Goal: Task Accomplishment & Management: Manage account settings

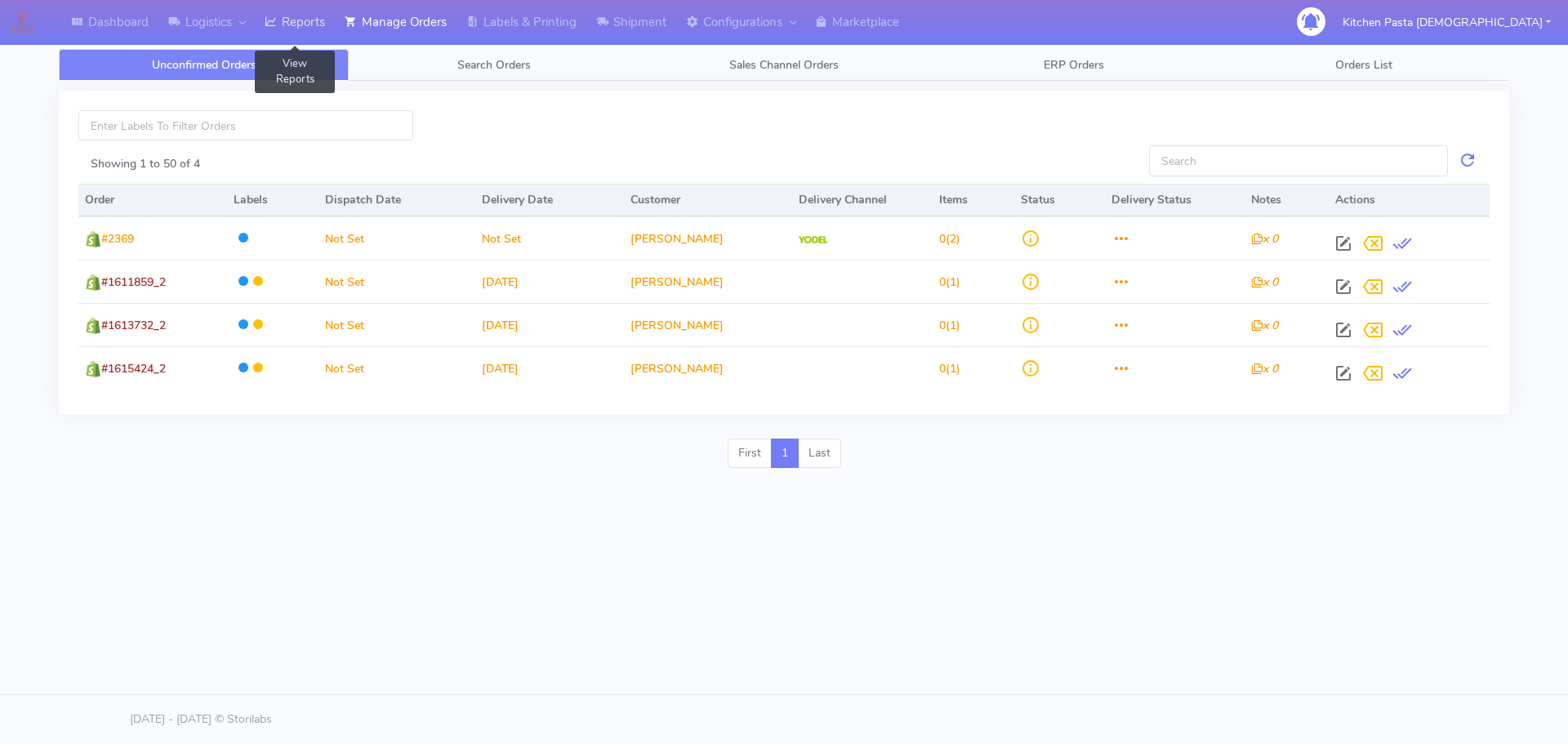
click at [297, 27] on link "Reports" at bounding box center [295, 22] width 80 height 44
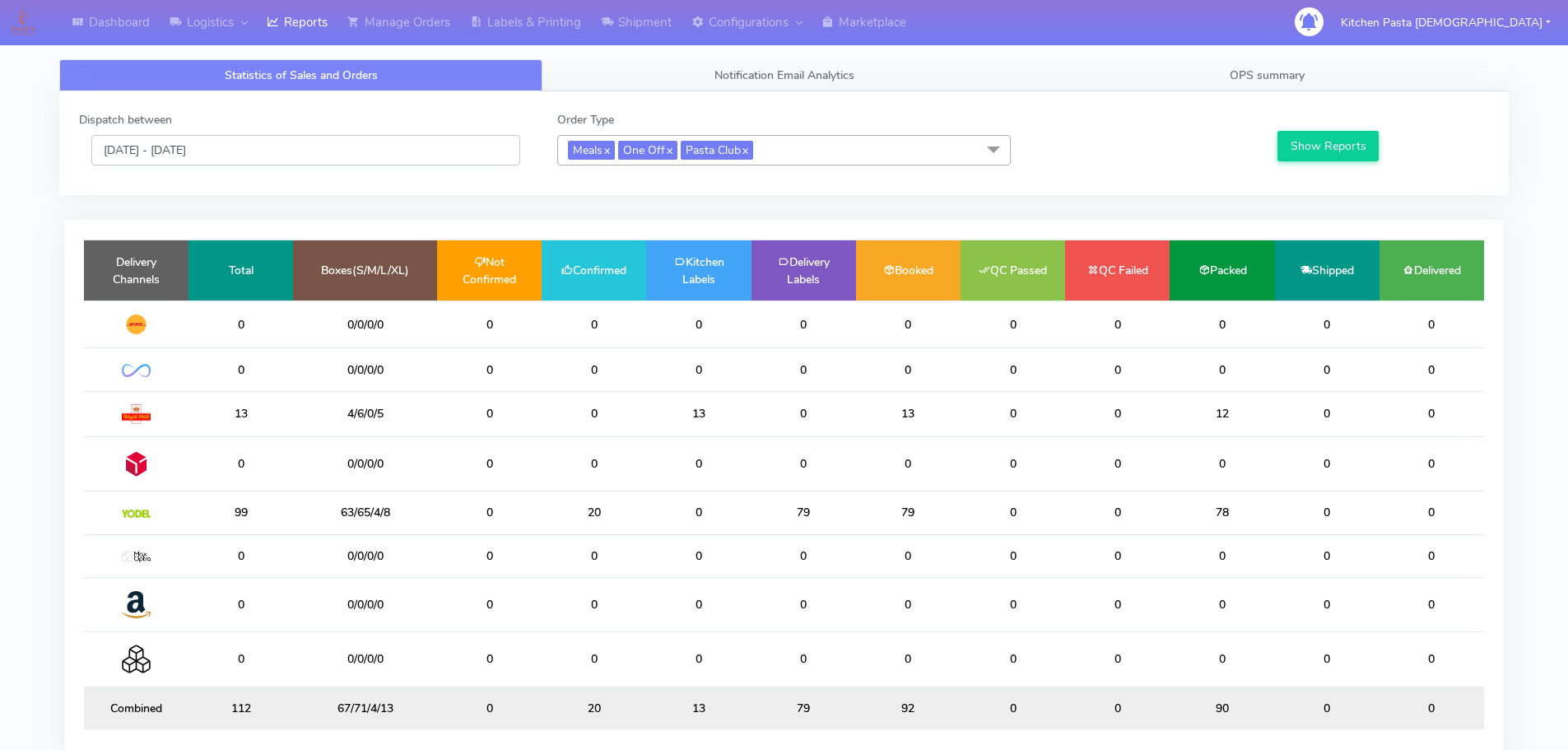
click at [342, 135] on input "[DATE] - [DATE]" at bounding box center [305, 150] width 429 height 31
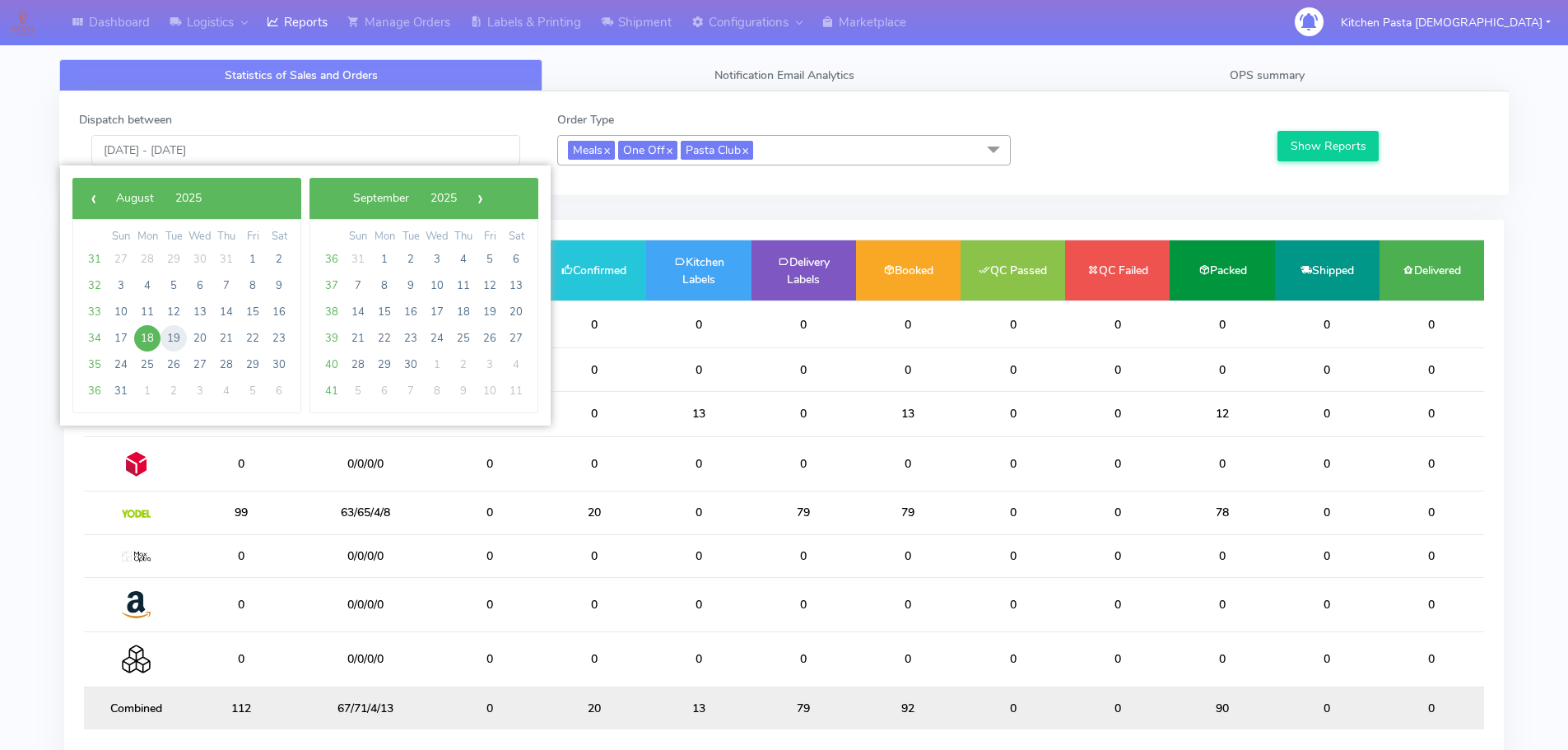
click at [177, 344] on span "19" at bounding box center [174, 338] width 26 height 26
type input "19/08/2025 - 19/08/2025"
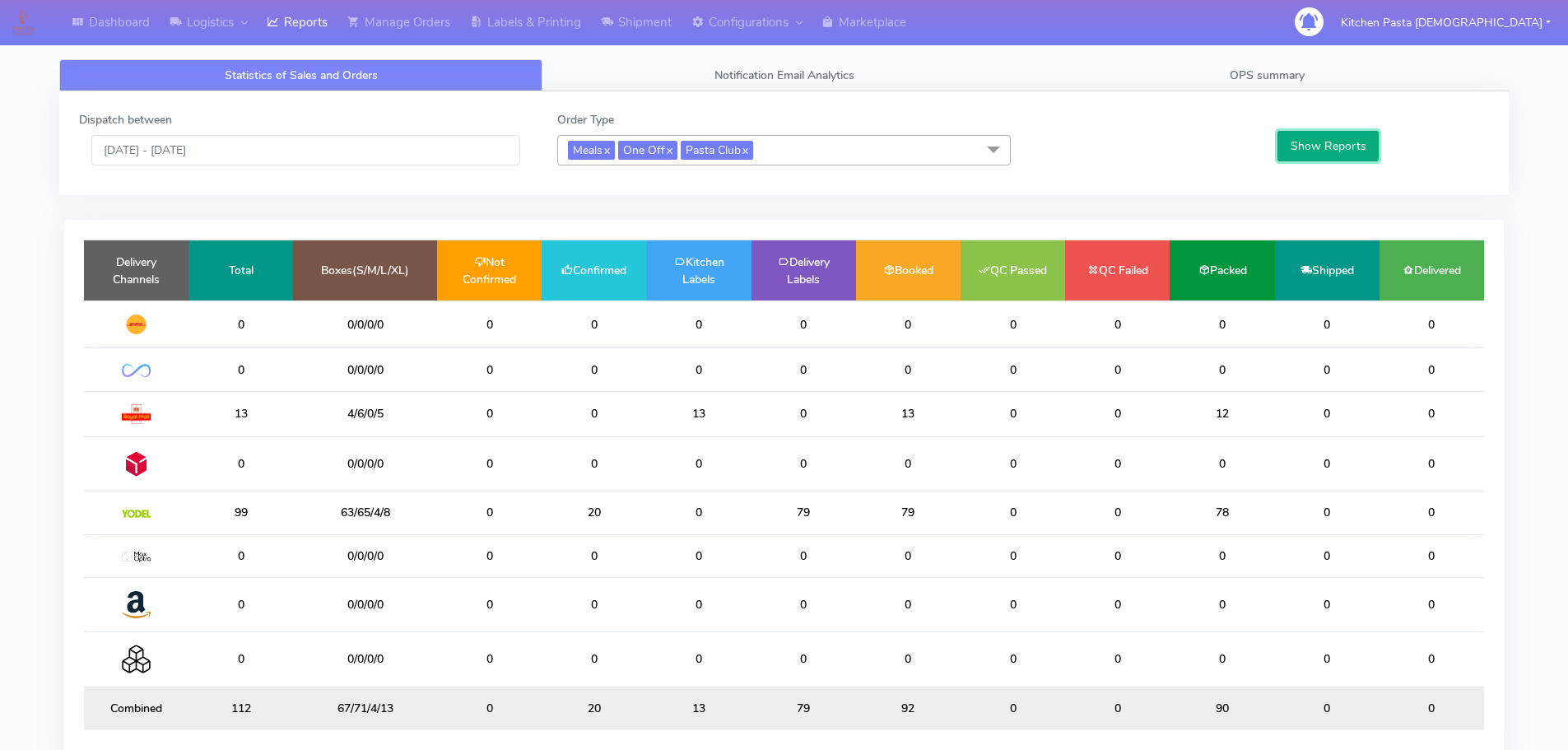
click at [1332, 160] on button "Show Reports" at bounding box center [1328, 146] width 101 height 31
click at [602, 15] on link "Shipment" at bounding box center [636, 22] width 91 height 45
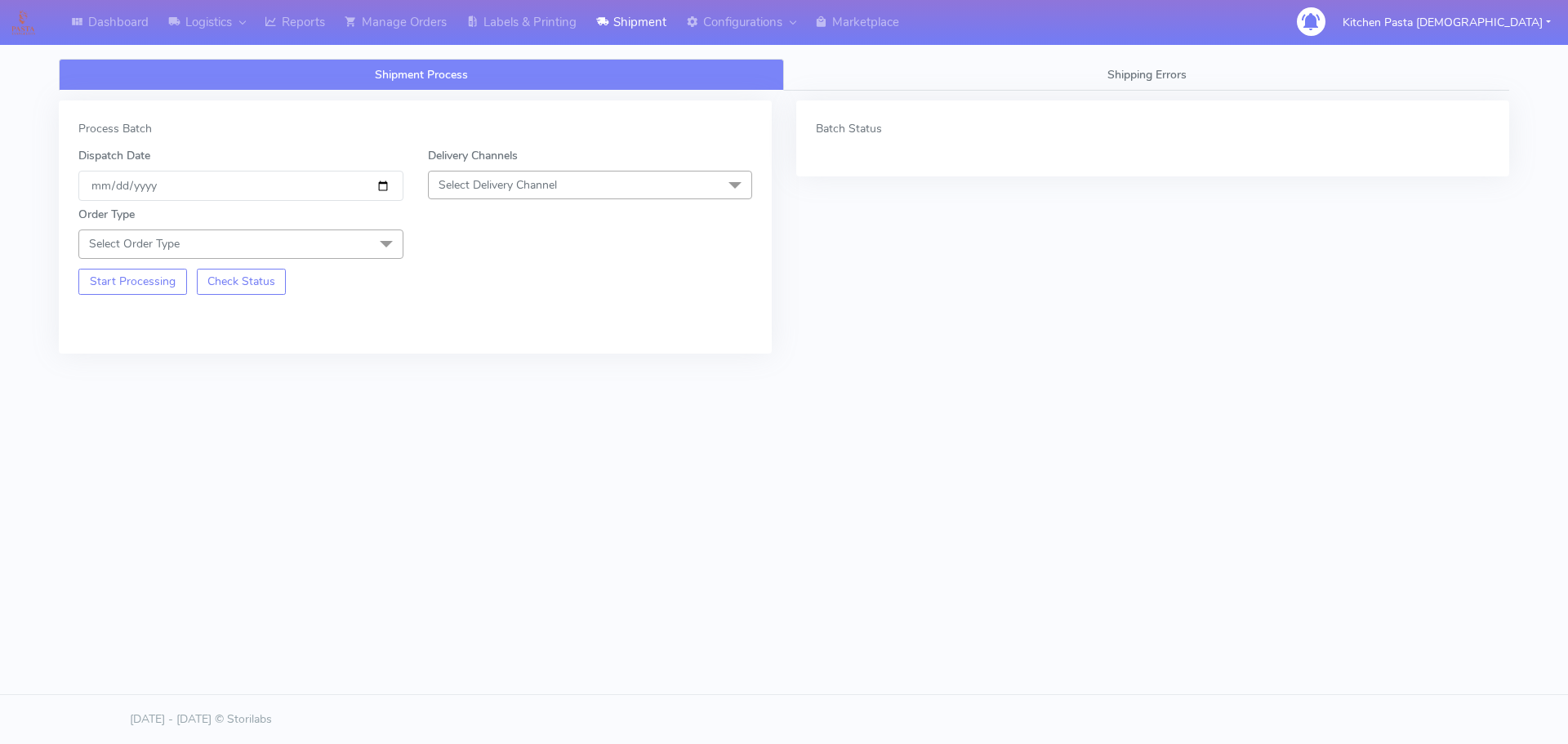
click at [569, 169] on div "Delivery Channels Select Delivery Channel DHL OnFleet Royal Mail DPD Yodel MaxO…" at bounding box center [590, 174] width 349 height 54
click at [563, 203] on div "Order Type Select Order Type Meal Kit Gift QCOM ATAVI" at bounding box center [414, 230] width 698 height 57
click at [382, 23] on link "Manage Orders" at bounding box center [395, 22] width 121 height 44
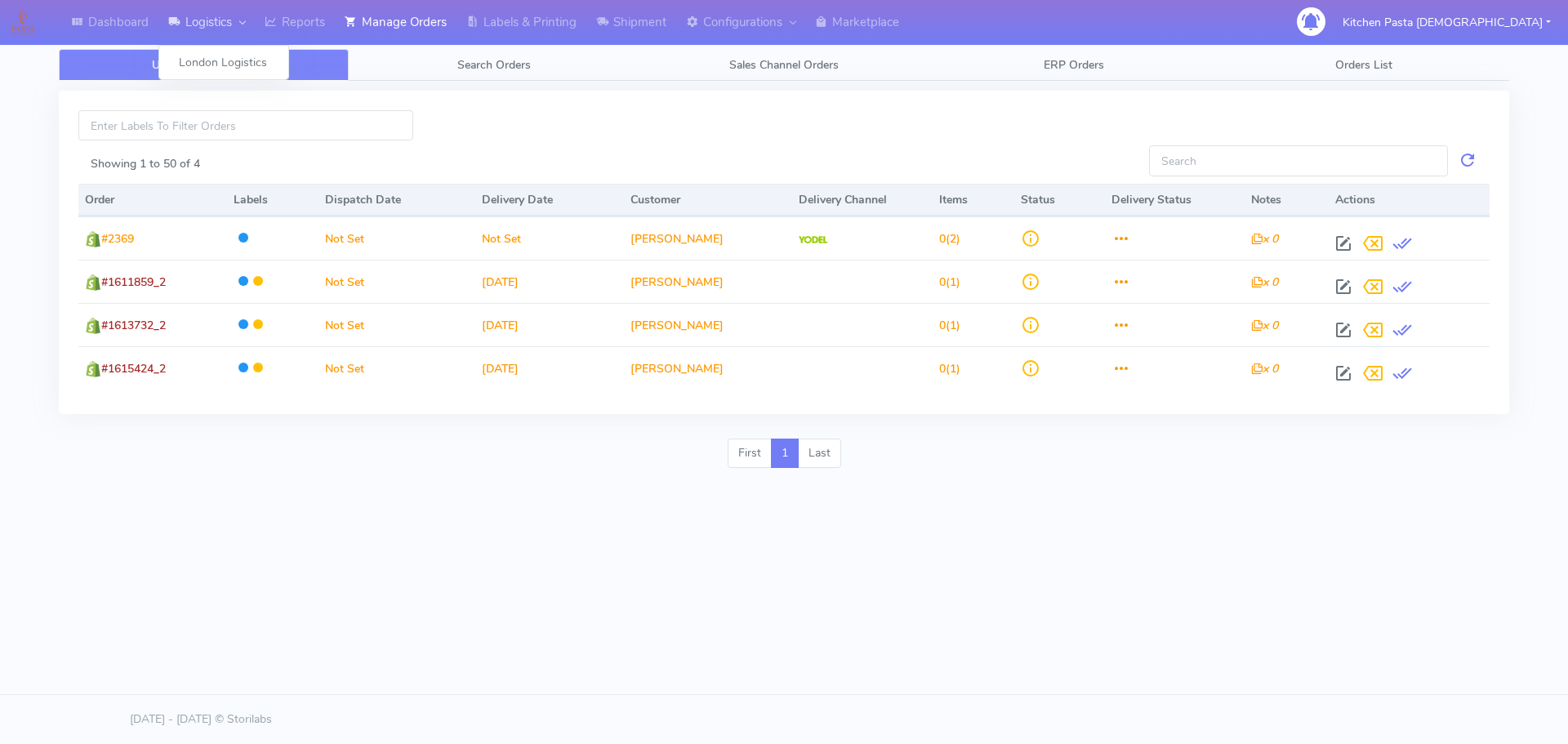
click at [245, 24] on div at bounding box center [238, 22] width 13 height 19
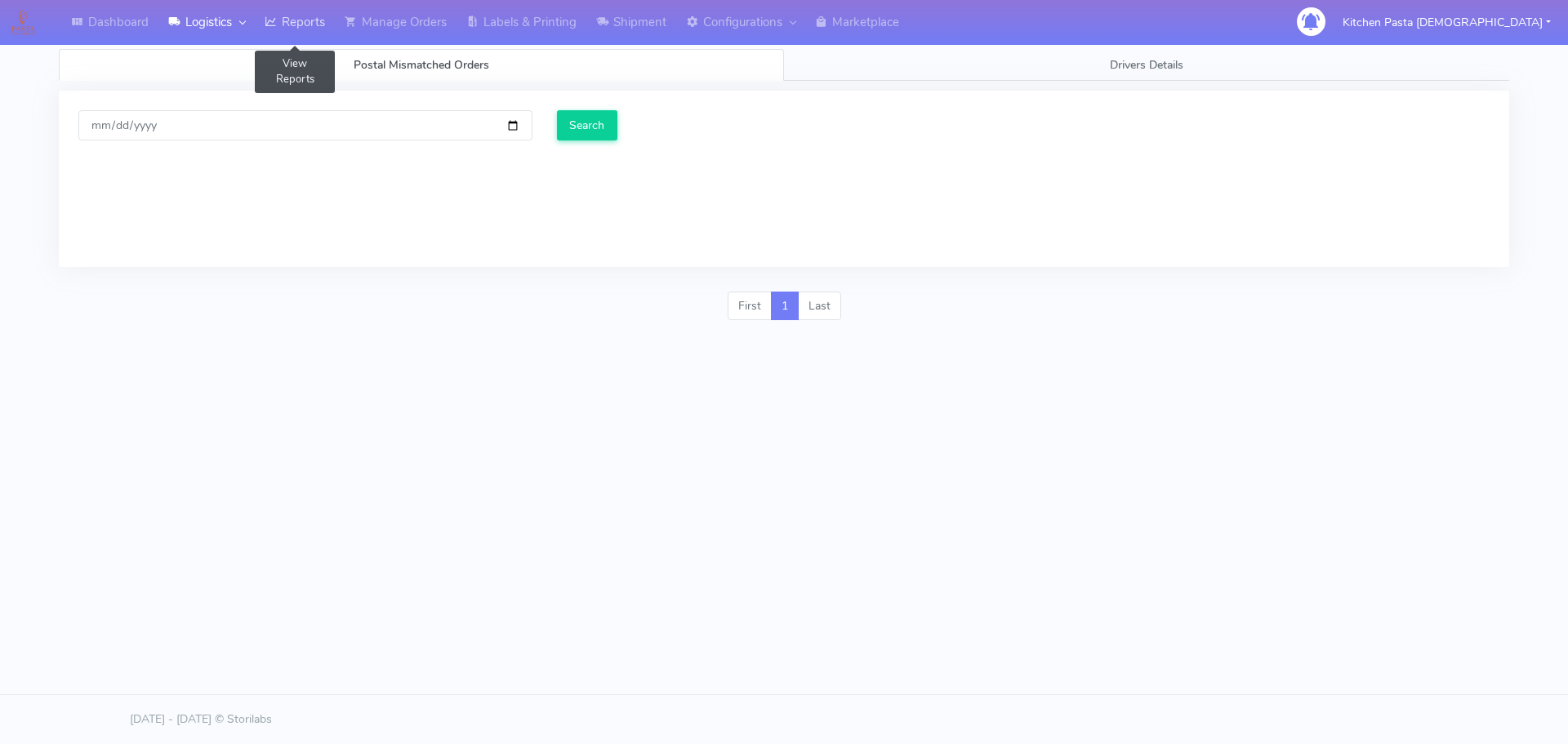
click at [298, 23] on link "Reports" at bounding box center [295, 22] width 80 height 44
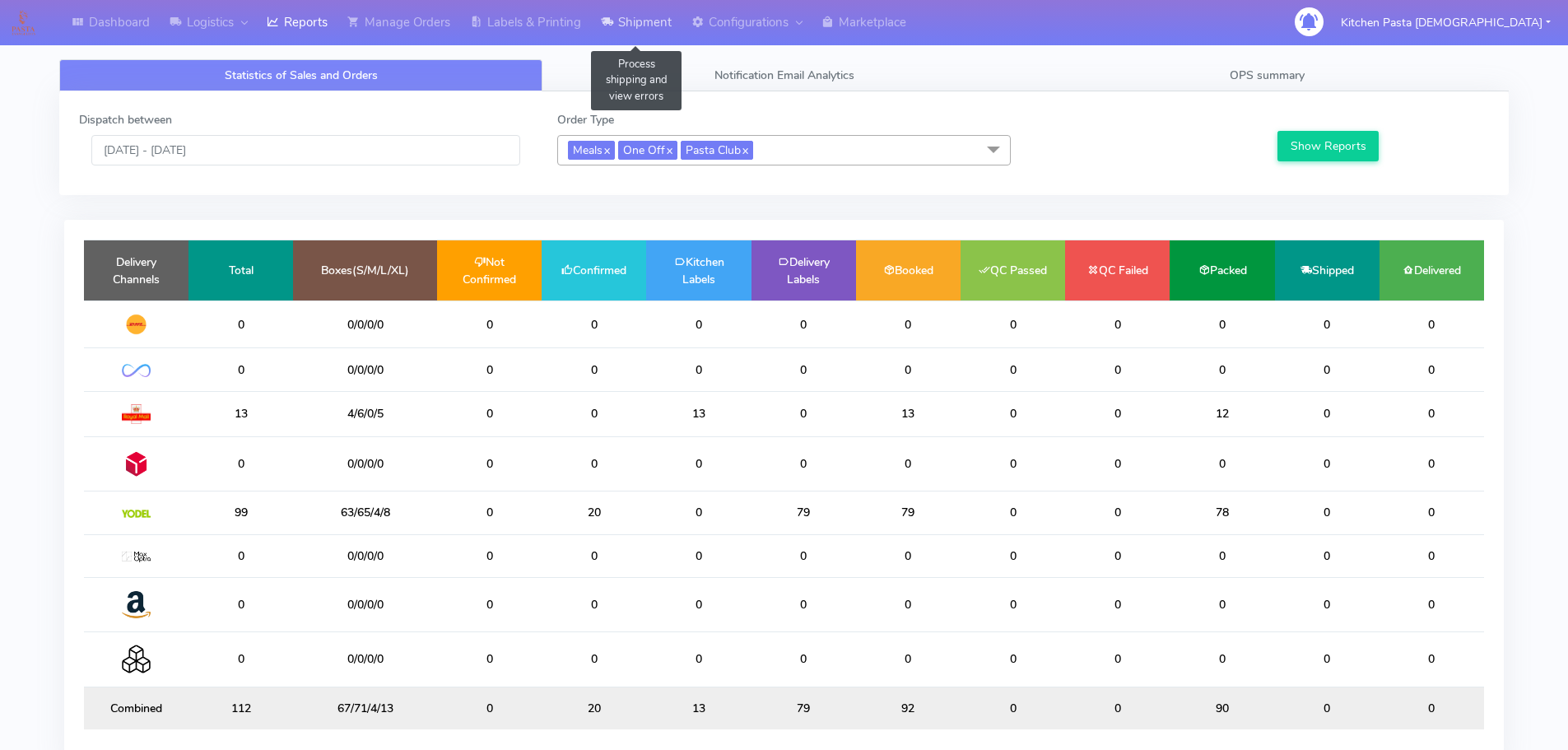
click at [606, 14] on icon at bounding box center [606, 22] width 12 height 17
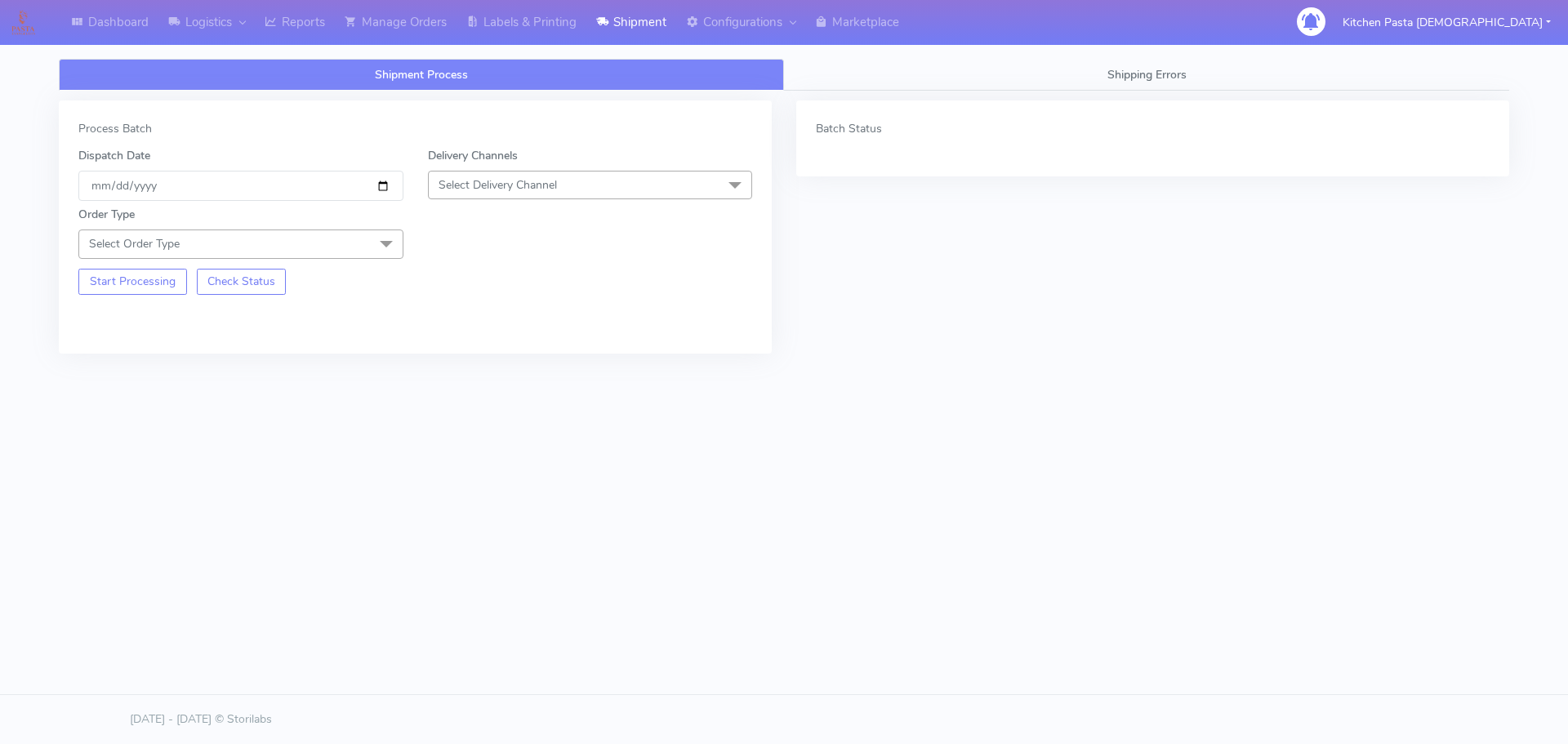
click at [533, 164] on div "Delivery Channels Select Delivery Channel DHL OnFleet Royal Mail DPD Yodel MaxO…" at bounding box center [590, 174] width 349 height 54
click at [525, 189] on span "Select Delivery Channel" at bounding box center [498, 184] width 119 height 16
click at [434, 351] on li "DPD" at bounding box center [590, 341] width 323 height 27
click at [354, 217] on div "Order Type Select Order Type Meal Kit Gift QCOM ATAVI" at bounding box center [240, 232] width 349 height 52
click at [485, 203] on div "Order Type Select Order Type Meal Kit Gift QCOM ATAVI" at bounding box center [414, 230] width 698 height 57
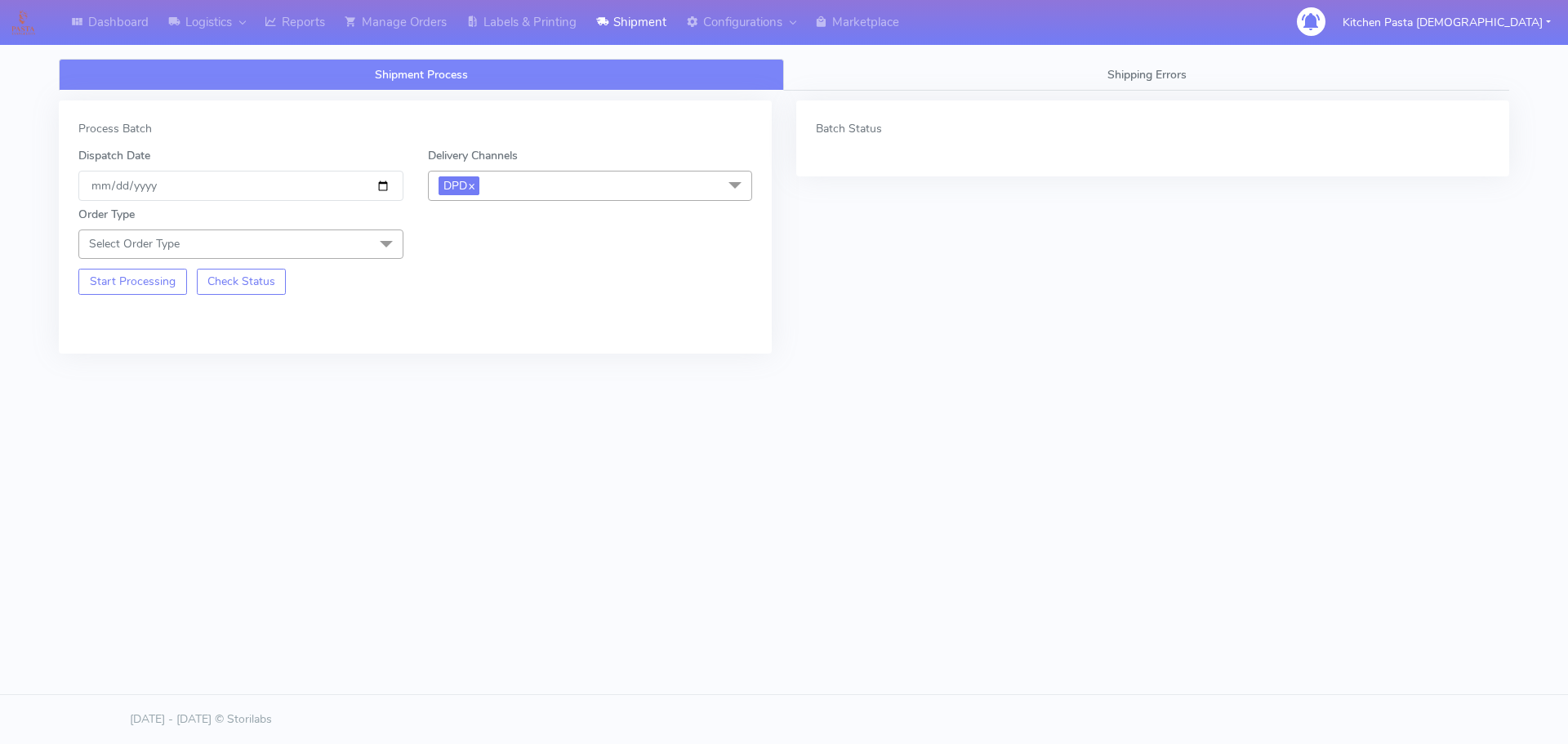
click at [490, 181] on span "DPD x" at bounding box center [590, 185] width 325 height 31
click at [457, 364] on div "Yodel" at bounding box center [589, 370] width 307 height 18
click at [359, 249] on span "Select Order Type" at bounding box center [241, 244] width 325 height 29
click at [315, 316] on div "Meal" at bounding box center [240, 321] width 307 height 18
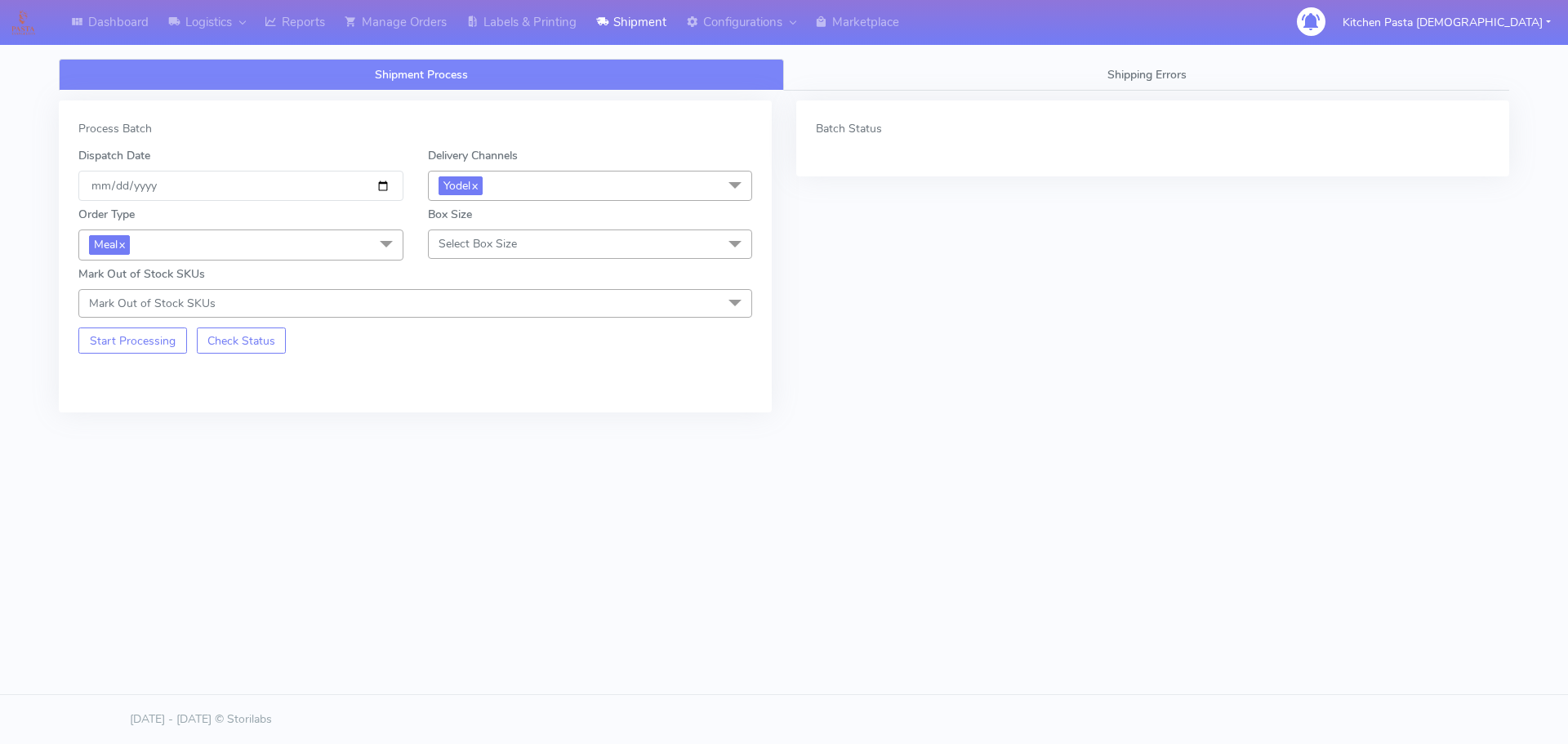
click at [457, 259] on div "Box Size Select Box Size Small Small-PR-1 Medium Large Mega" at bounding box center [590, 233] width 349 height 54
click at [469, 251] on span "Select Box Size" at bounding box center [477, 244] width 79 height 16
click at [473, 368] on div "Medium" at bounding box center [589, 374] width 307 height 18
click at [149, 341] on button "Start Processing" at bounding box center [133, 340] width 108 height 26
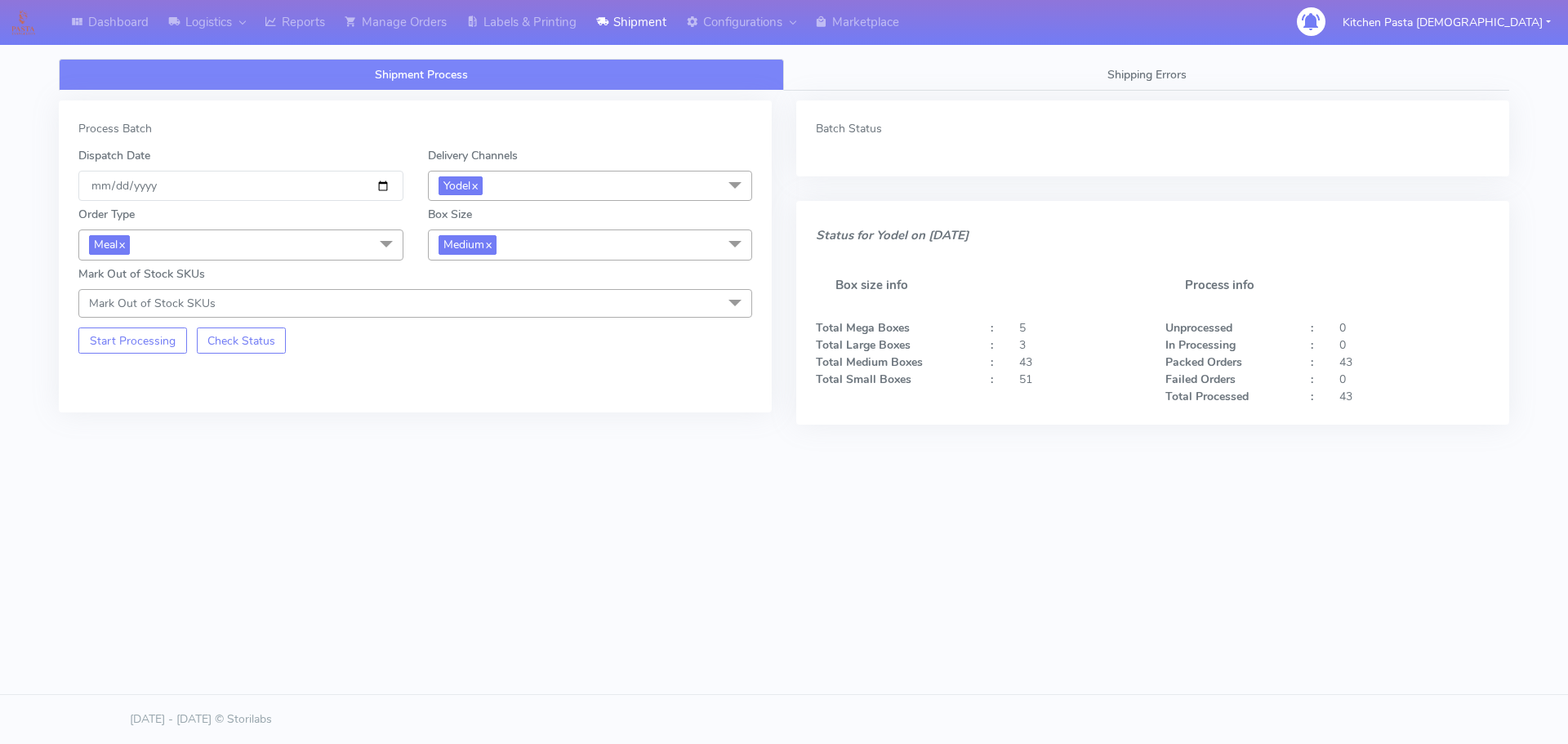
click at [522, 245] on span "Medium x" at bounding box center [590, 245] width 325 height 31
click at [505, 331] on li "Small" at bounding box center [590, 322] width 323 height 27
click at [91, 338] on button "Start Processing" at bounding box center [133, 340] width 108 height 26
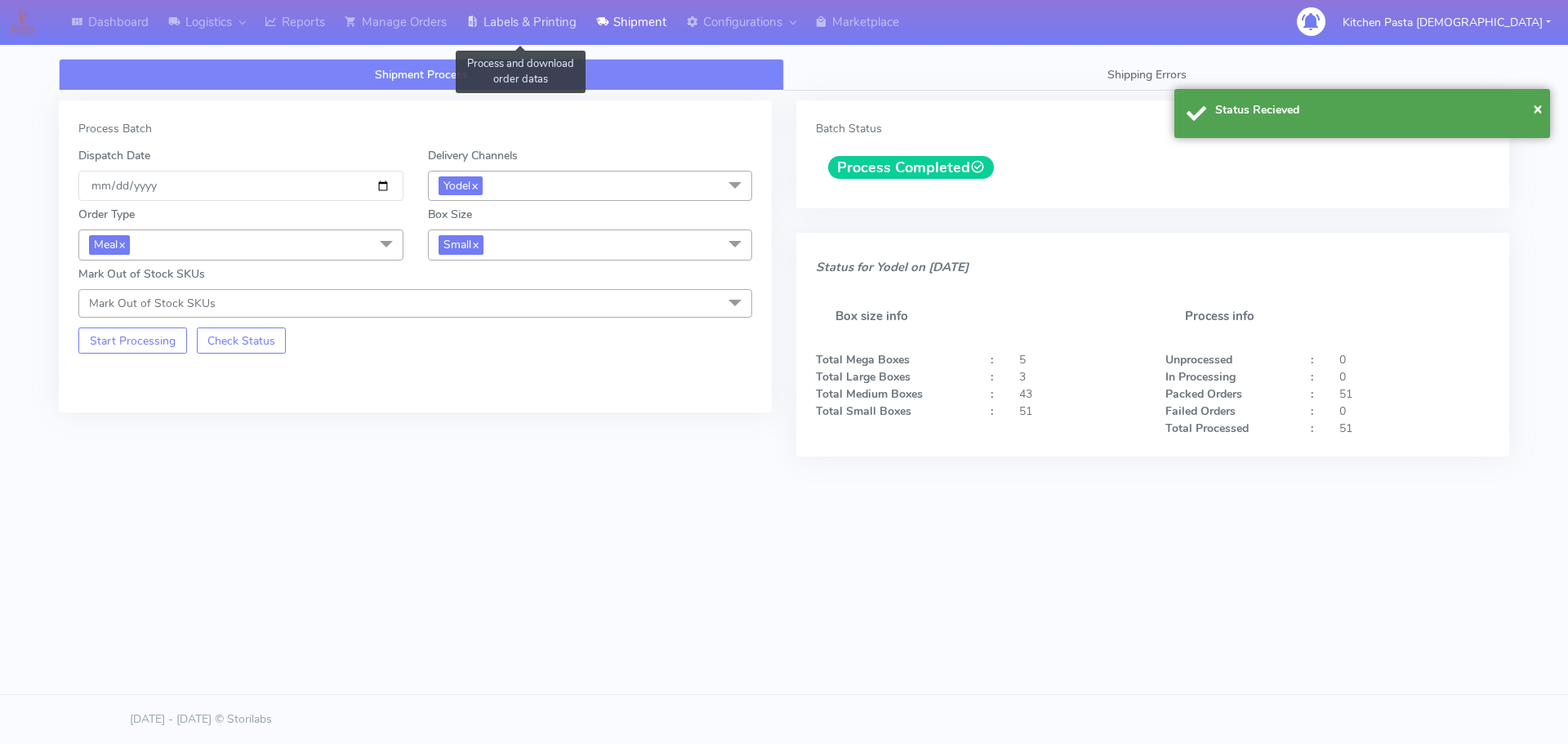
click at [541, 22] on link "Labels & Printing" at bounding box center [522, 22] width 130 height 44
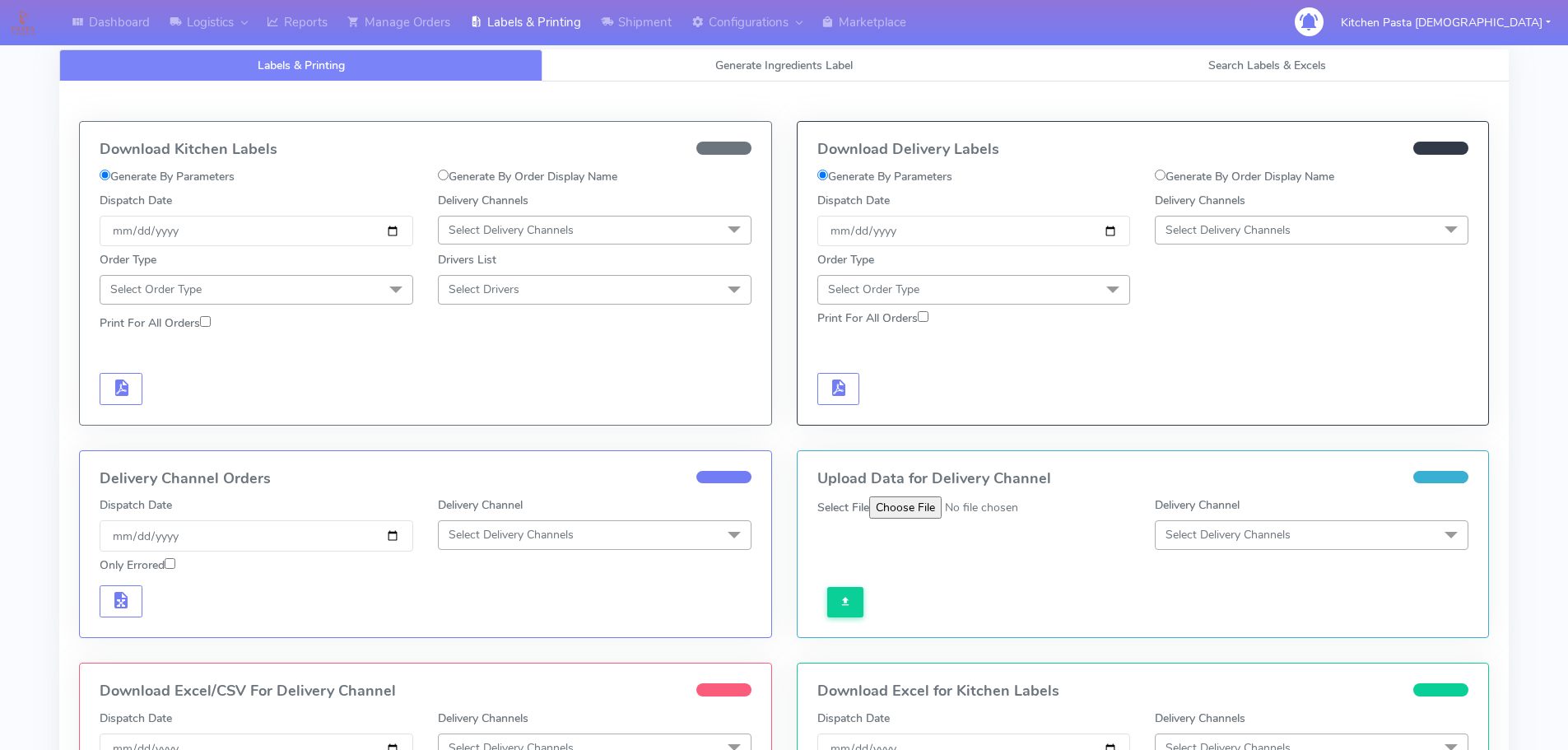
click at [1225, 210] on div "Delivery Channels Select Delivery Channels DHL OnFleet Royal Mail DPD Yodel Max…" at bounding box center [1311, 219] width 338 height 54
click at [1239, 222] on span "Select Delivery Channels" at bounding box center [1228, 230] width 125 height 16
click at [1208, 411] on div "Yodel" at bounding box center [1311, 415] width 295 height 18
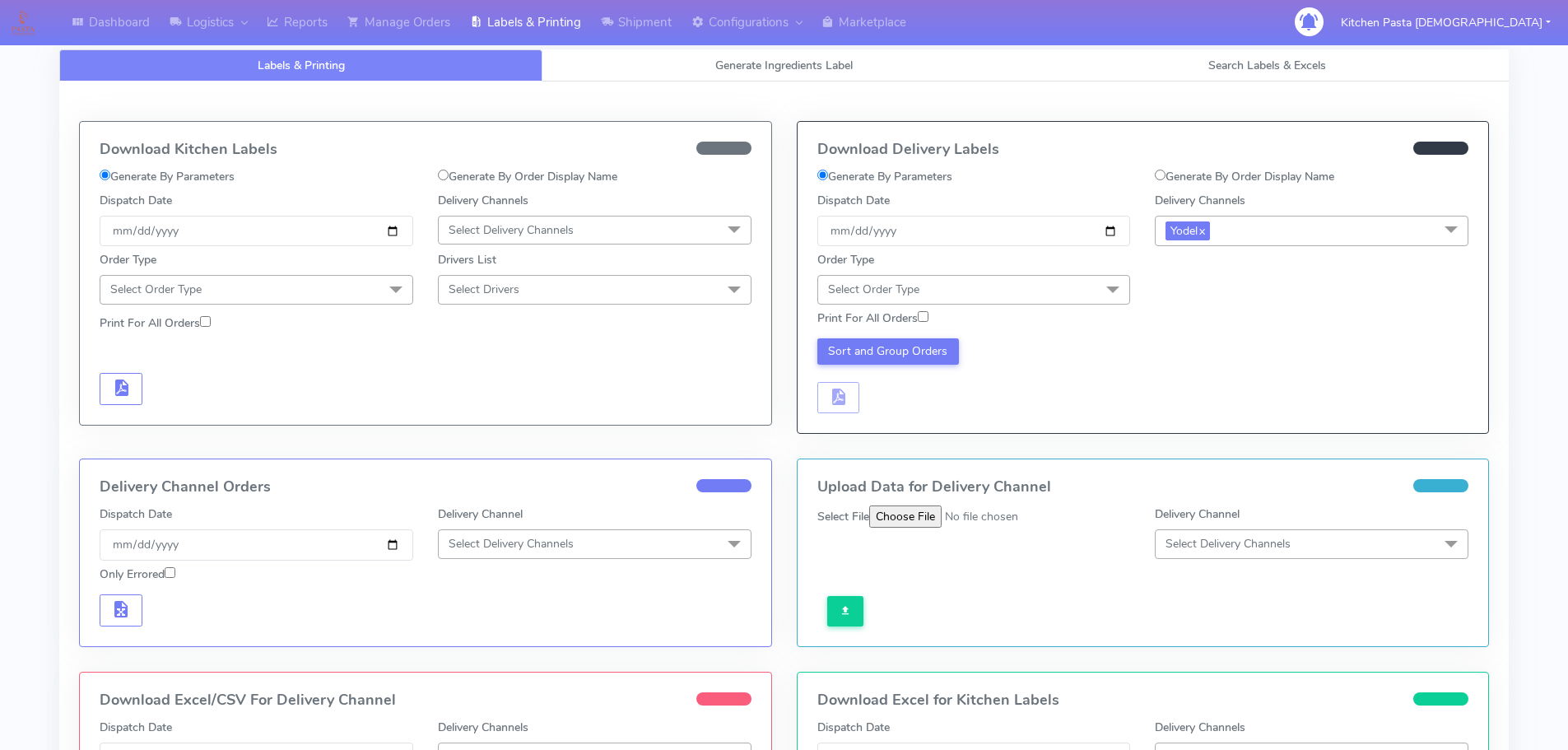
click at [1081, 274] on div "Order Type Select Order Type Meal Kit Gift QCOM ATAVI" at bounding box center [974, 277] width 338 height 52
click at [1078, 290] on span "Select Order Type" at bounding box center [974, 289] width 314 height 29
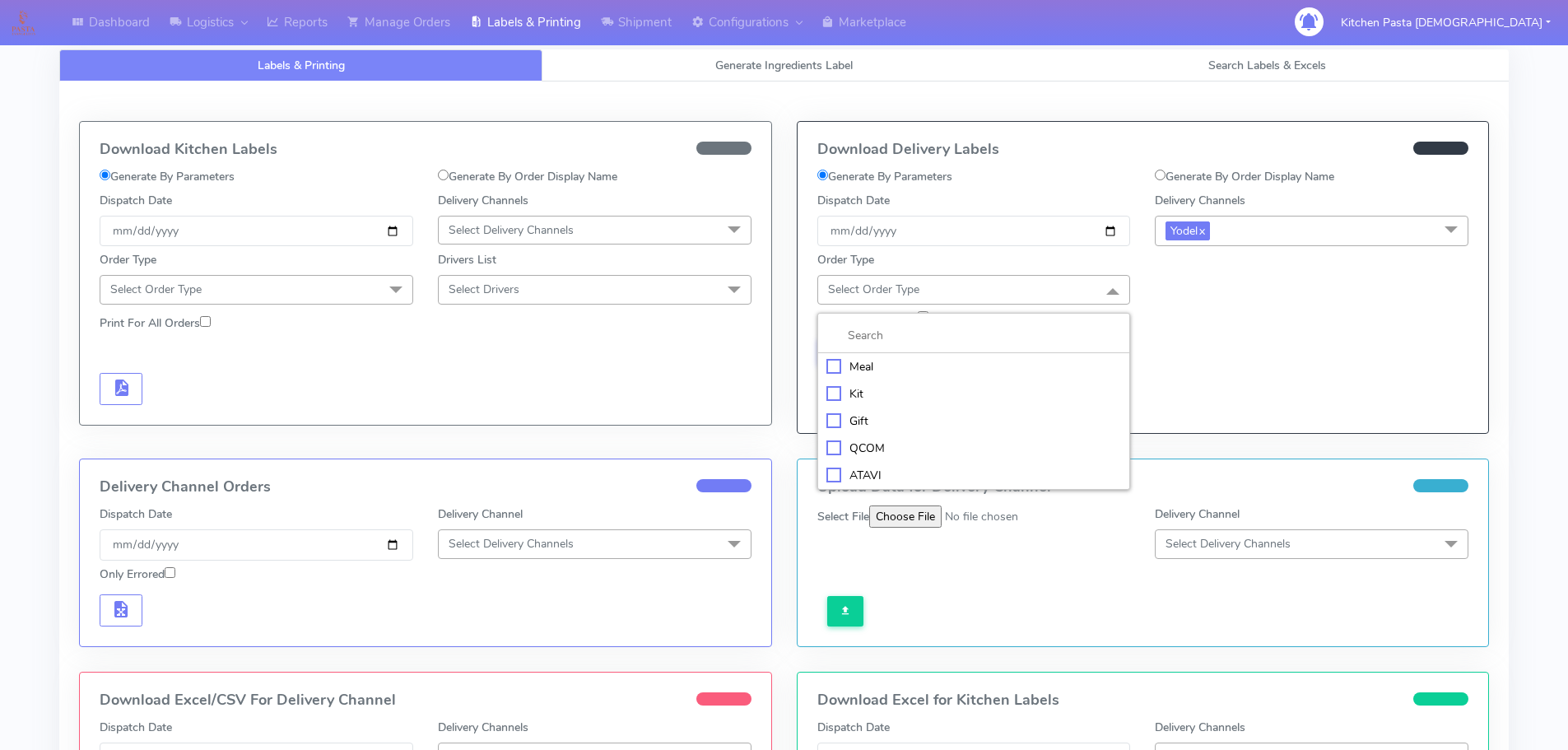
click at [915, 361] on div "Meal" at bounding box center [974, 366] width 295 height 18
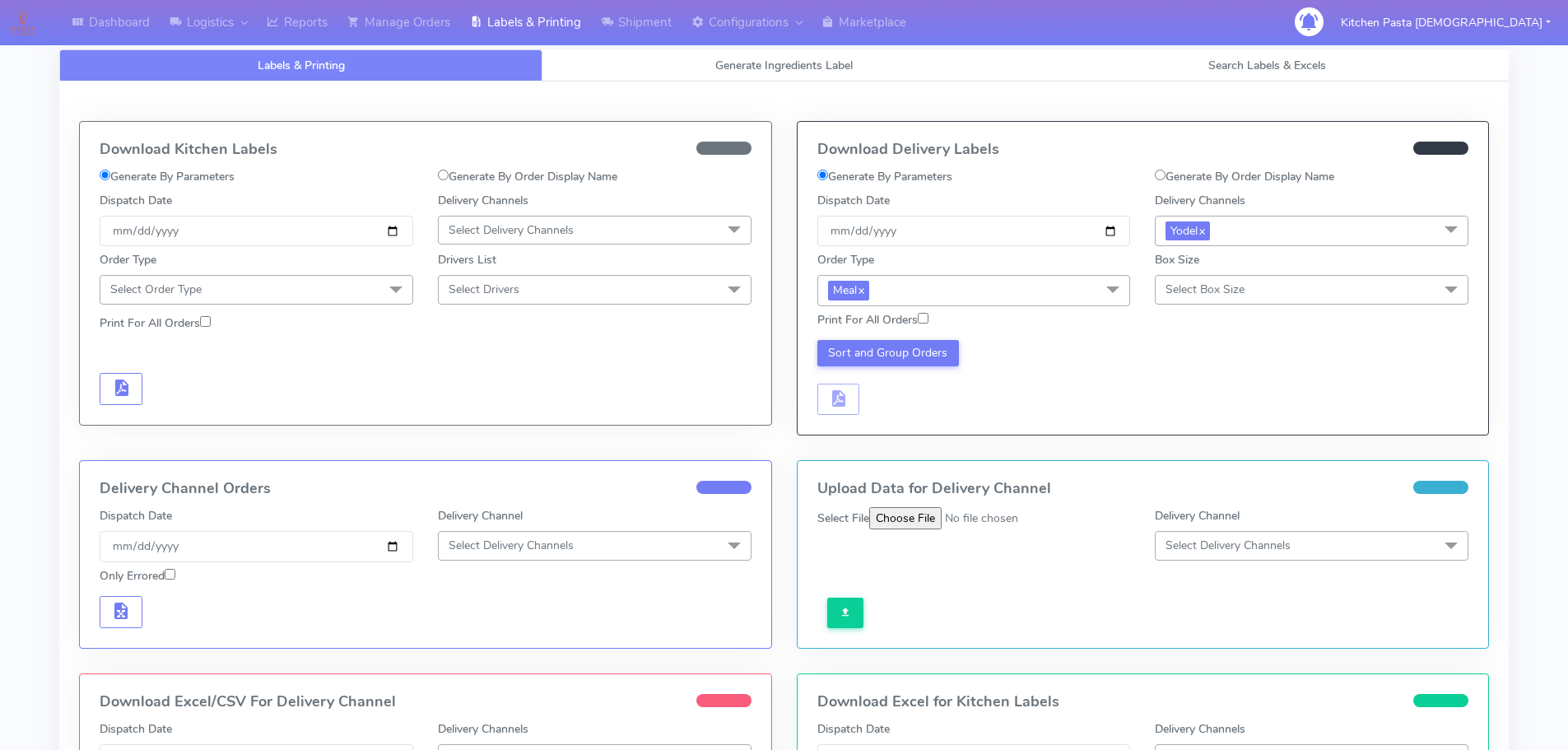
click at [1191, 274] on div "Box Size Select Box Size Small Small-PR-1 Medium Large Mega" at bounding box center [1311, 277] width 314 height 52
click at [1222, 292] on span "Select Box Size" at bounding box center [1205, 289] width 79 height 16
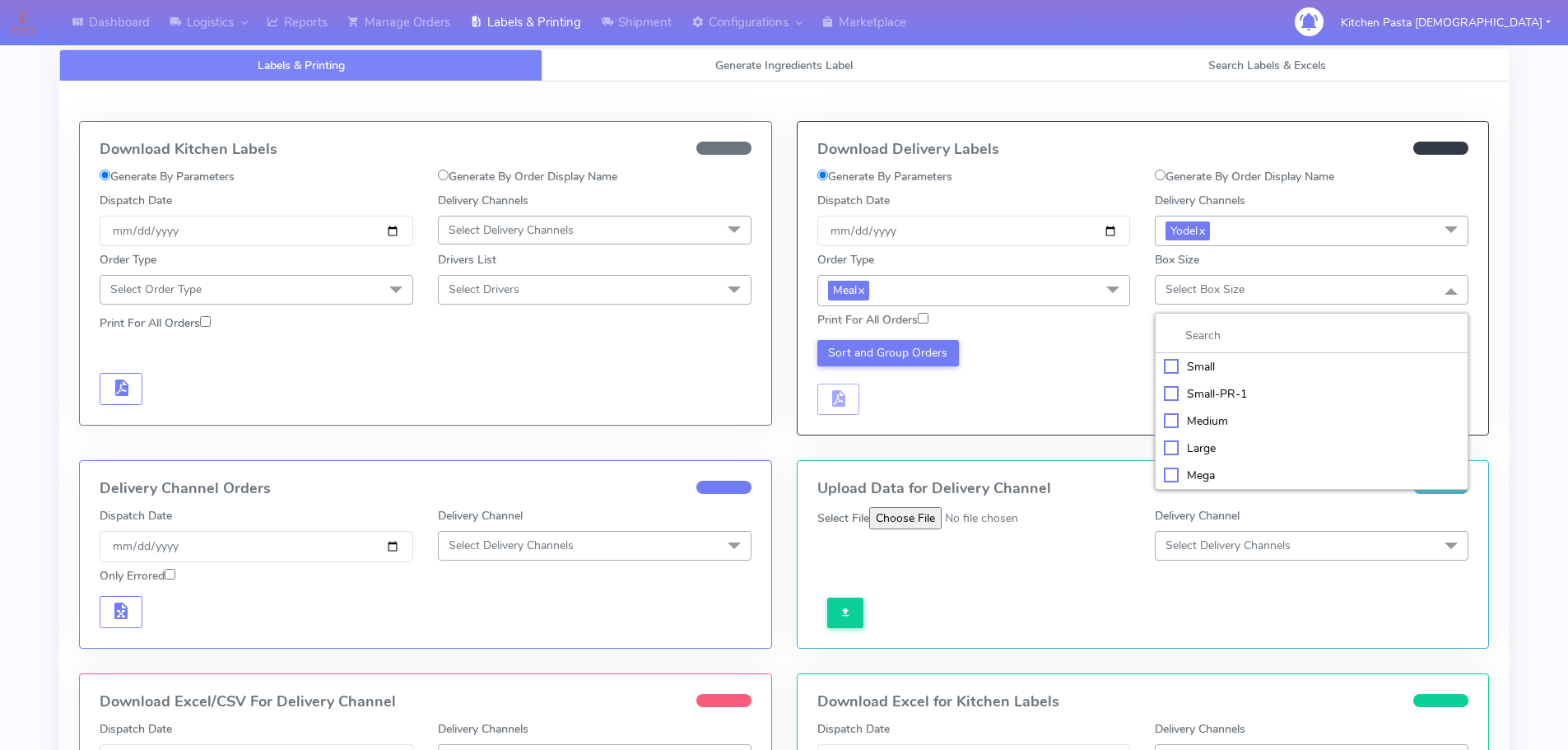
click at [1220, 422] on div "Medium" at bounding box center [1311, 420] width 295 height 18
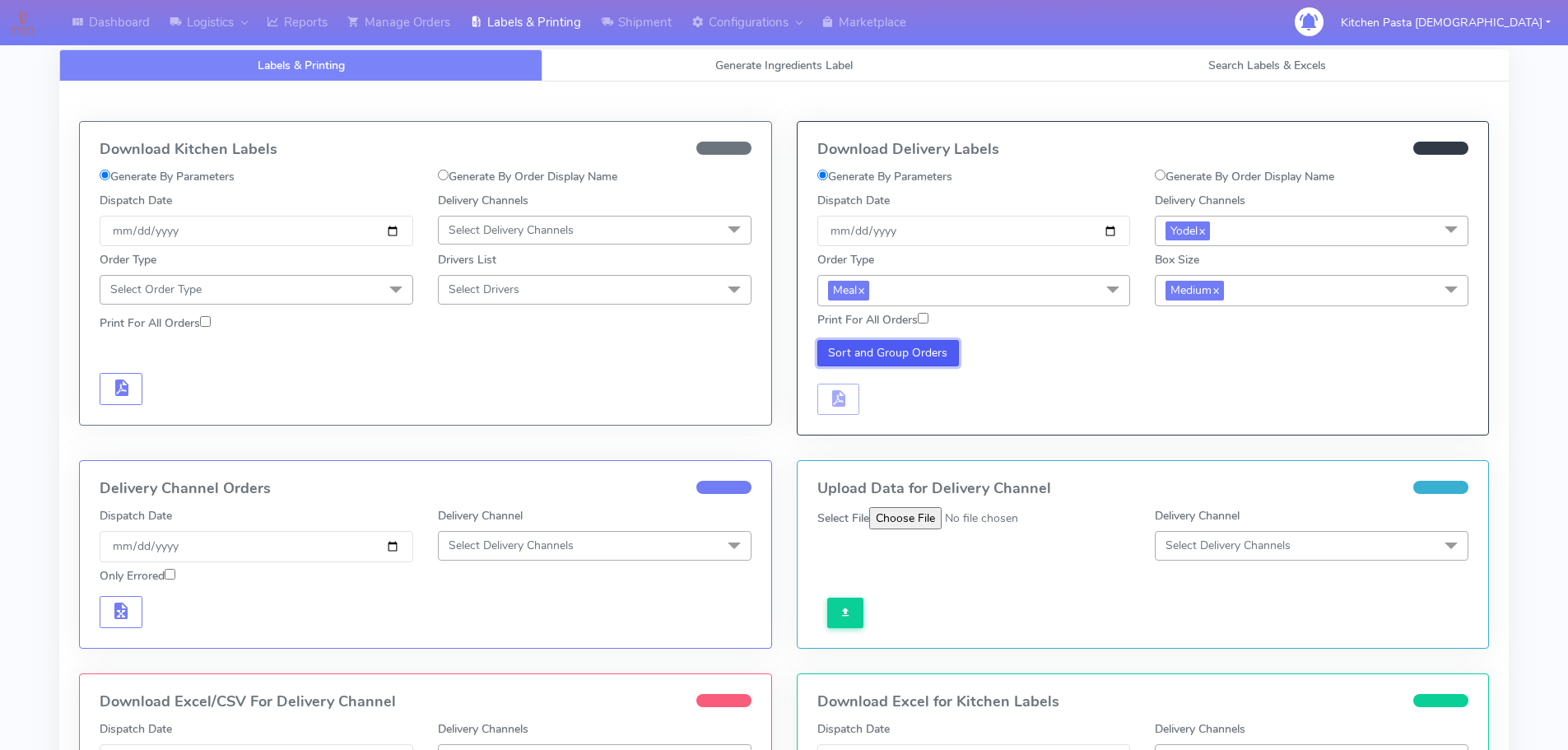
click at [943, 354] on button "Sort and Group Orders" at bounding box center [888, 353] width 142 height 26
click at [1215, 296] on link "x" at bounding box center [1215, 289] width 7 height 18
click at [1212, 299] on span "Select Box Size" at bounding box center [1311, 289] width 314 height 29
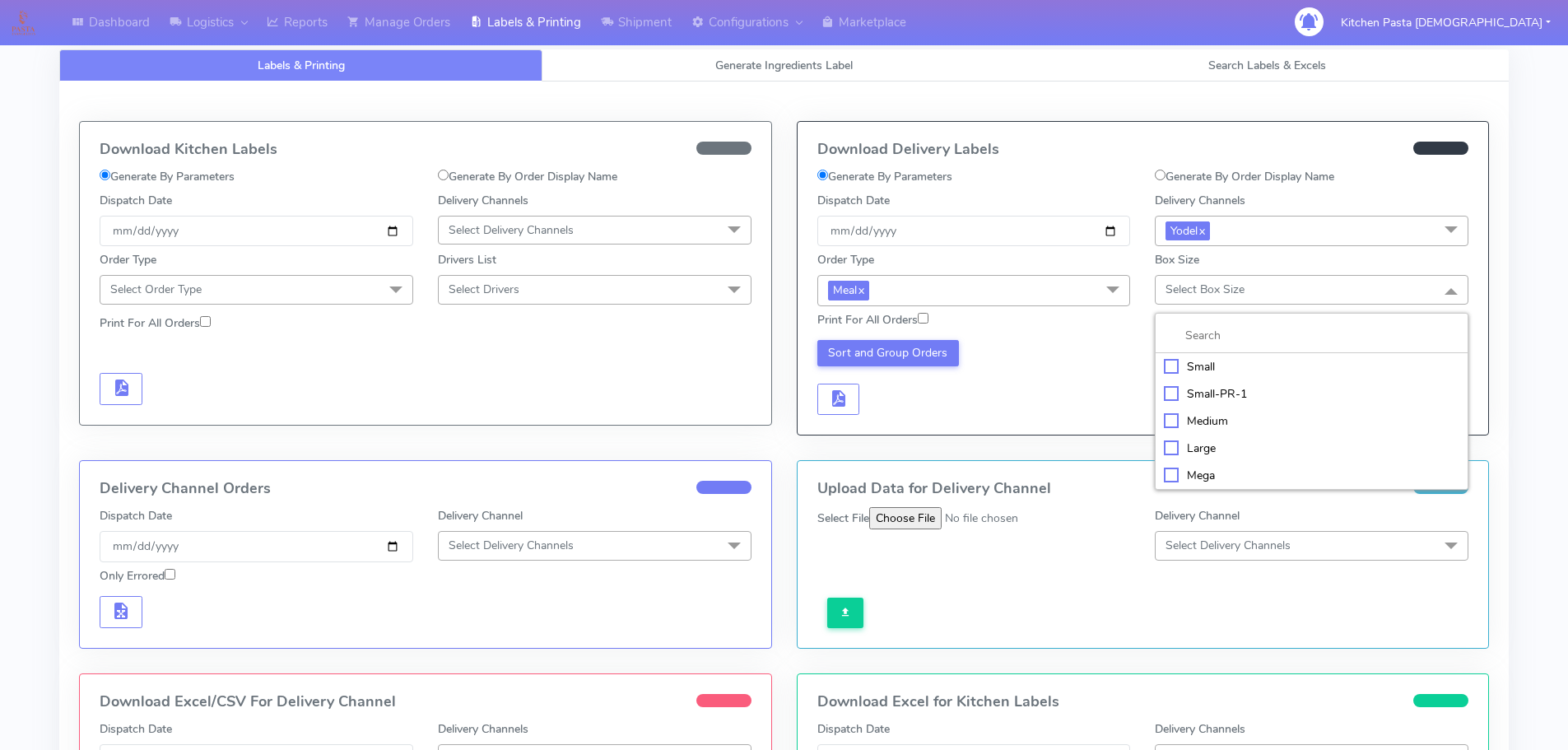
click at [1211, 368] on div "Small" at bounding box center [1311, 366] width 295 height 18
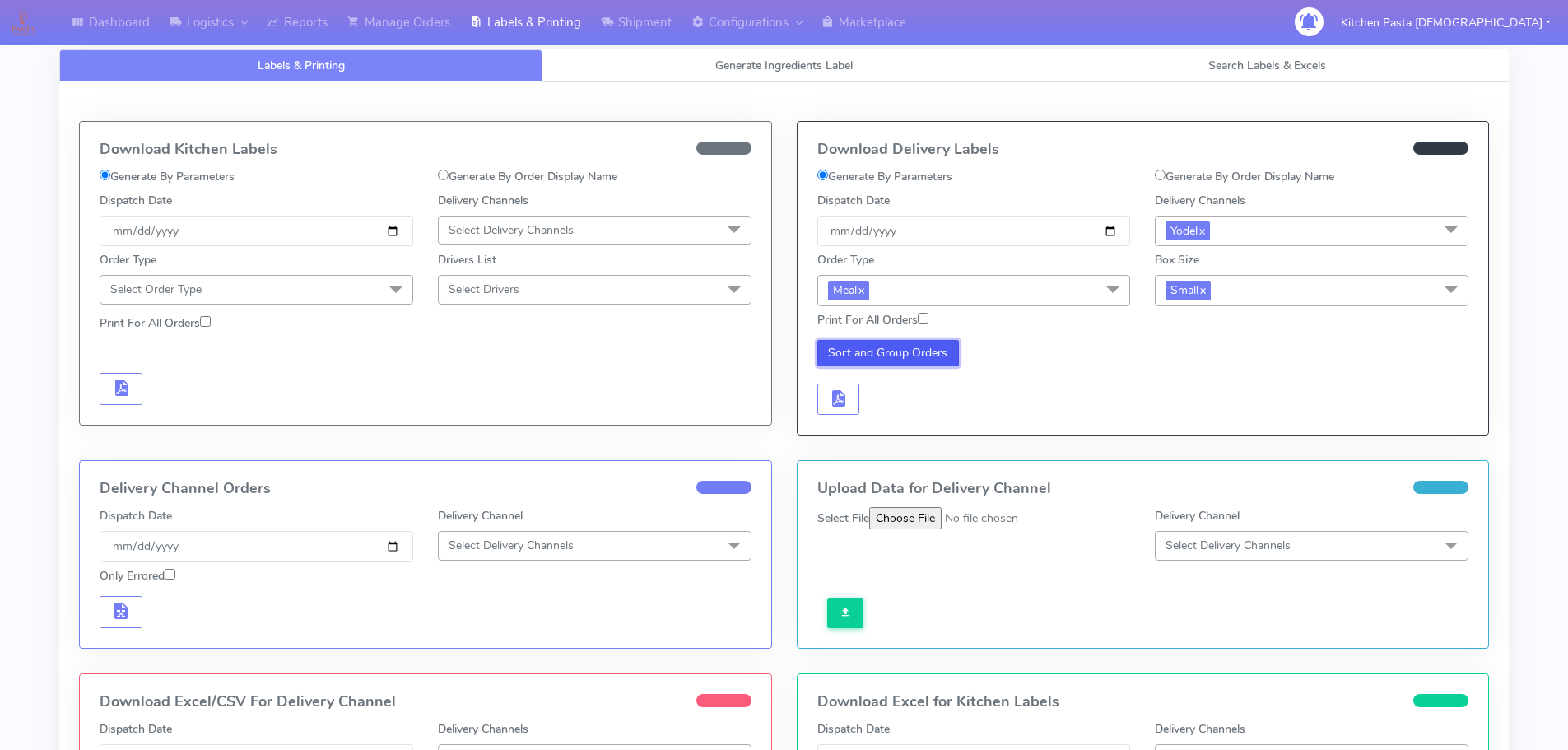
click at [897, 349] on button "Sort and Group Orders" at bounding box center [888, 353] width 142 height 26
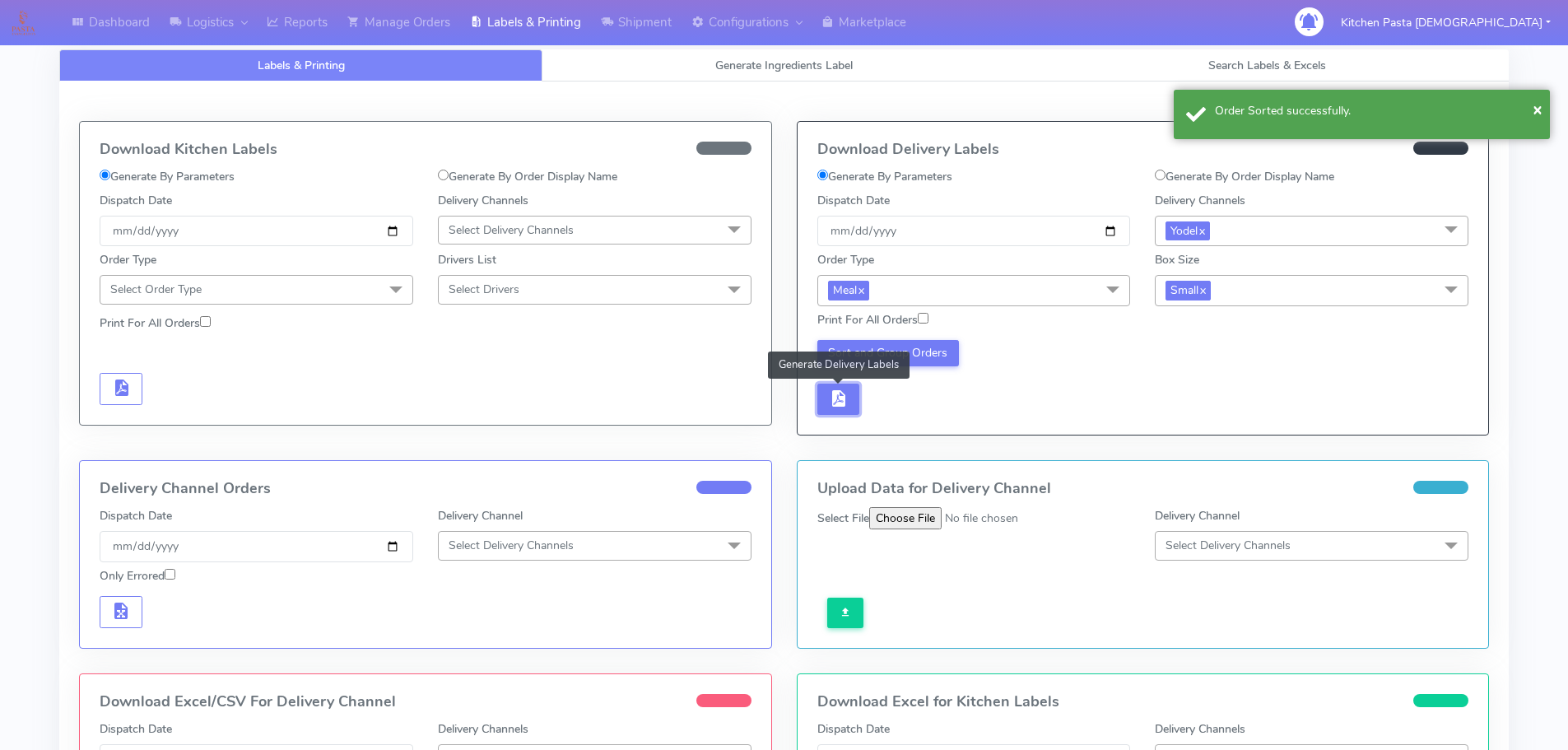
click at [848, 394] on span "button" at bounding box center [837, 402] width 20 height 16
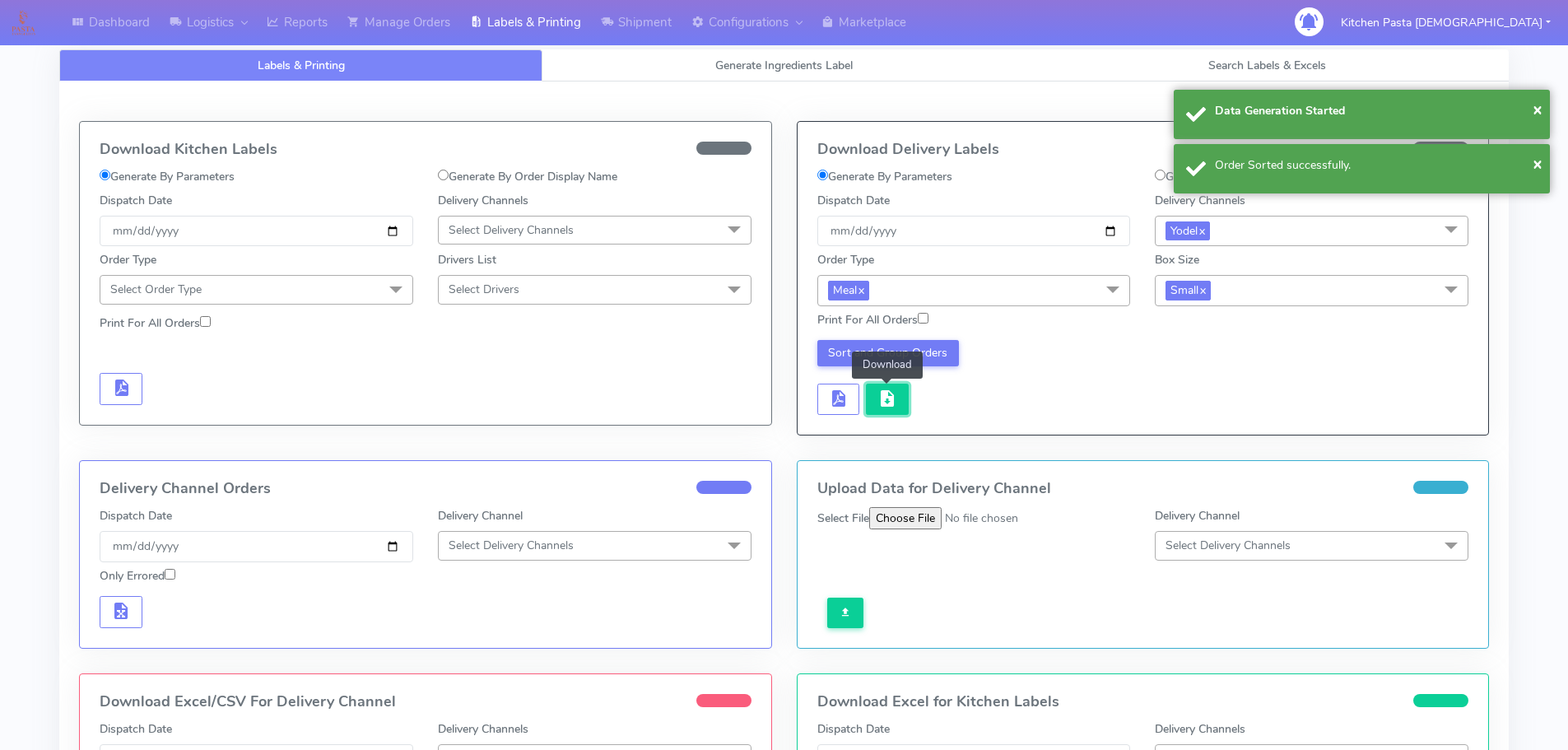
click at [897, 394] on button "button" at bounding box center [887, 400] width 43 height 32
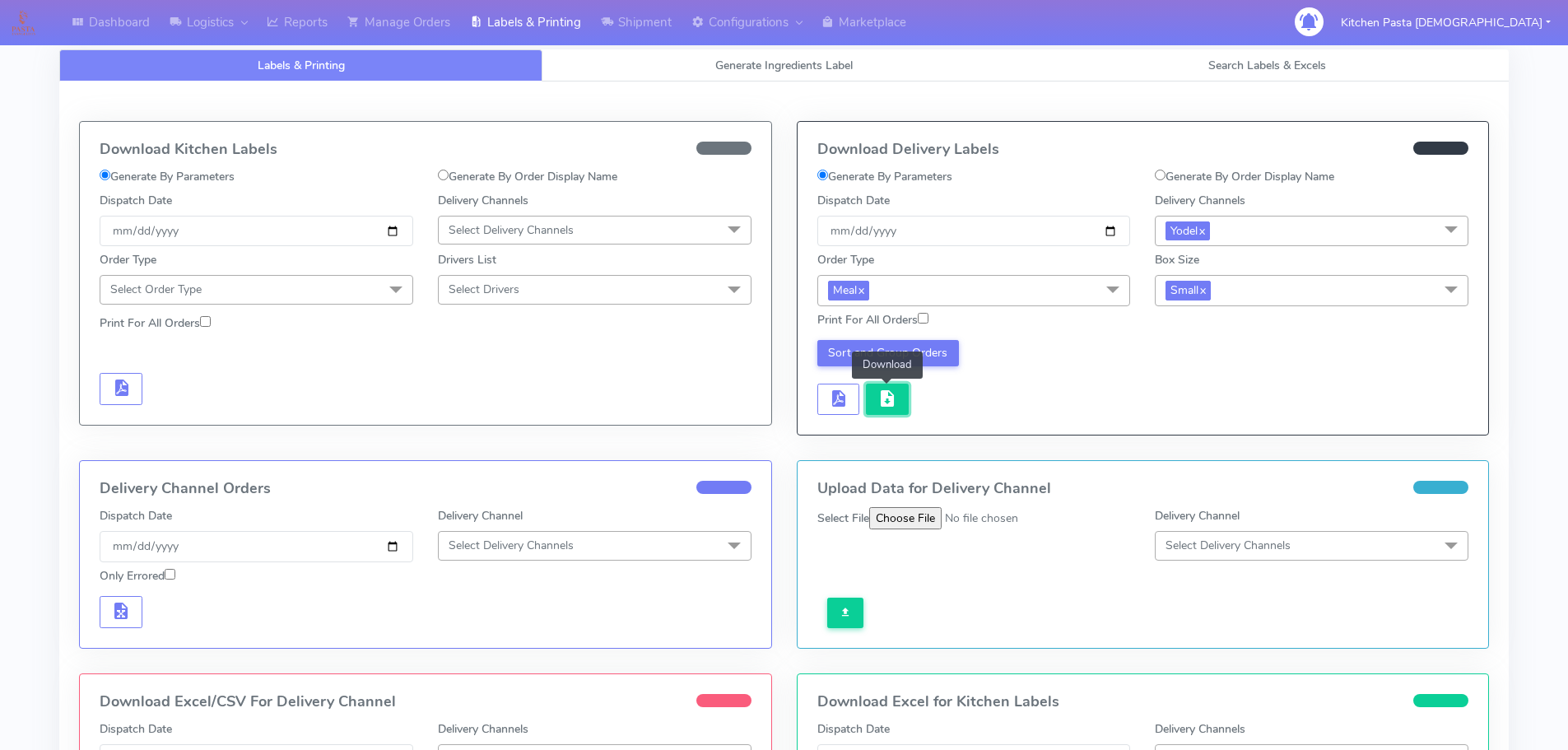
click at [887, 405] on span "button" at bounding box center [886, 402] width 20 height 16
click at [310, 13] on link "Reports" at bounding box center [297, 22] width 80 height 45
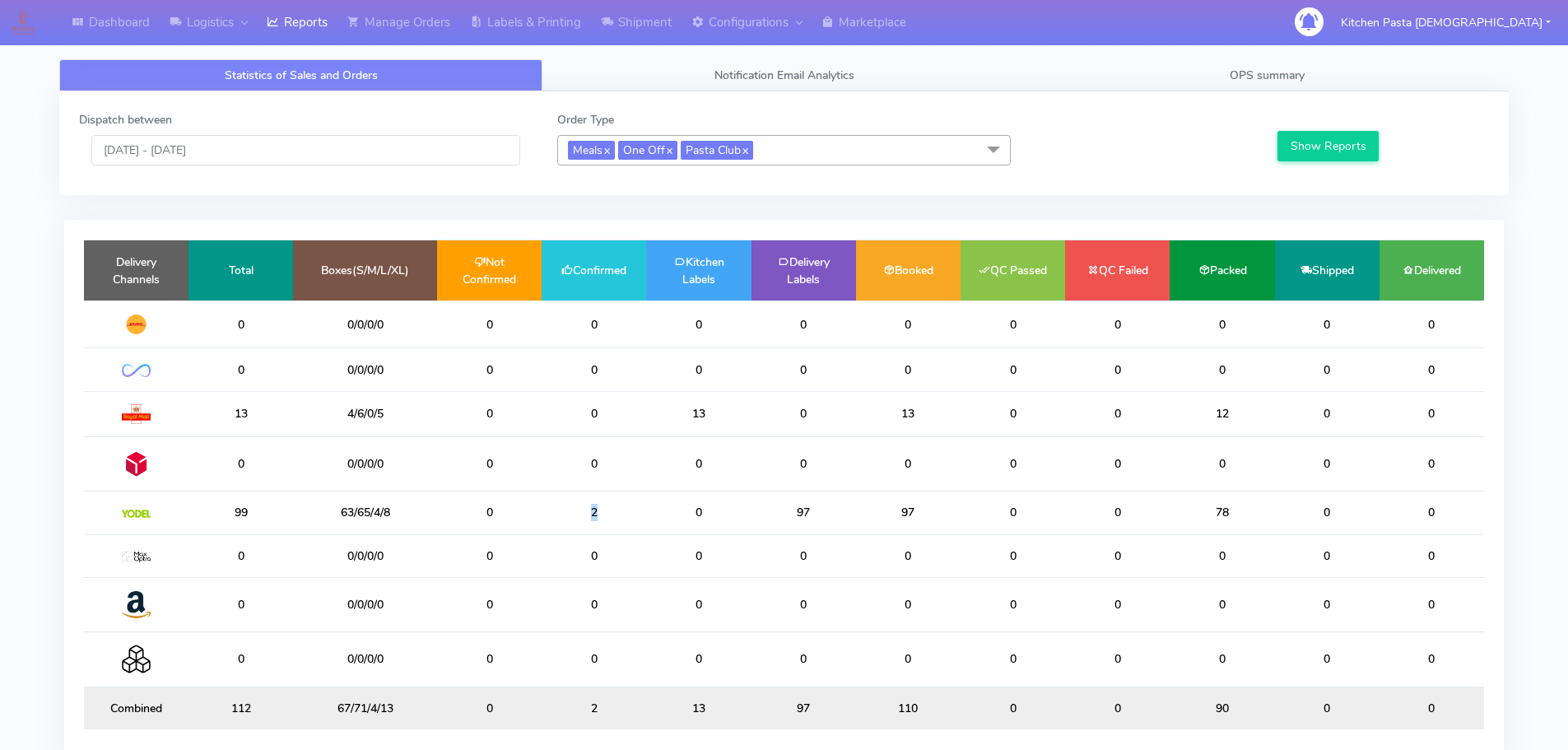
drag, startPoint x: 606, startPoint y: 505, endPoint x: 558, endPoint y: 505, distance: 48.0
click at [558, 505] on td "2" at bounding box center [594, 513] width 105 height 43
click at [561, 495] on td "2" at bounding box center [594, 513] width 105 height 43
click at [610, 16] on icon at bounding box center [606, 22] width 12 height 17
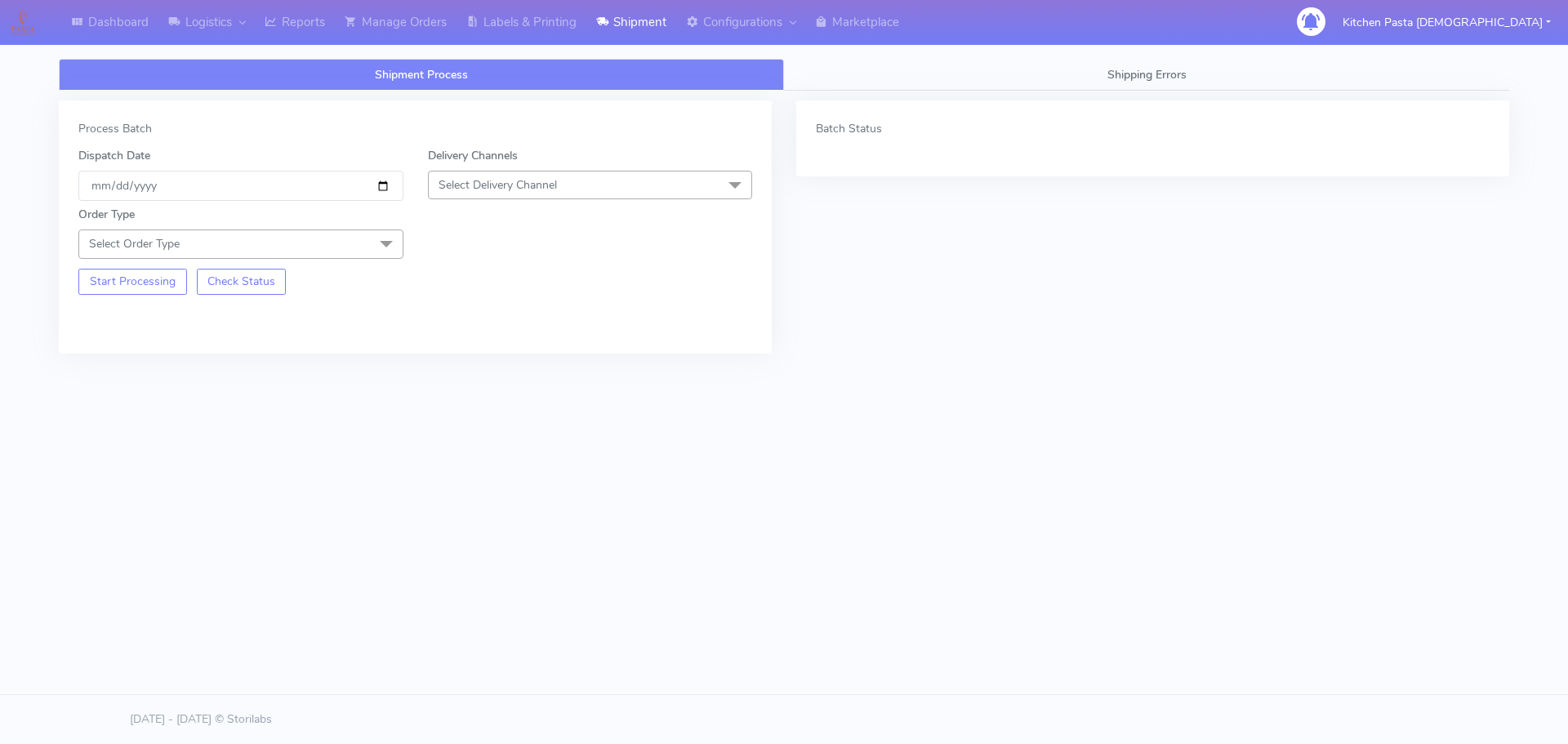
click at [519, 183] on span "Select Delivery Channel" at bounding box center [498, 184] width 119 height 16
click at [455, 371] on div "Yodel" at bounding box center [589, 369] width 307 height 18
click at [395, 242] on span at bounding box center [386, 245] width 32 height 31
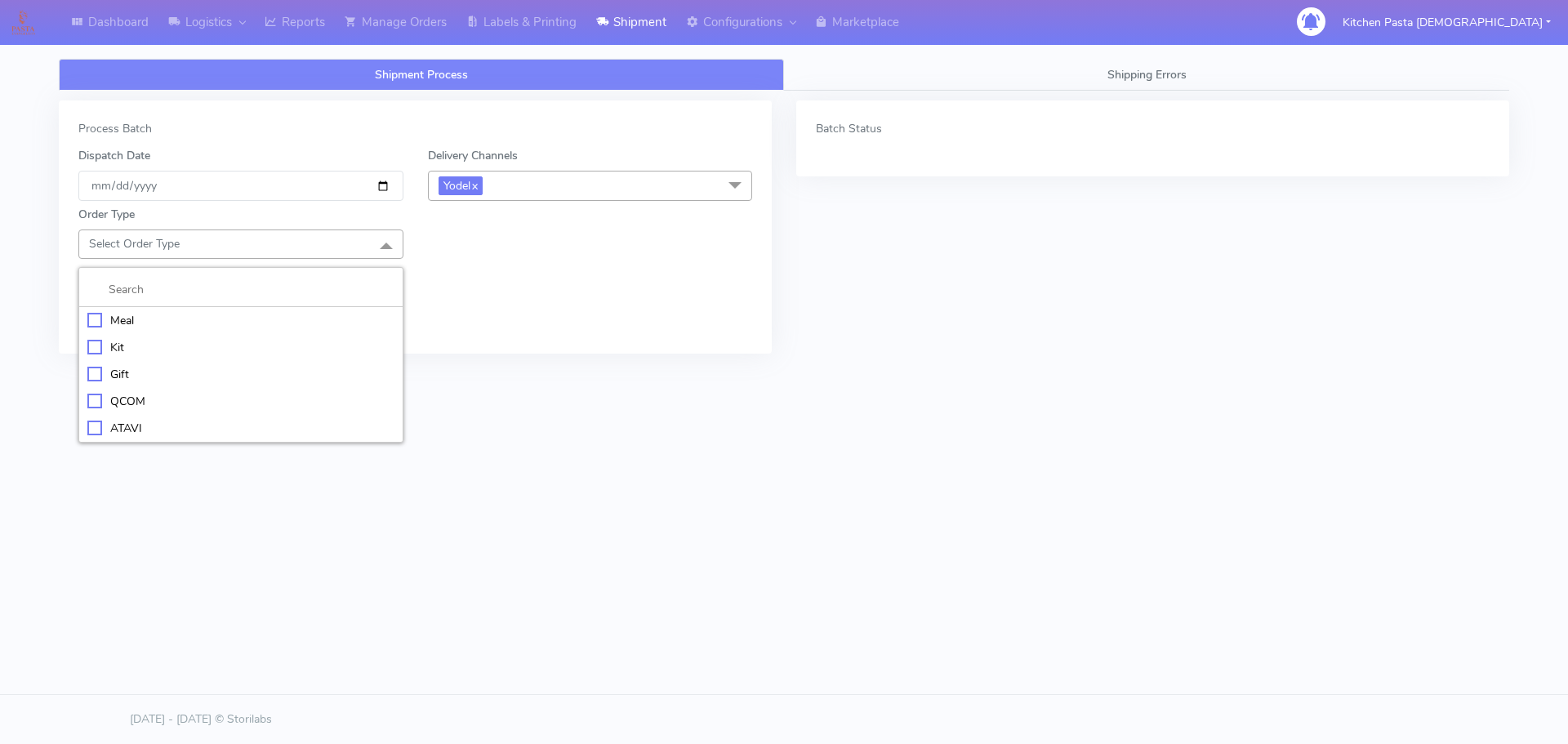
click at [346, 313] on div "Meal" at bounding box center [240, 321] width 307 height 18
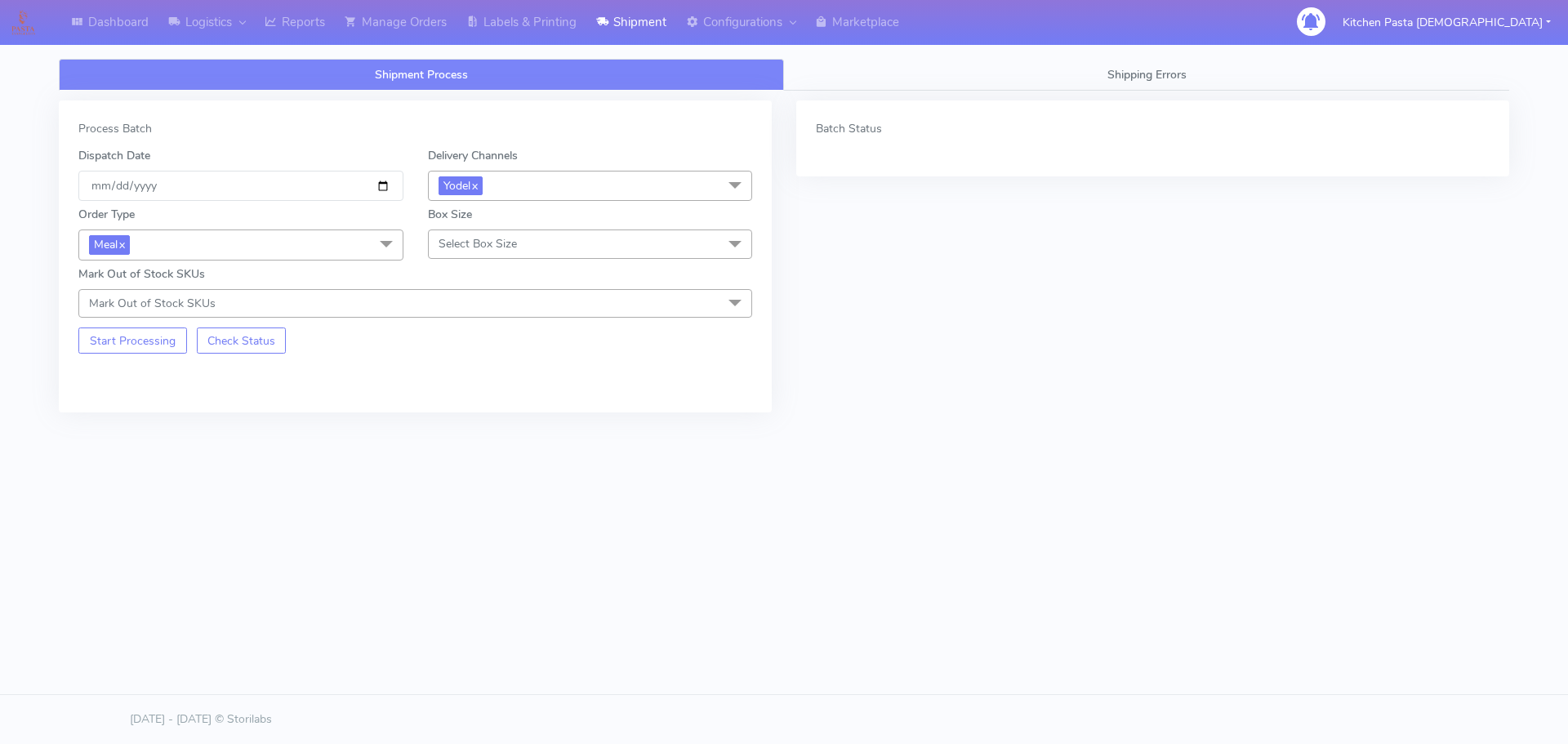
click at [481, 239] on span "Select Box Size" at bounding box center [477, 244] width 79 height 16
click at [489, 373] on div "Medium" at bounding box center [589, 374] width 307 height 18
click at [116, 340] on button "Start Processing" at bounding box center [133, 340] width 108 height 26
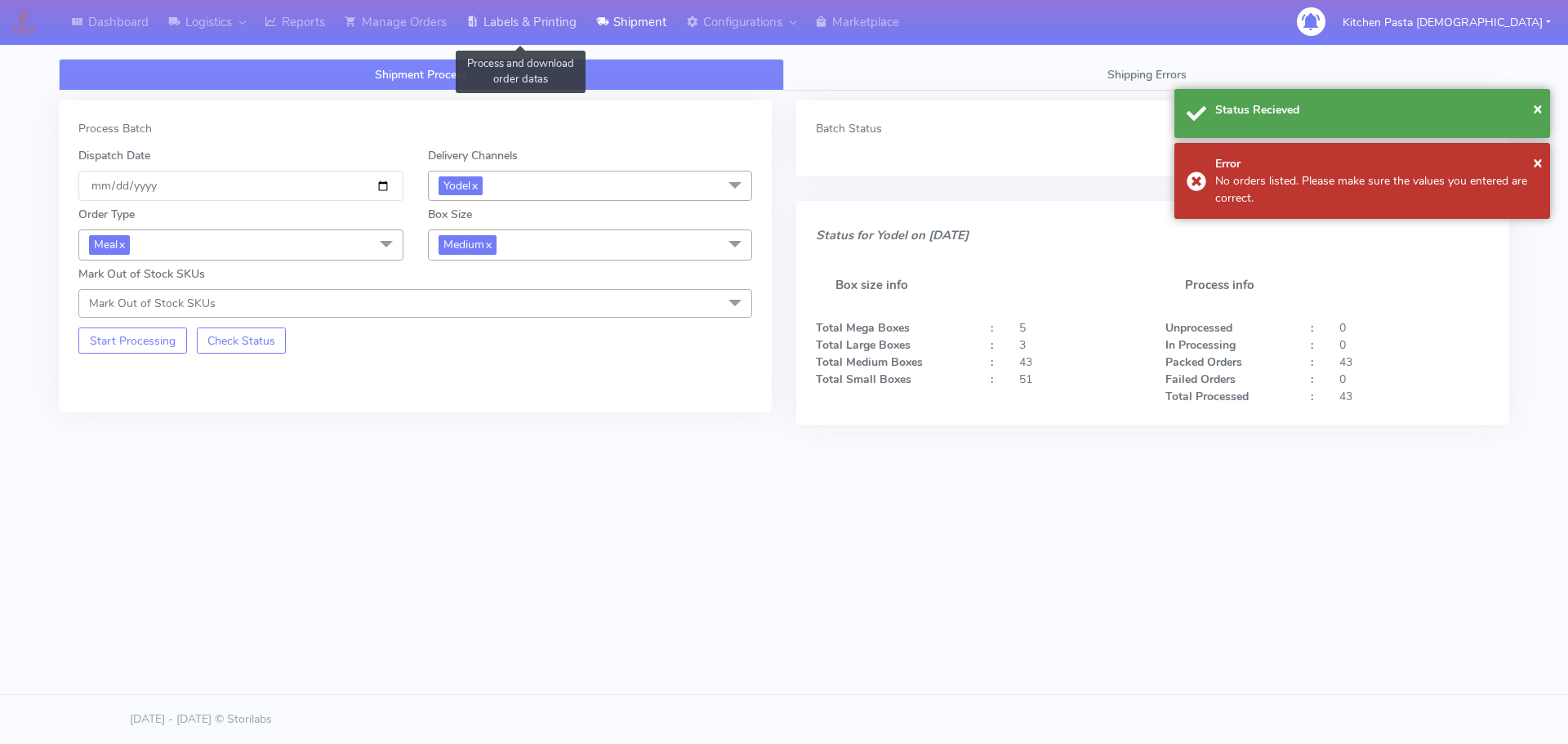
drag, startPoint x: 514, startPoint y: 28, endPoint x: 633, endPoint y: 47, distance: 120.5
click at [513, 27] on link "Labels & Printing" at bounding box center [522, 22] width 130 height 44
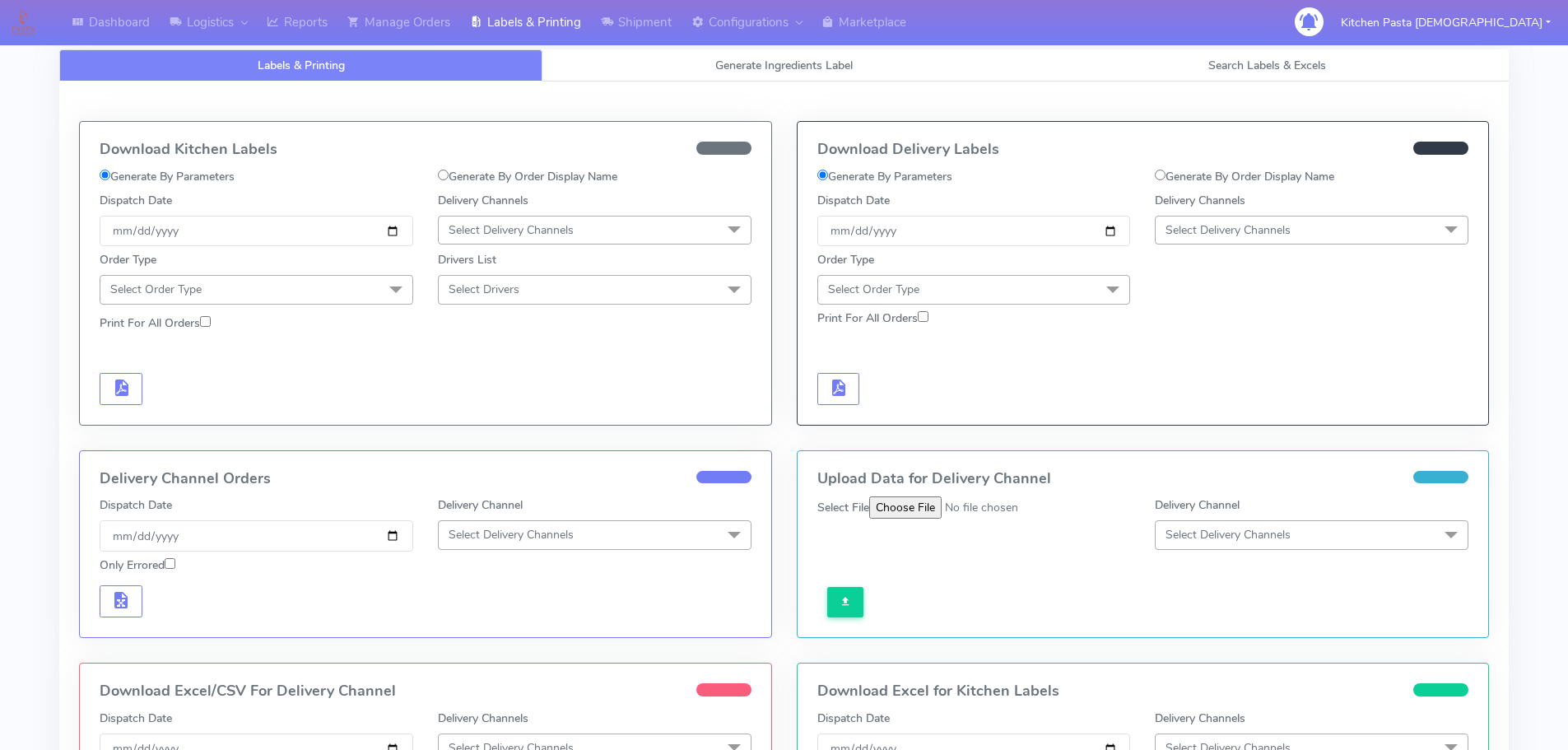
click at [1320, 228] on span "Select Delivery Channels" at bounding box center [1311, 230] width 314 height 29
click at [1208, 412] on div "Yodel" at bounding box center [1311, 415] width 295 height 18
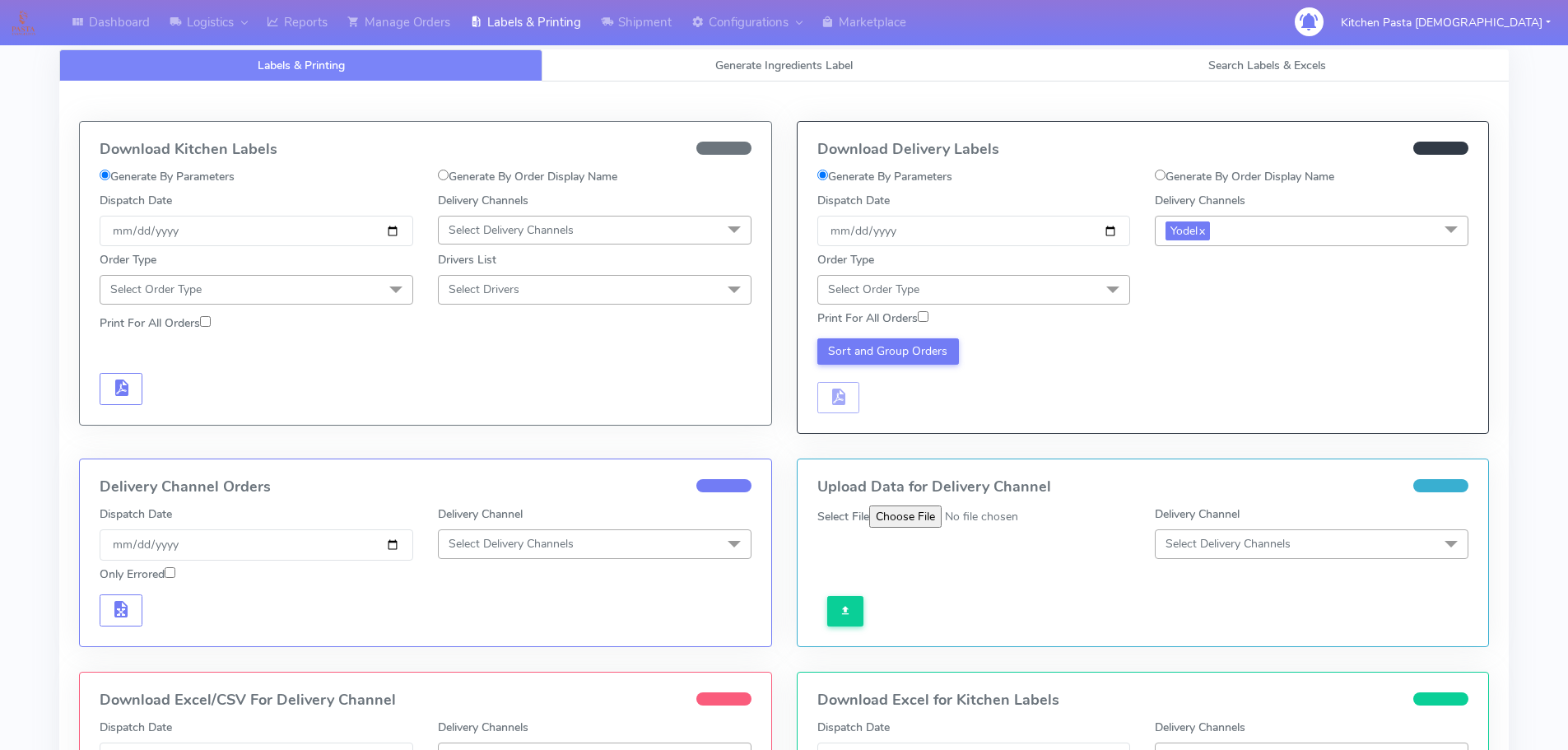
click at [1089, 290] on span "Select Order Type" at bounding box center [974, 289] width 314 height 29
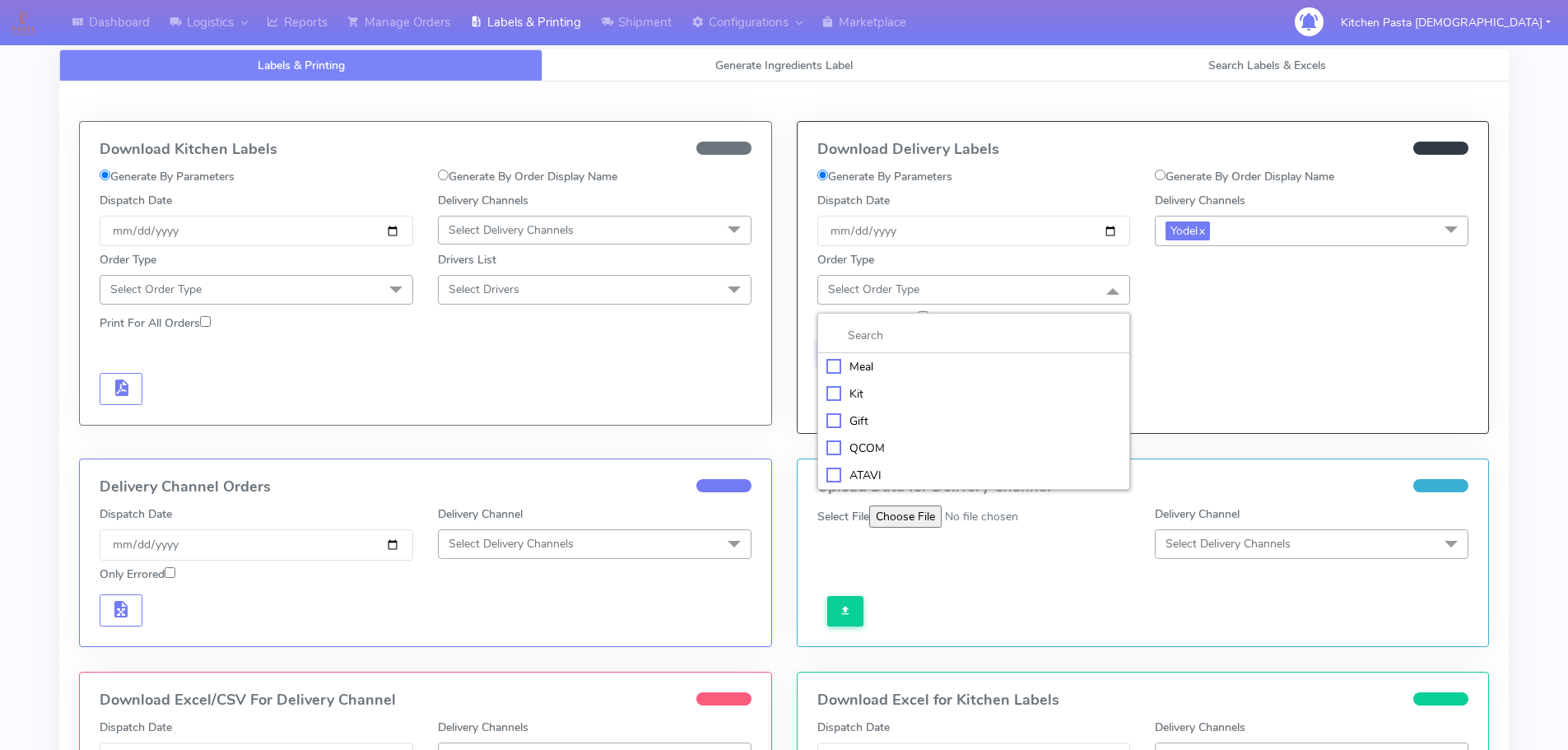
click at [995, 353] on li "Meal" at bounding box center [974, 366] width 312 height 27
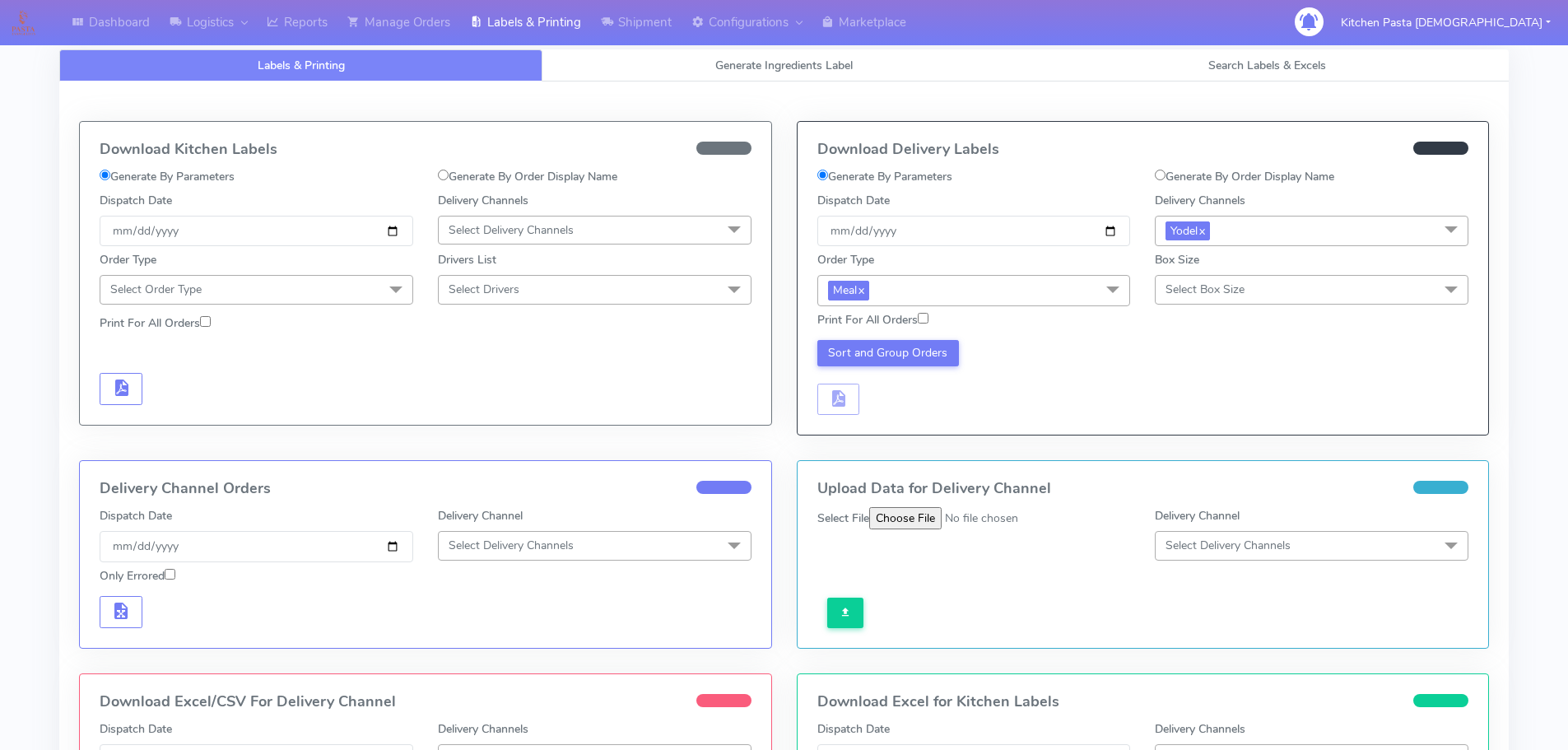
click at [1208, 265] on div "Box Size Select Box Size Small Small-PR-1 Medium Large Mega" at bounding box center [1311, 277] width 314 height 52
click at [1213, 294] on span "Select Box Size" at bounding box center [1205, 289] width 79 height 16
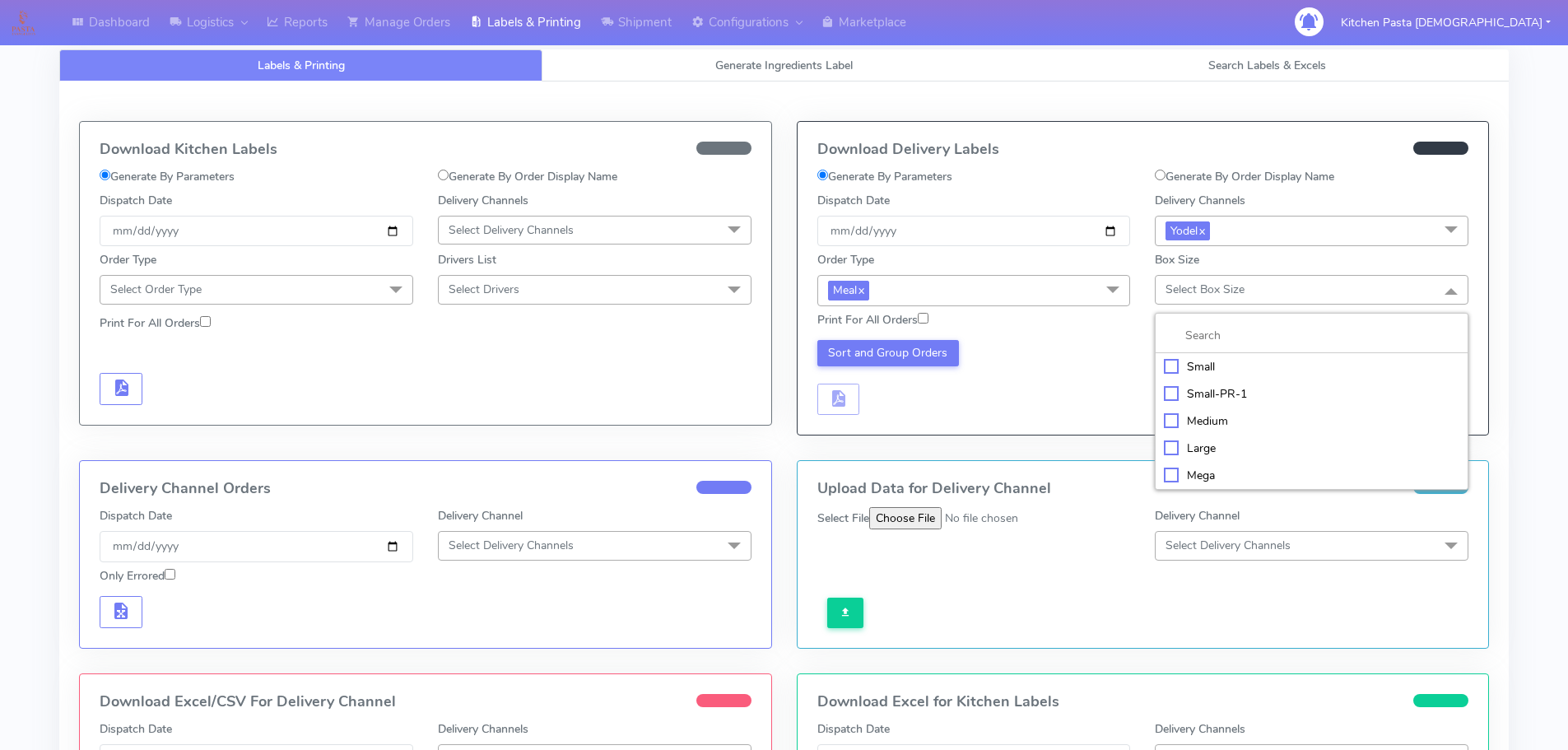
click at [1202, 415] on div "Medium" at bounding box center [1311, 420] width 295 height 18
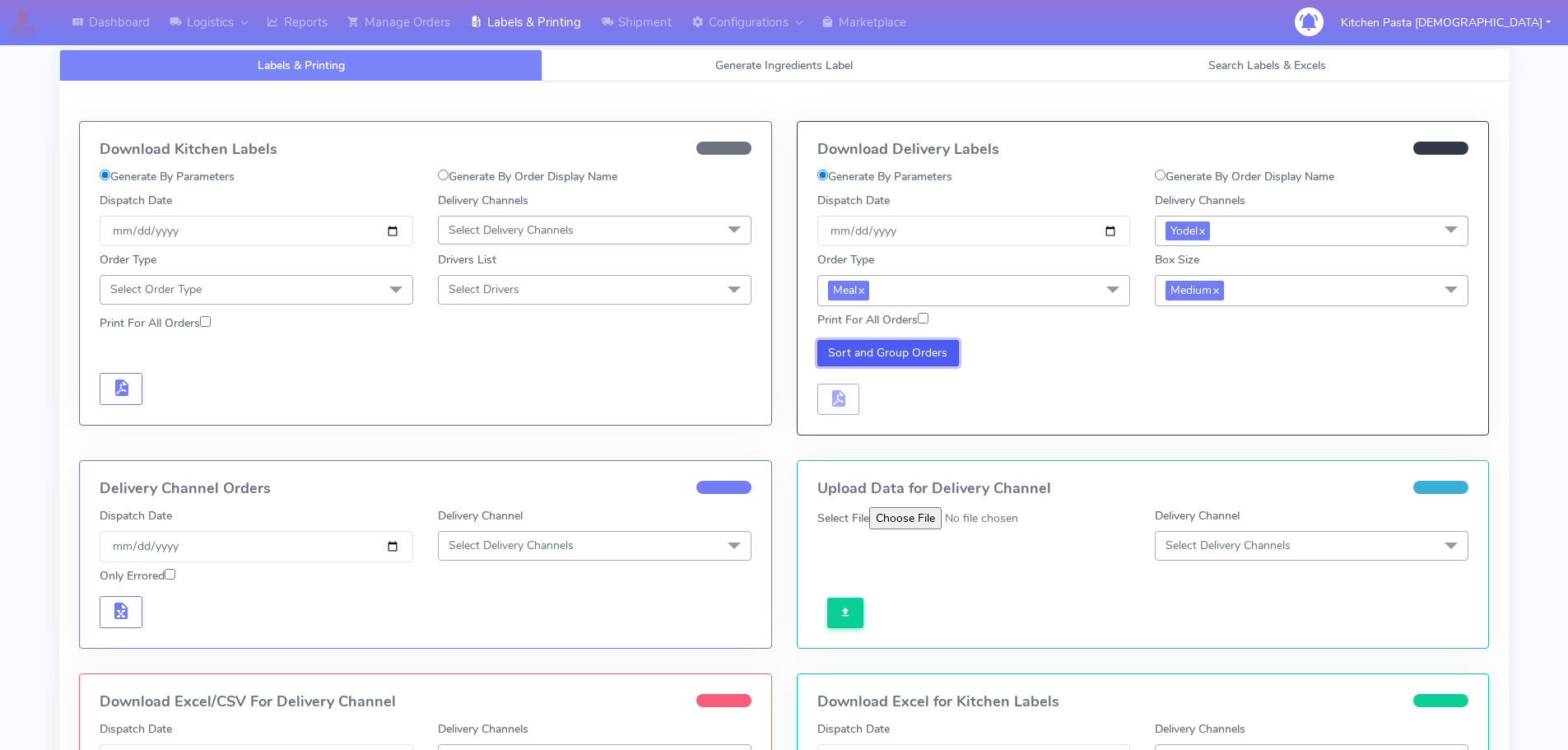
click at [863, 350] on button "Sort and Group Orders" at bounding box center [888, 353] width 142 height 26
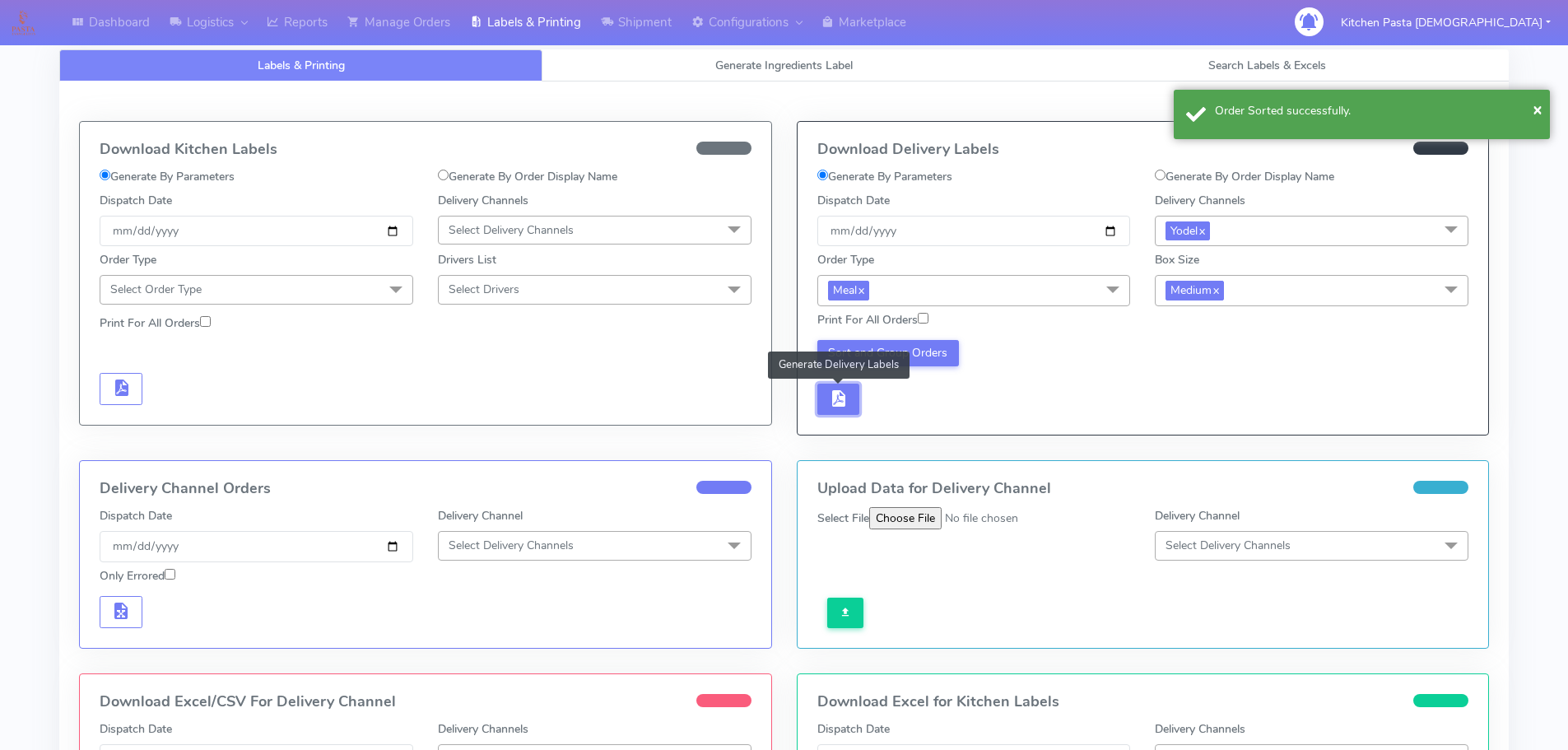
click at [841, 396] on span "button" at bounding box center [837, 402] width 20 height 16
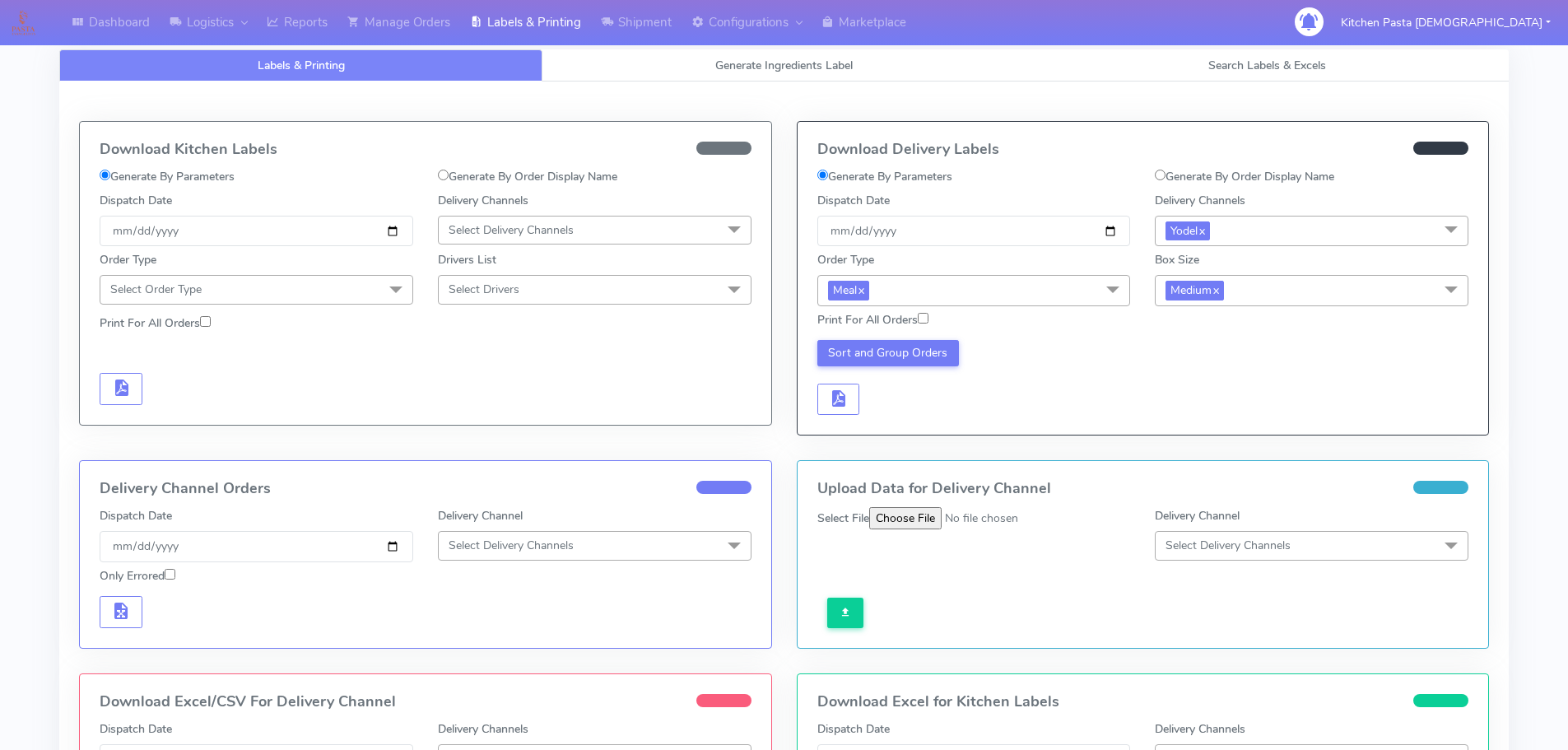
click at [537, 241] on span "Select Delivery Channels" at bounding box center [595, 230] width 314 height 29
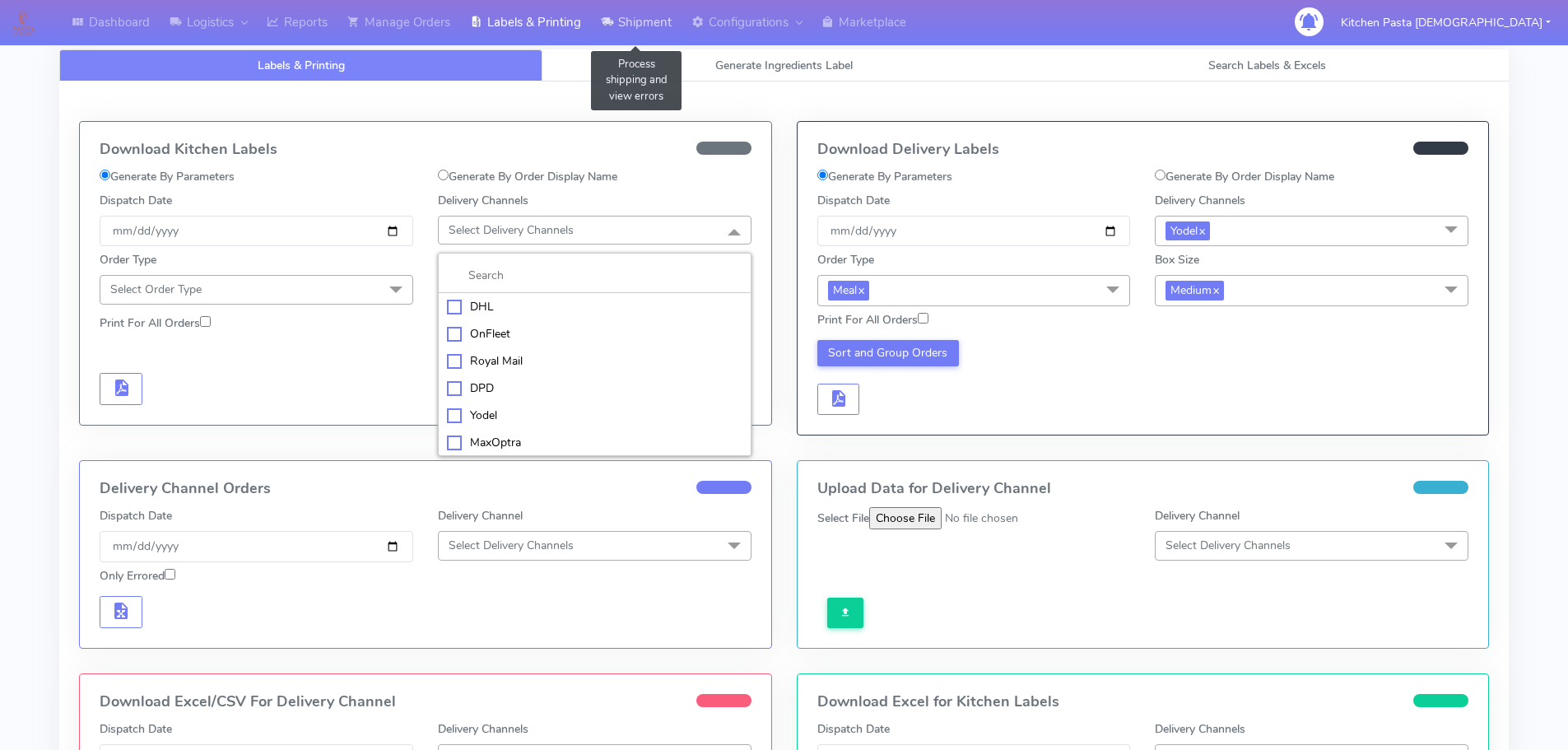
click at [627, 32] on link "Shipment" at bounding box center [636, 22] width 91 height 45
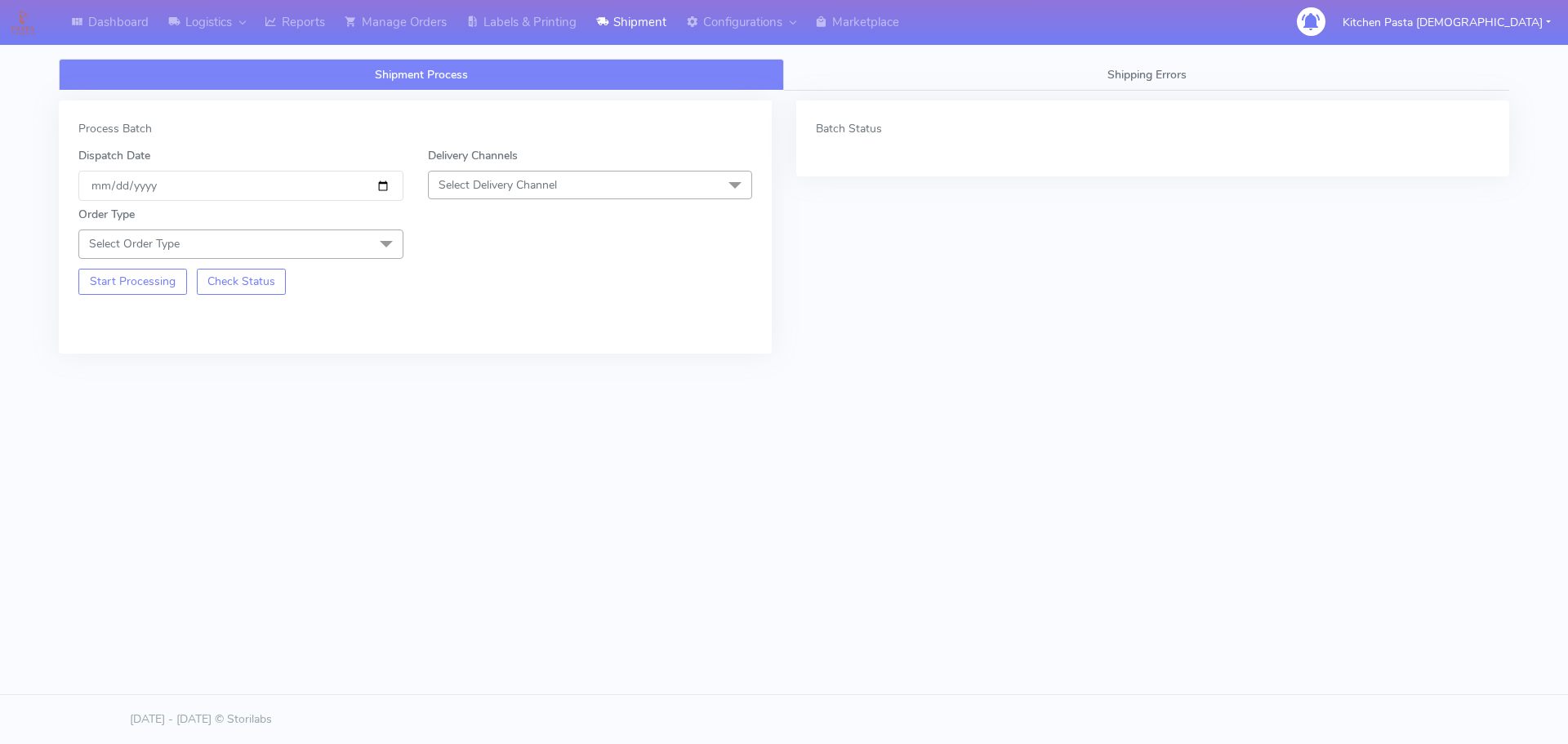
click at [583, 184] on span "Select Delivery Channel" at bounding box center [590, 184] width 325 height 29
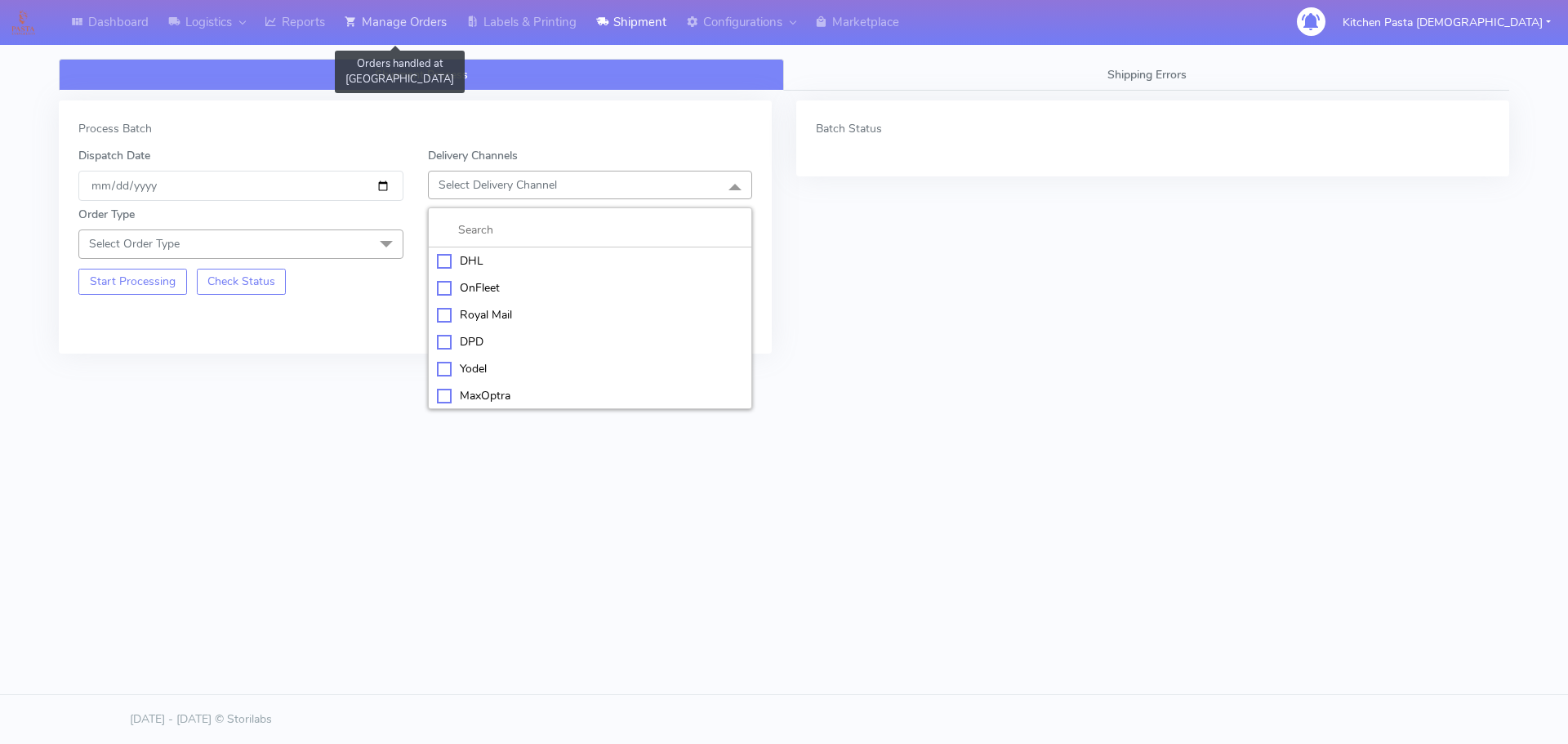
click at [430, 32] on link "Manage Orders" at bounding box center [395, 22] width 121 height 44
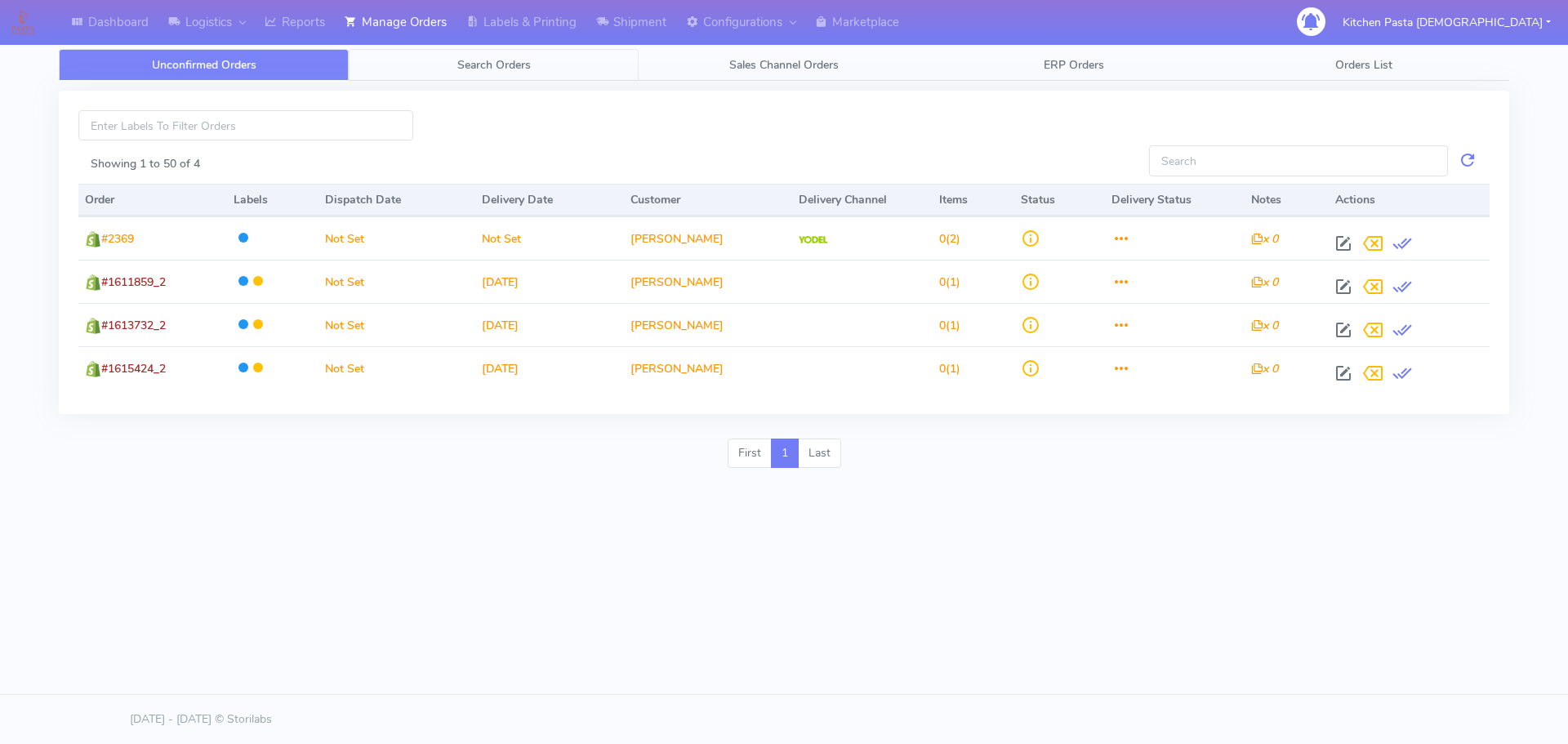
click at [512, 76] on link "Search Orders" at bounding box center [493, 65] width 290 height 32
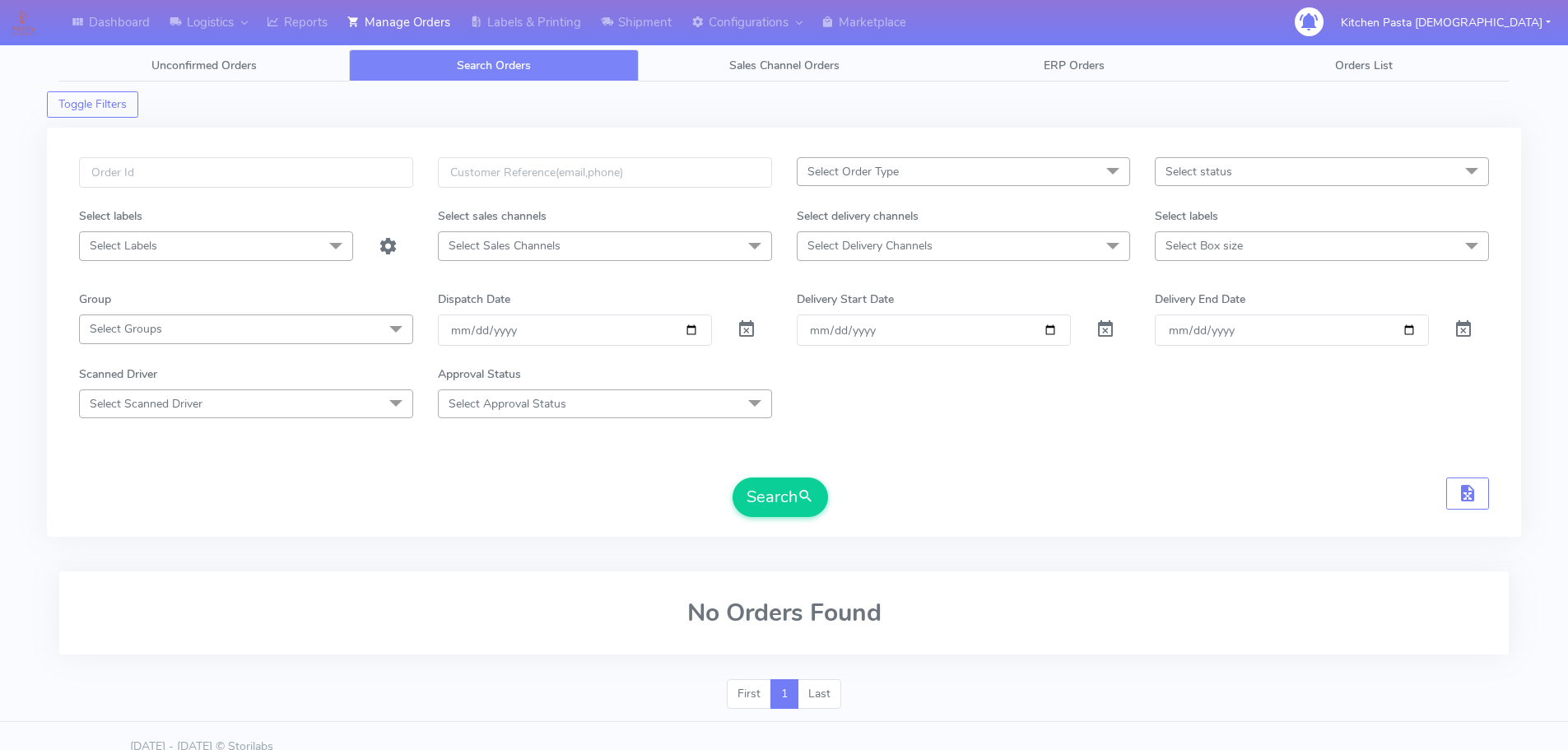
click at [305, 196] on div at bounding box center [246, 182] width 359 height 50
click at [304, 177] on input "text" at bounding box center [247, 172] width 334 height 31
drag, startPoint x: 1100, startPoint y: 170, endPoint x: 1091, endPoint y: 176, distance: 10.8
click at [1100, 170] on span at bounding box center [1112, 172] width 33 height 31
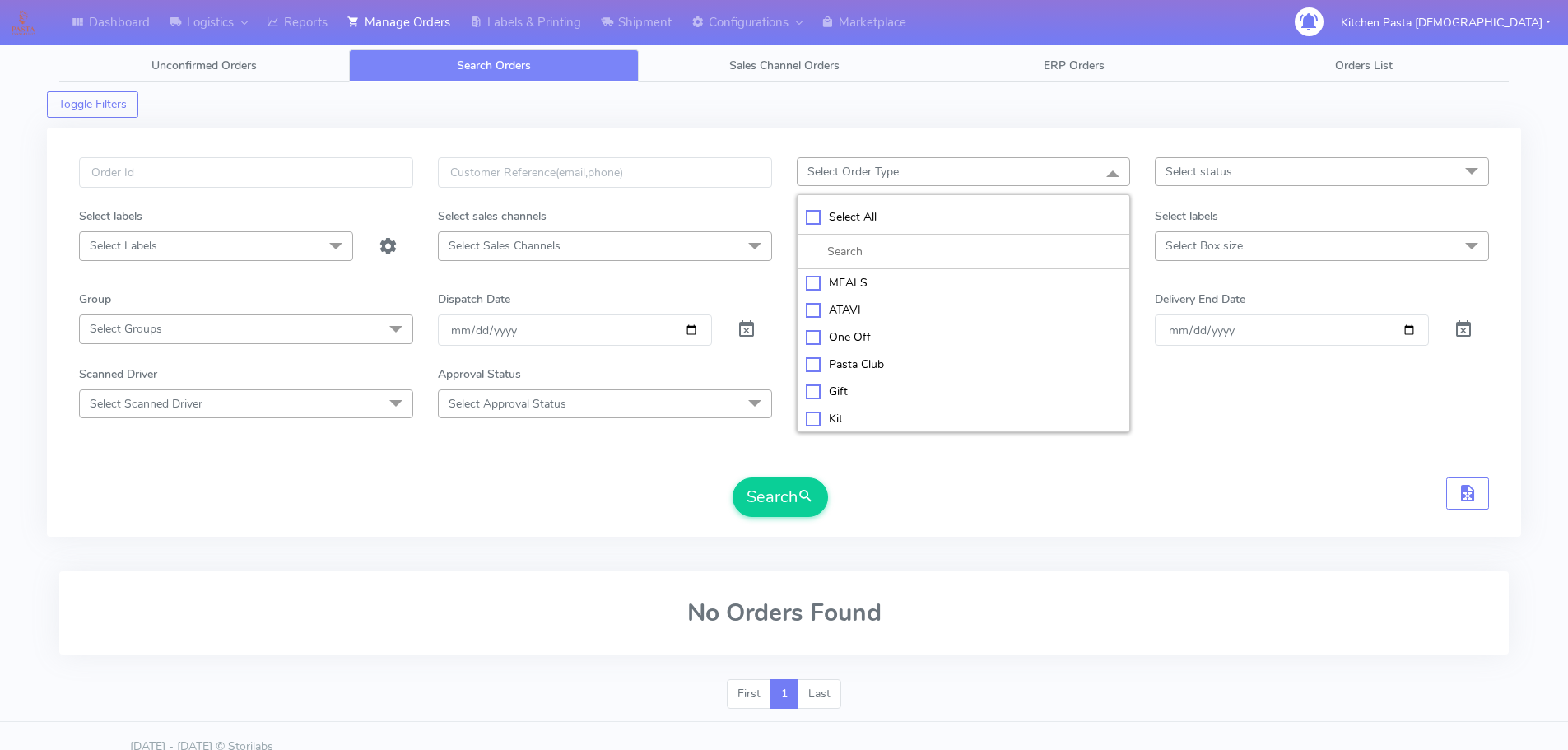
click at [869, 279] on div "MEALS" at bounding box center [964, 282] width 316 height 18
checkbox input "true"
click at [1285, 170] on span "Select status" at bounding box center [1321, 171] width 334 height 29
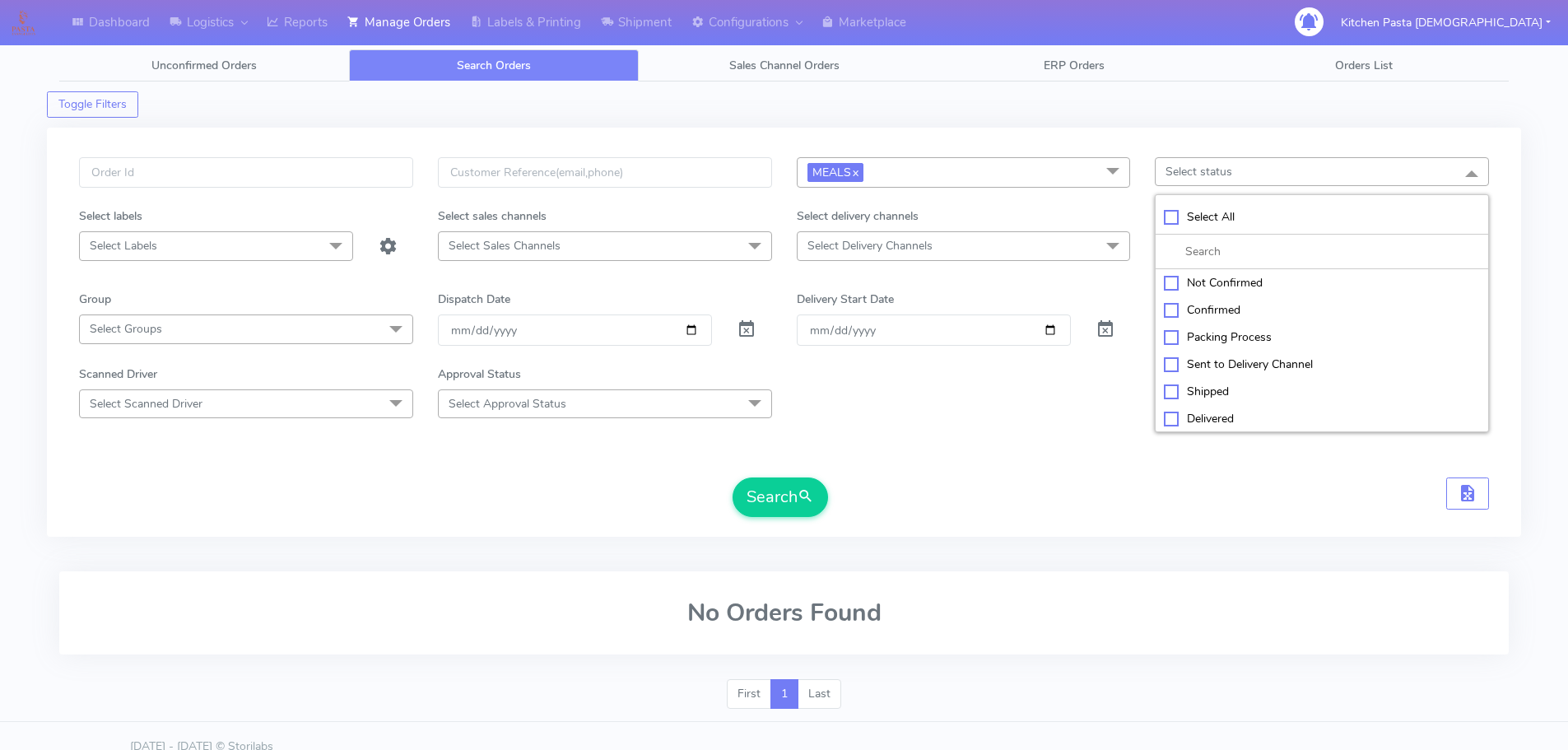
click at [1024, 247] on span "Select Delivery Channels" at bounding box center [964, 246] width 334 height 29
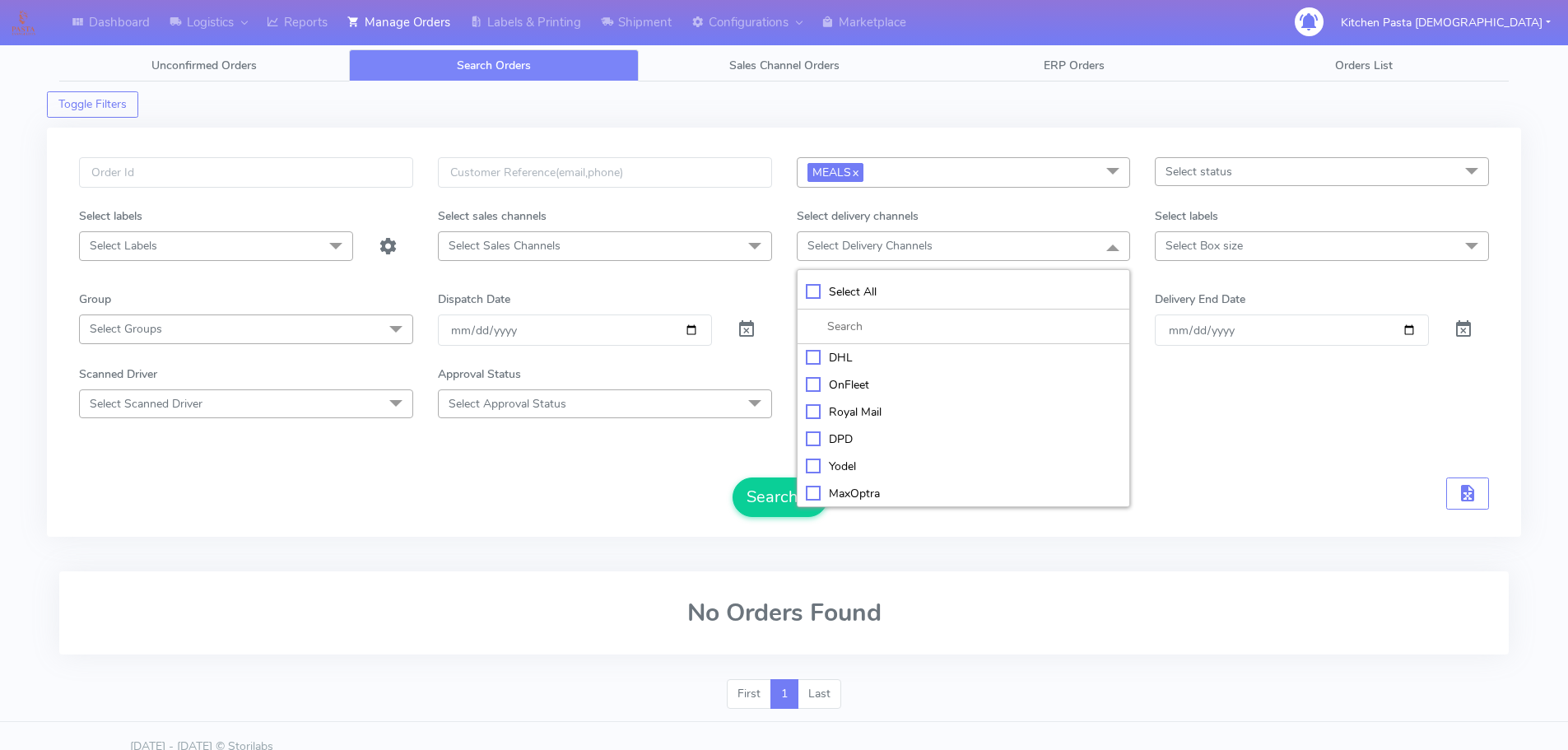
click at [851, 468] on div "Yodel" at bounding box center [964, 466] width 316 height 18
checkbox input "true"
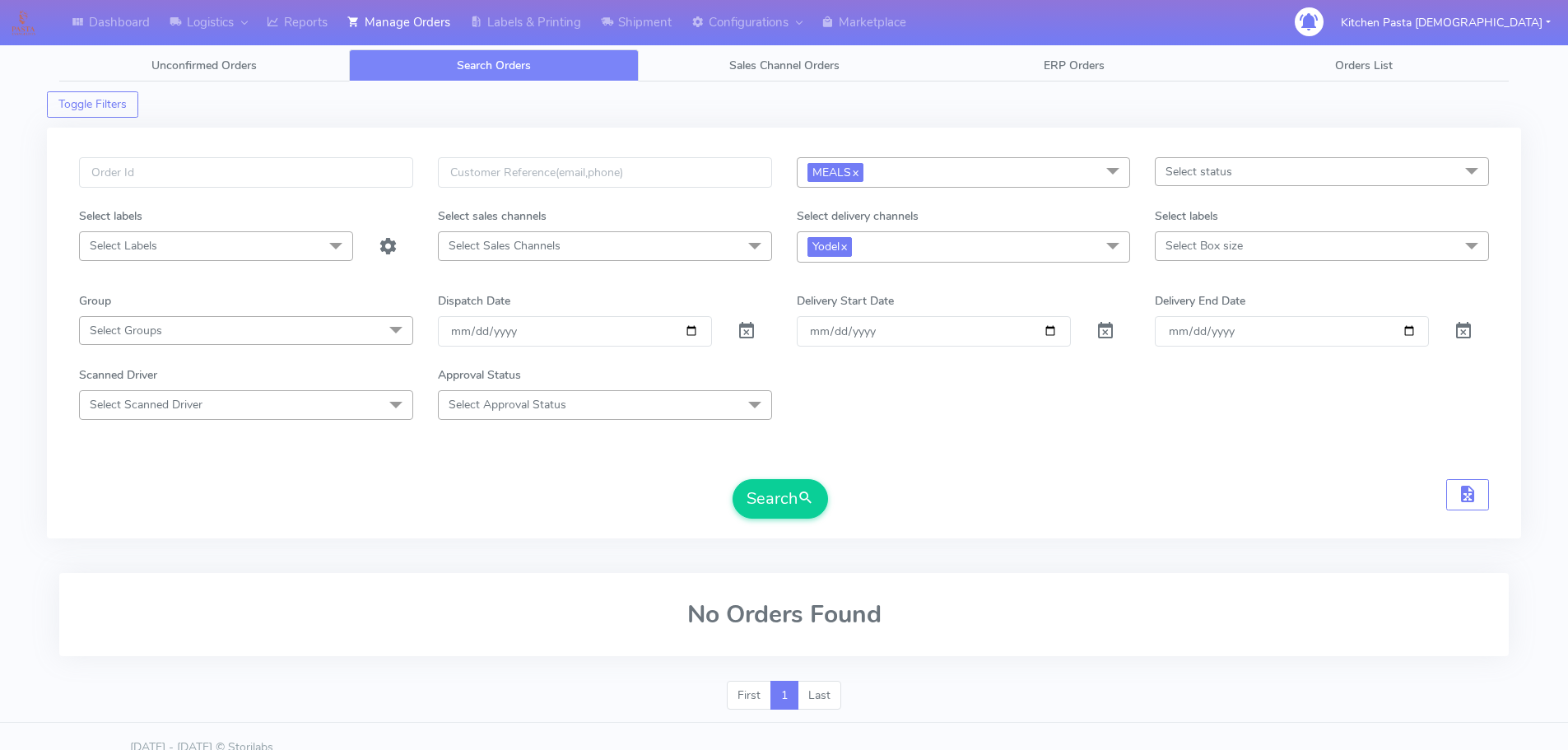
click at [1247, 245] on span "Select Box size" at bounding box center [1321, 246] width 334 height 29
click at [1187, 460] on div "Mega" at bounding box center [1321, 466] width 316 height 18
checkbox input "true"
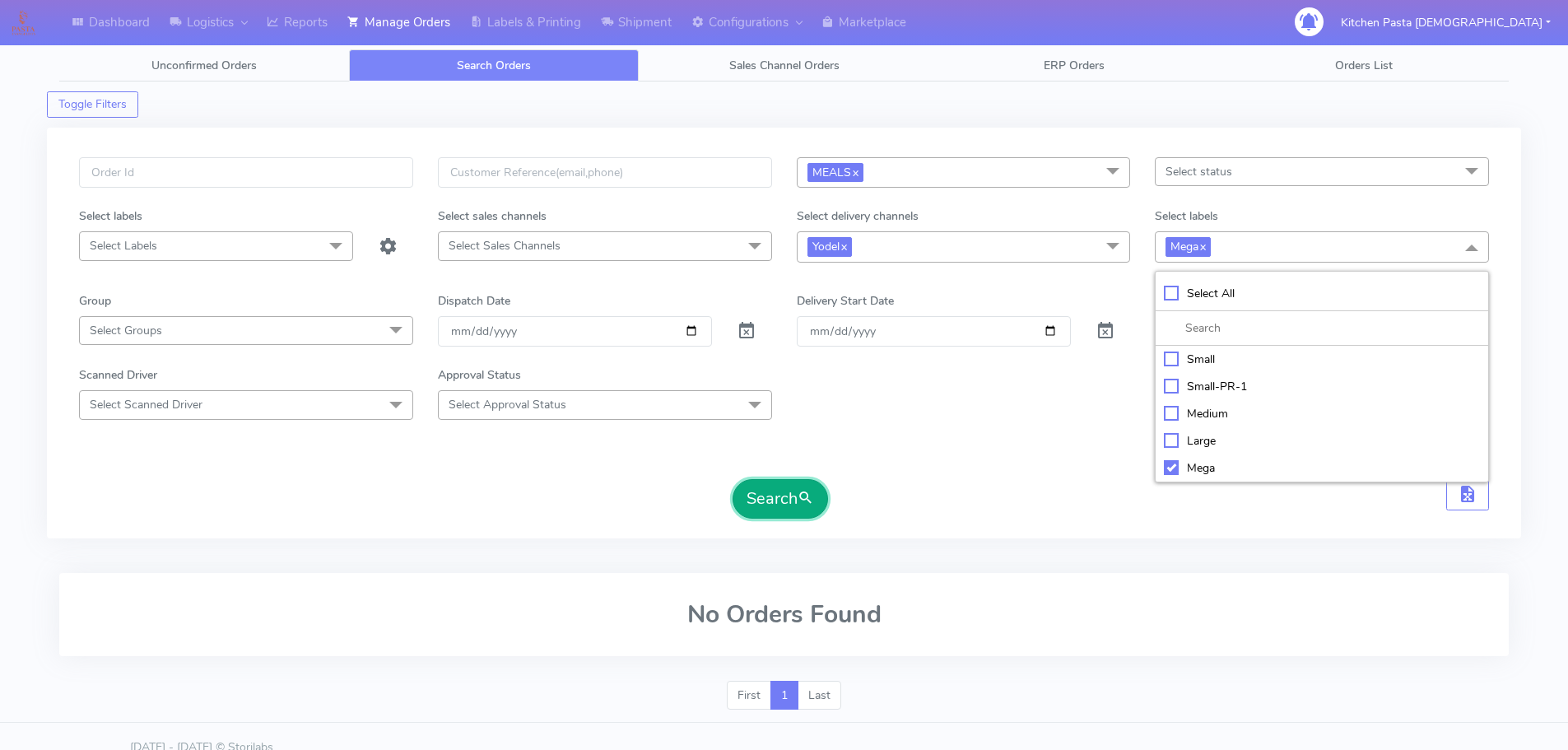
click at [749, 502] on button "Search" at bounding box center [780, 499] width 95 height 39
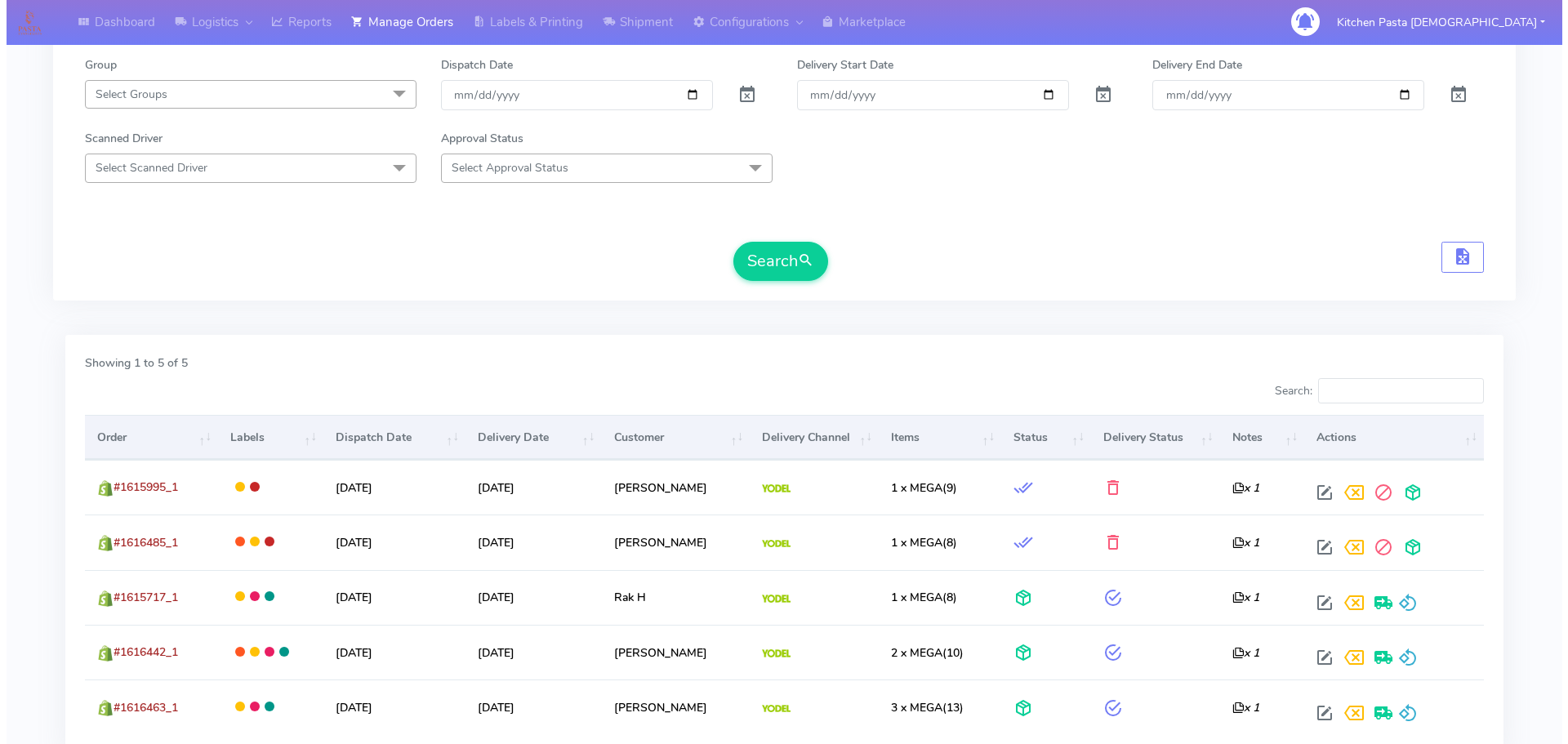
scroll to position [245, 0]
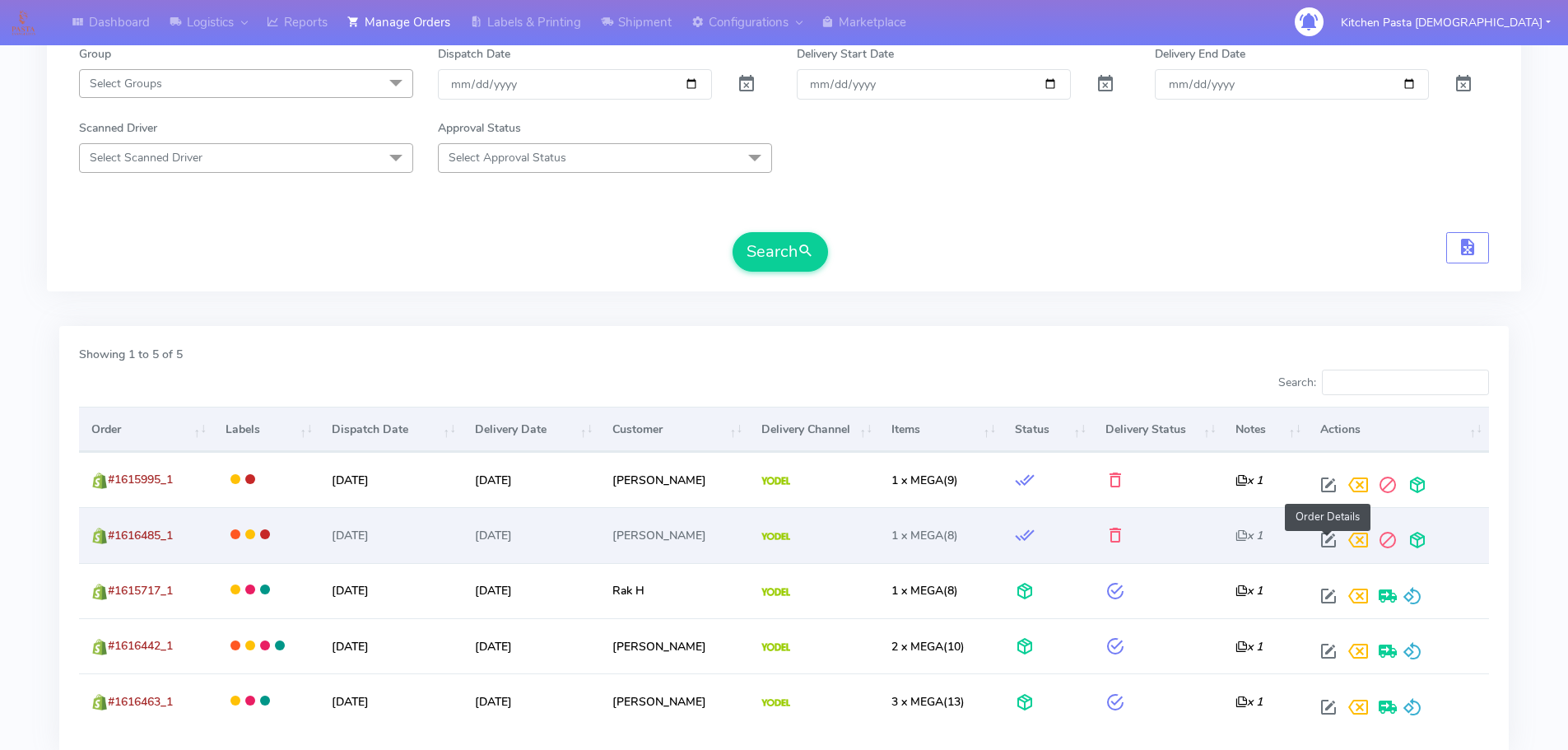
click at [1328, 544] on span at bounding box center [1328, 544] width 30 height 16
select select "5"
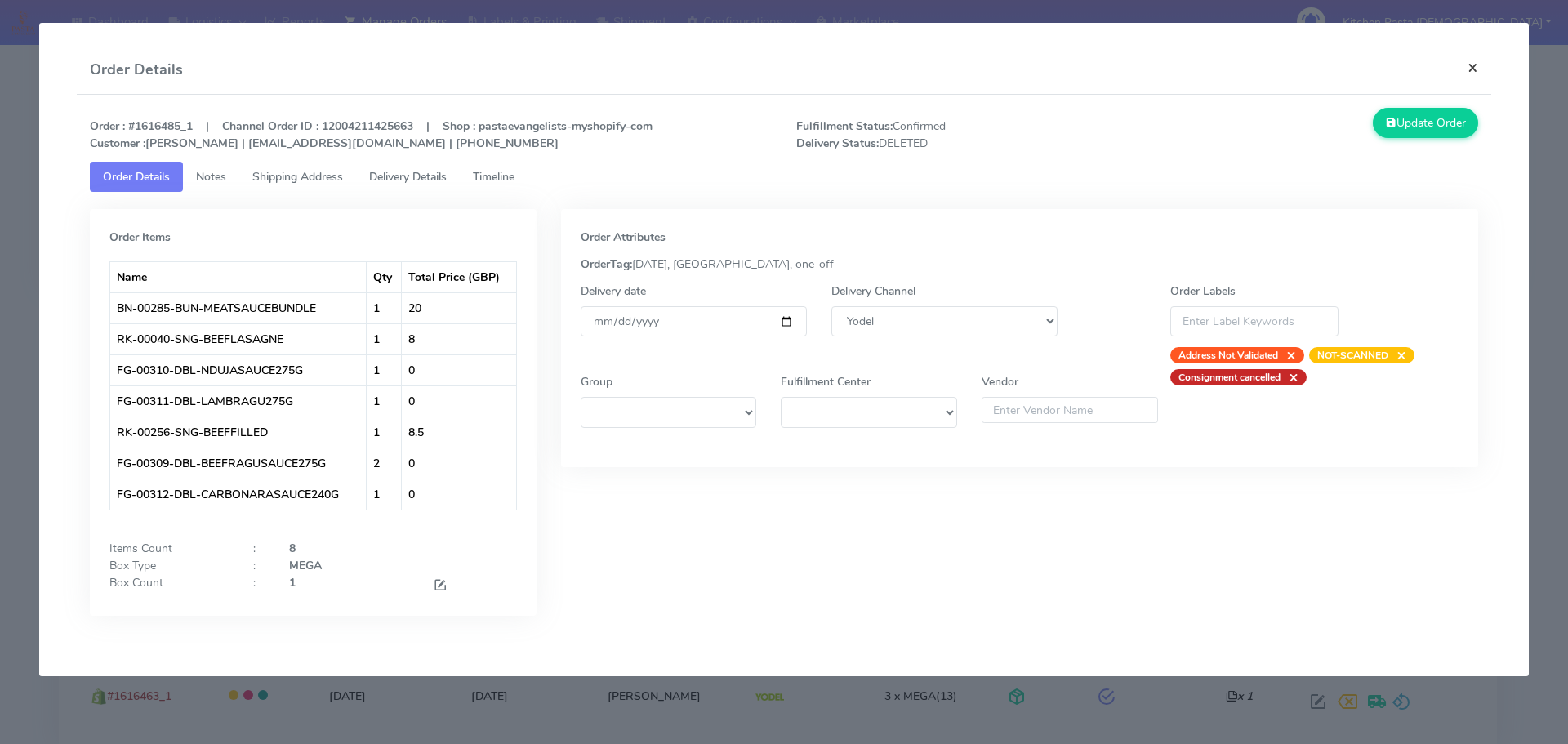
click at [1483, 61] on button "×" at bounding box center [1473, 67] width 37 height 44
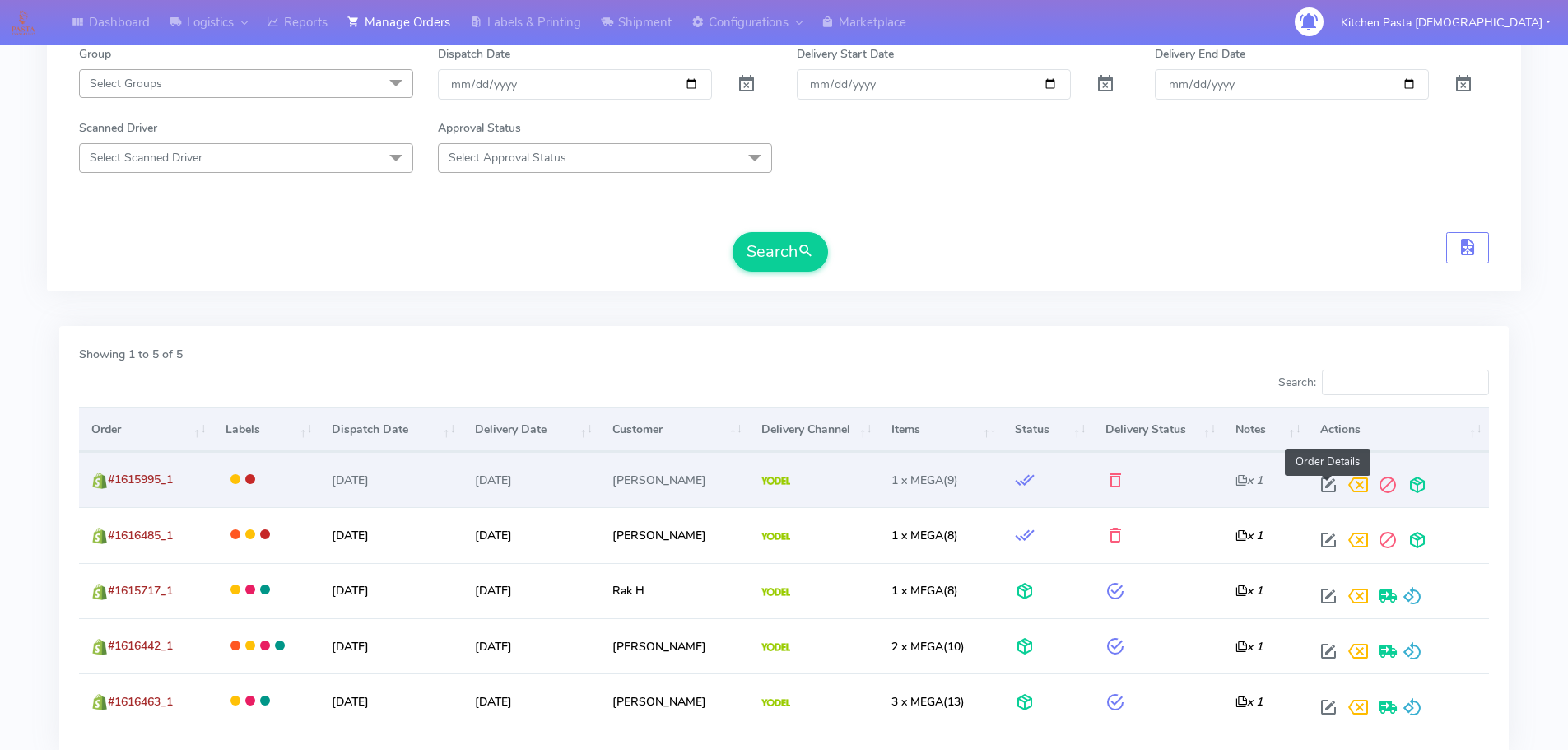
click at [1327, 483] on span at bounding box center [1328, 488] width 30 height 16
select select "5"
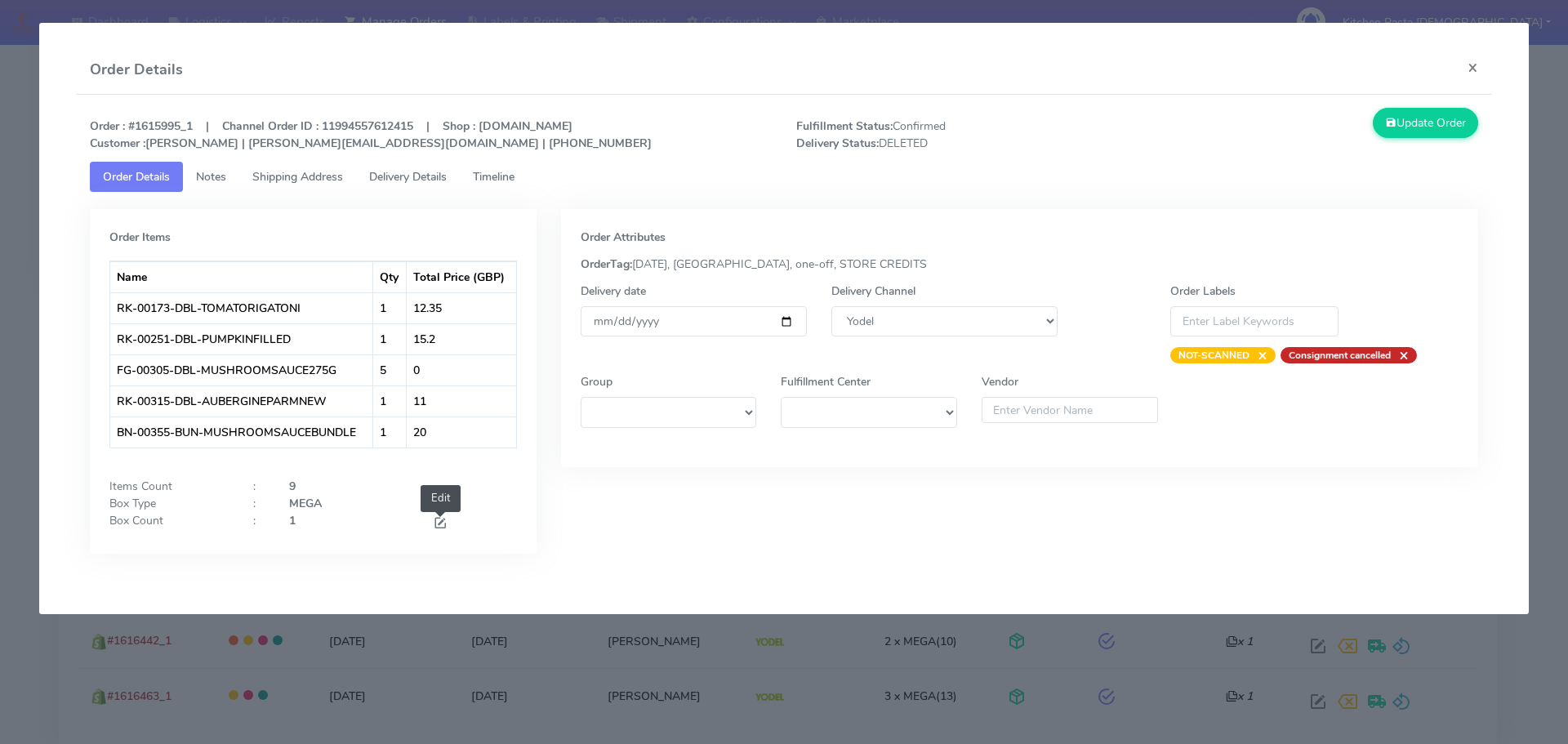
click at [436, 523] on span at bounding box center [440, 524] width 15 height 16
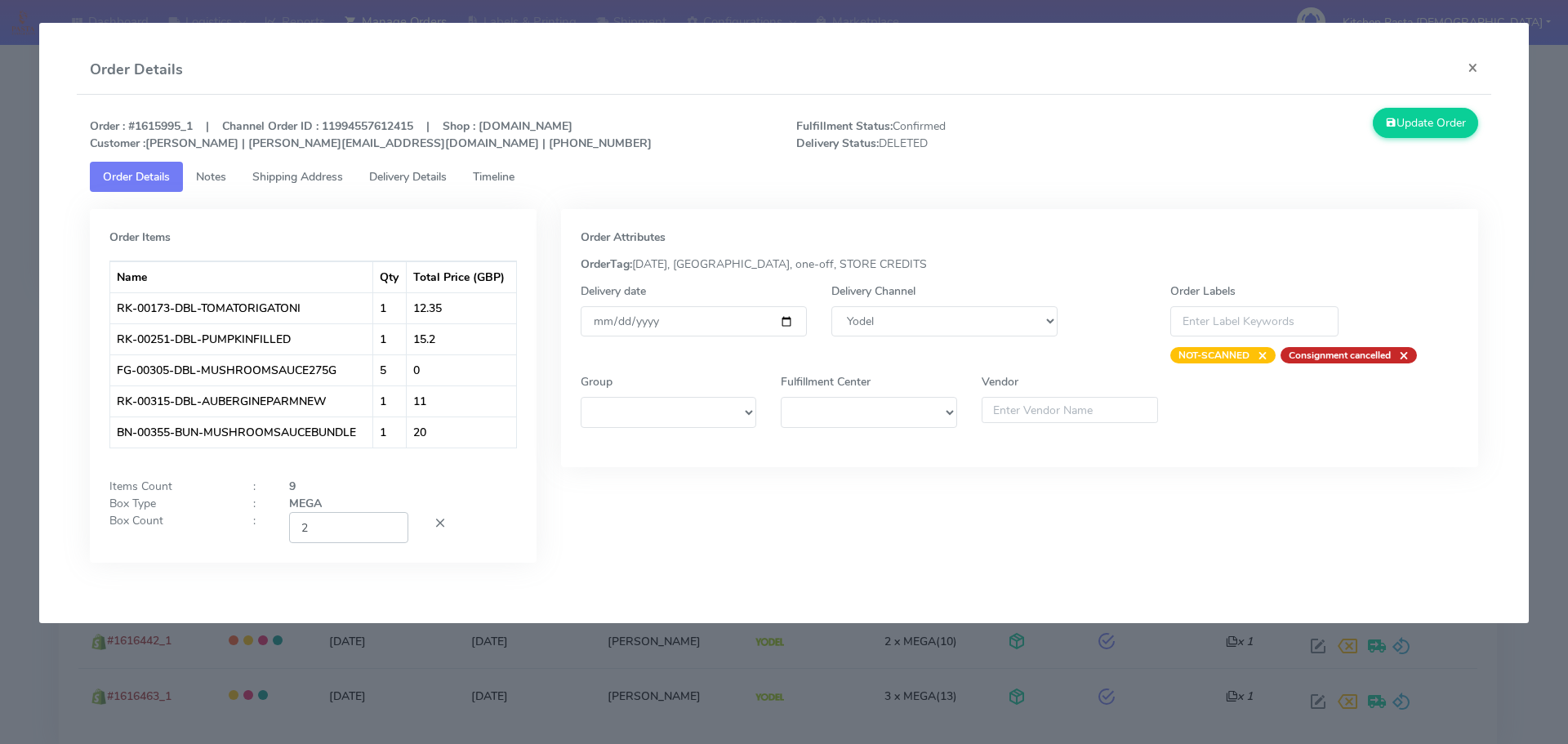
type input "2"
click at [388, 525] on input "2" at bounding box center [348, 527] width 120 height 31
click at [1442, 115] on button "Update Order" at bounding box center [1425, 122] width 107 height 31
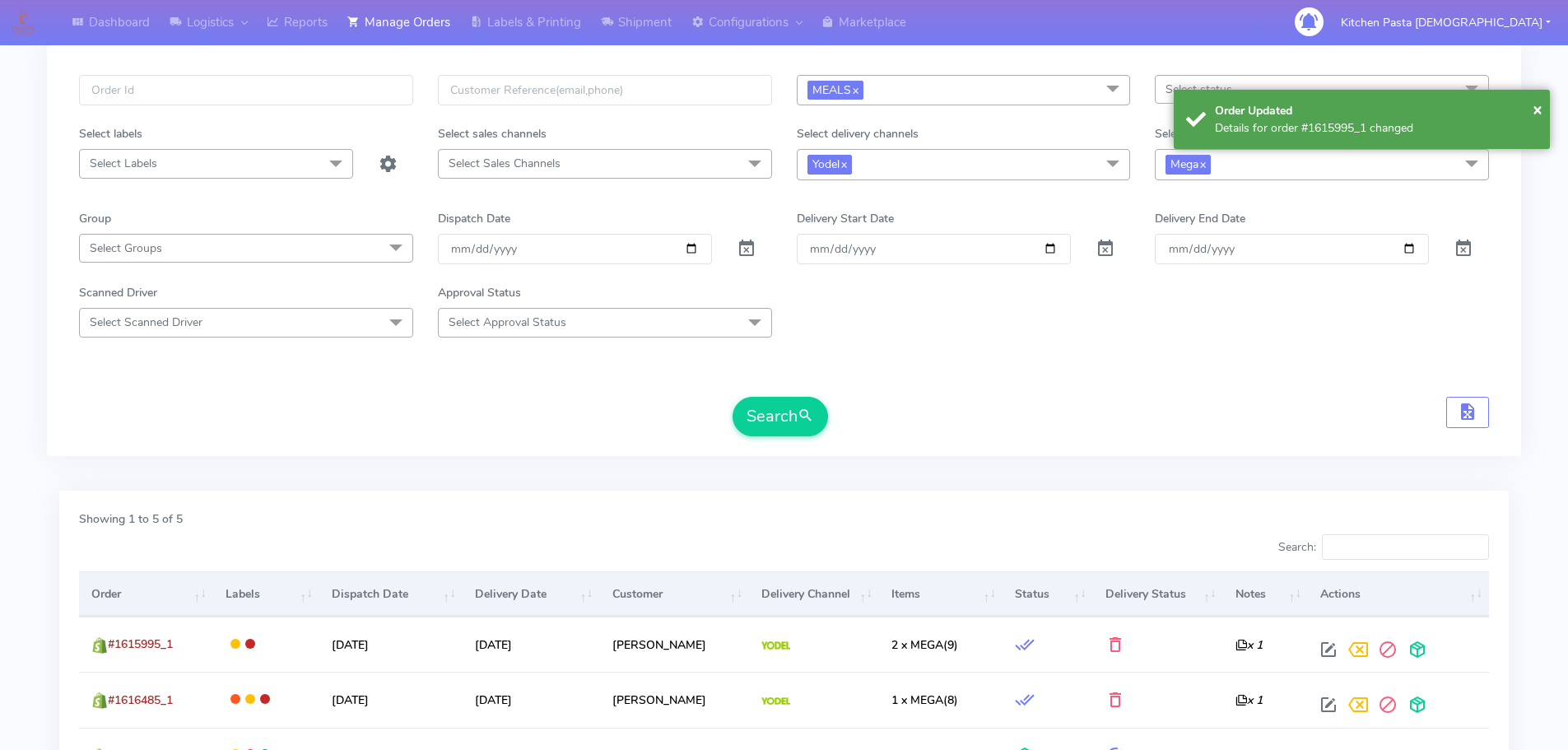
scroll to position [0, 0]
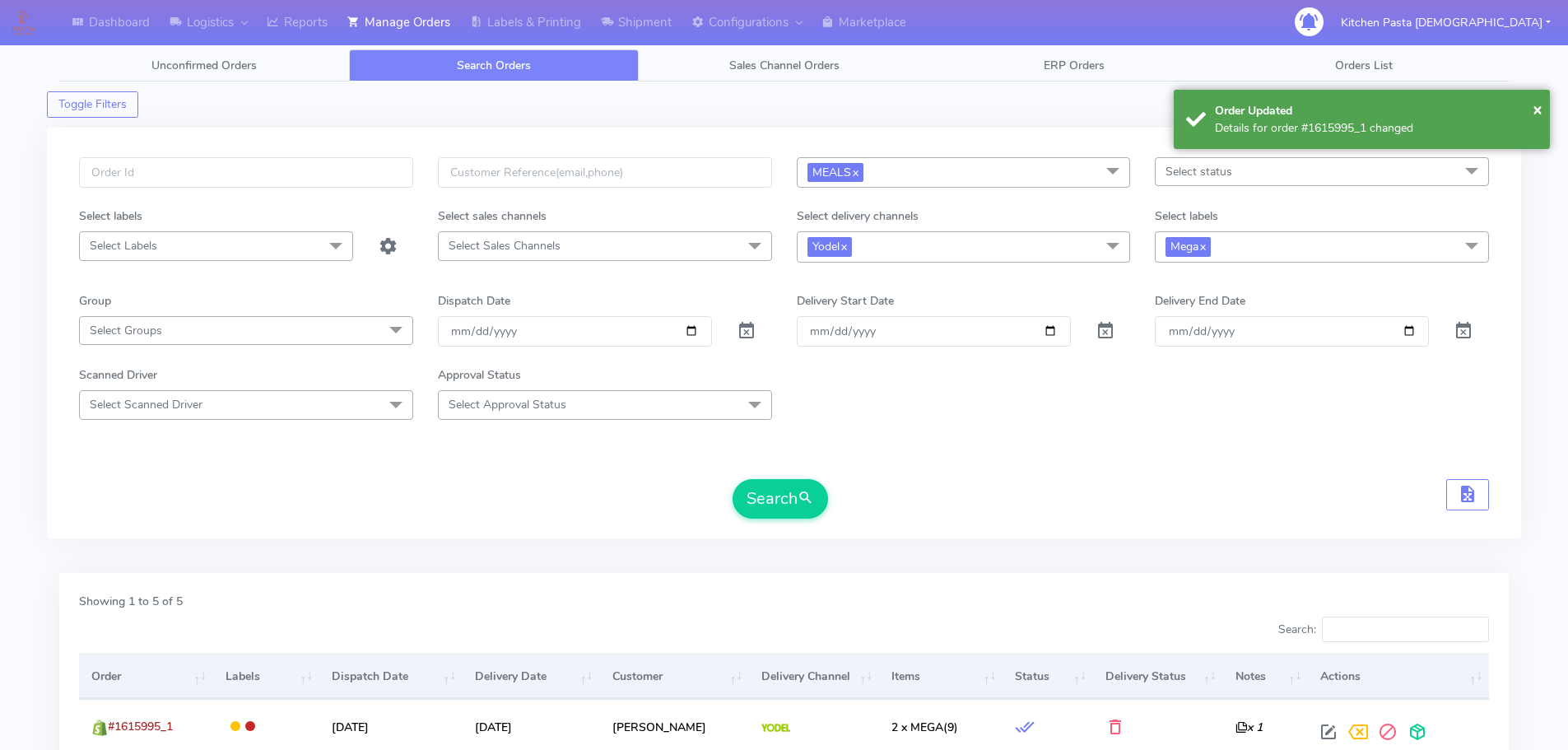
click at [1277, 251] on span "Mega x" at bounding box center [1321, 247] width 334 height 31
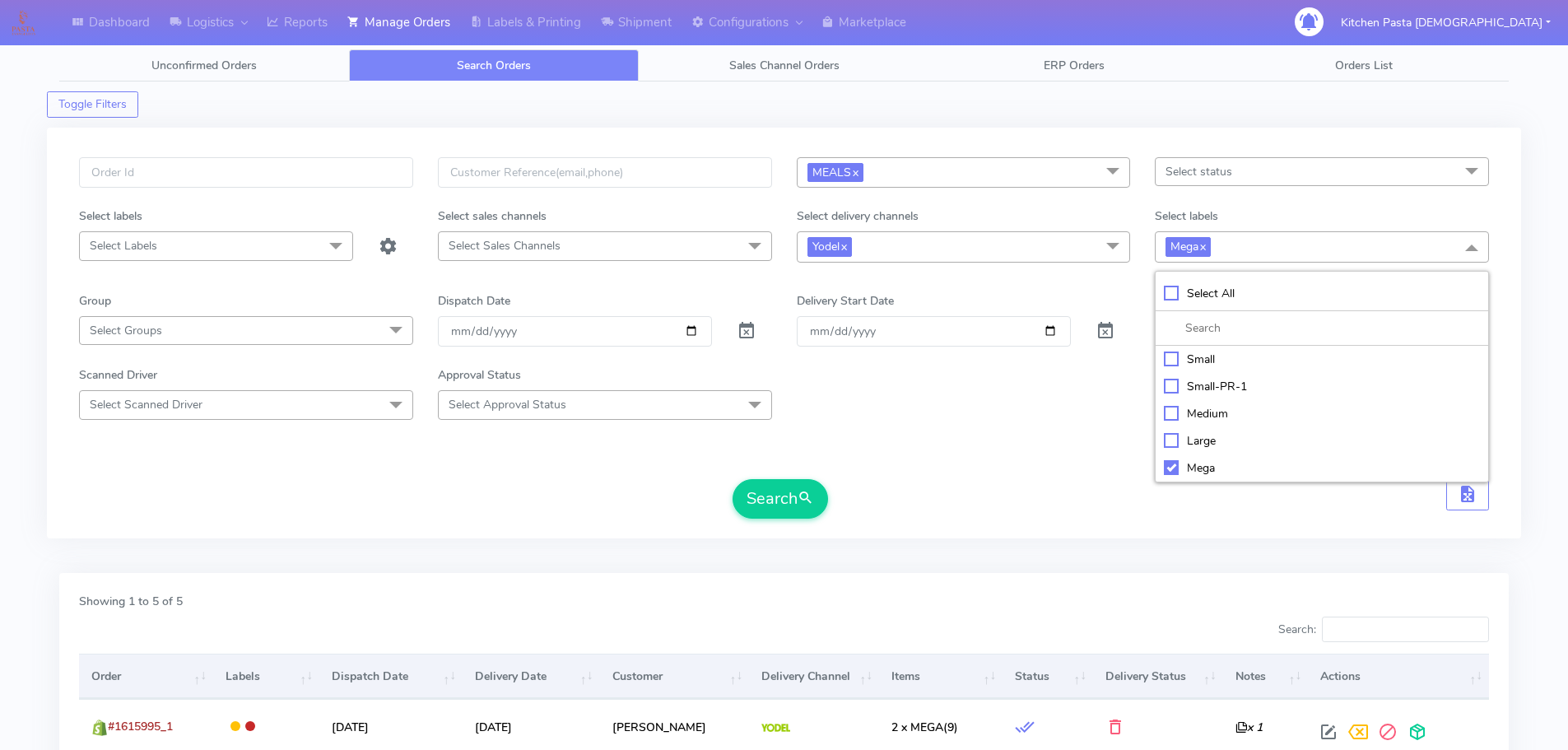
click at [1199, 448] on div "Large" at bounding box center [1321, 441] width 316 height 18
checkbox input "true"
click at [1156, 468] on li "Mega" at bounding box center [1321, 467] width 332 height 27
checkbox input "false"
click at [766, 488] on button "Search" at bounding box center [780, 499] width 95 height 39
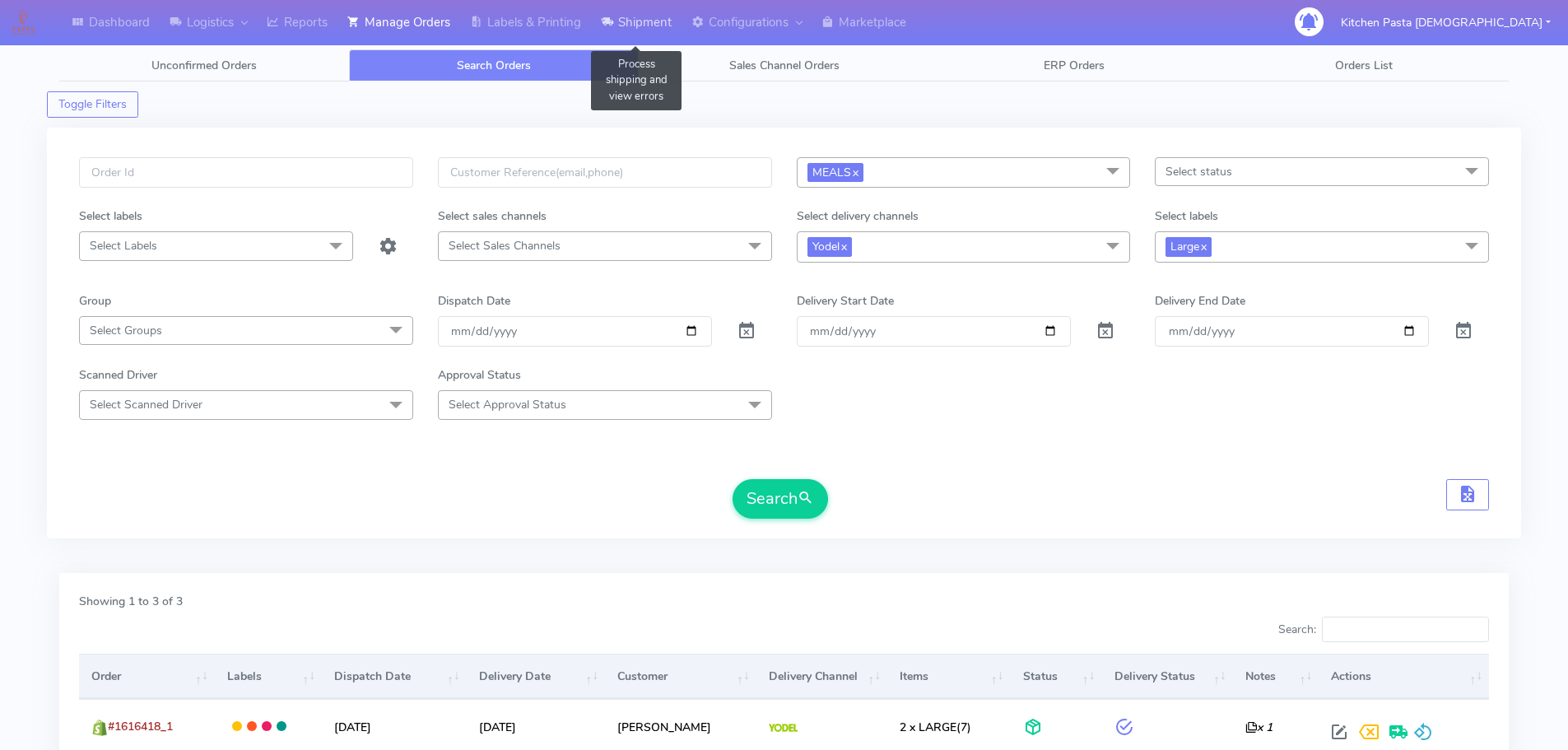
drag, startPoint x: 634, startPoint y: 29, endPoint x: 620, endPoint y: 49, distance: 24.4
click at [634, 29] on link "Shipment" at bounding box center [636, 22] width 91 height 45
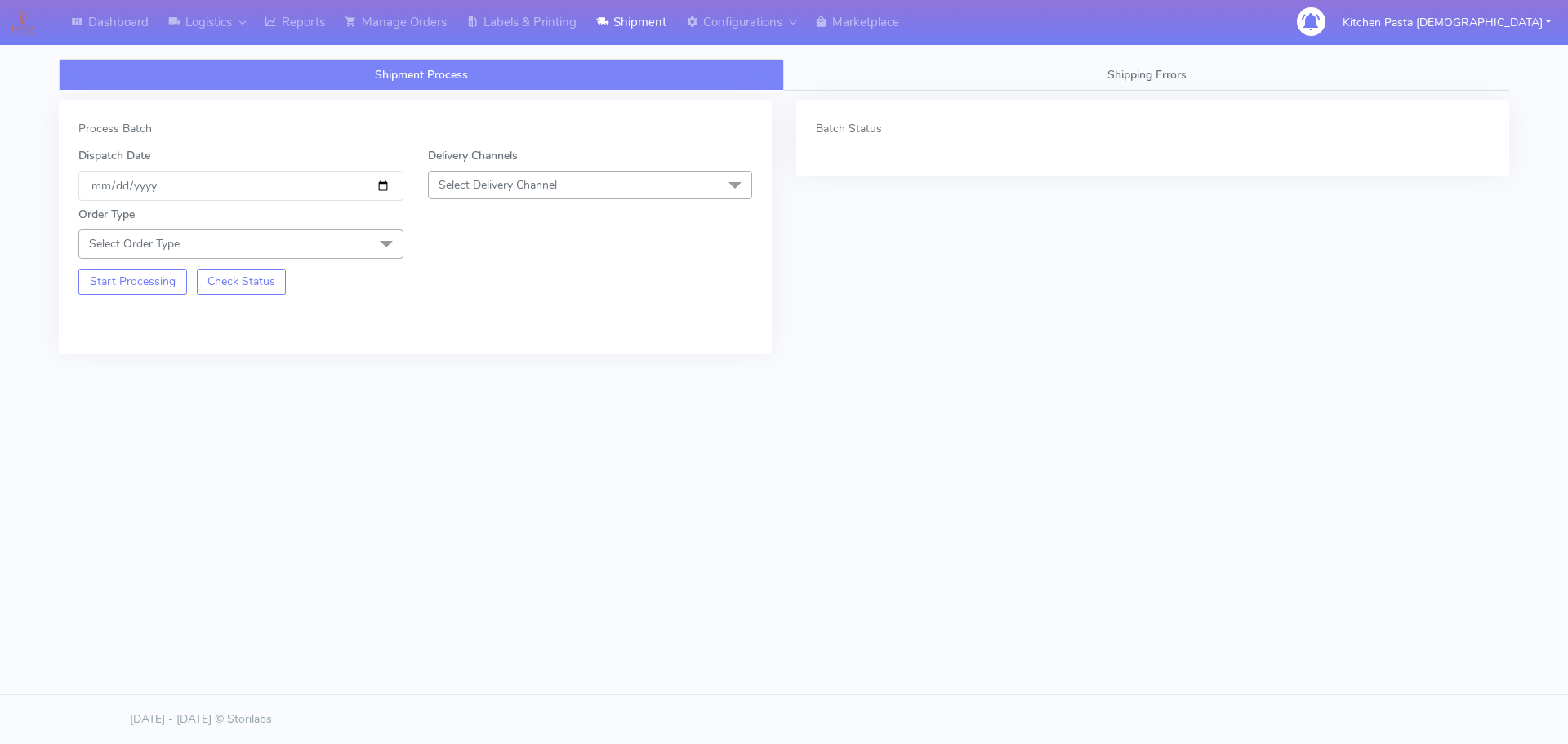
click at [511, 175] on span "Select Delivery Channel" at bounding box center [590, 184] width 325 height 29
click at [494, 372] on div "Yodel" at bounding box center [589, 369] width 307 height 18
click at [330, 233] on span "Select Order Type" at bounding box center [241, 244] width 325 height 29
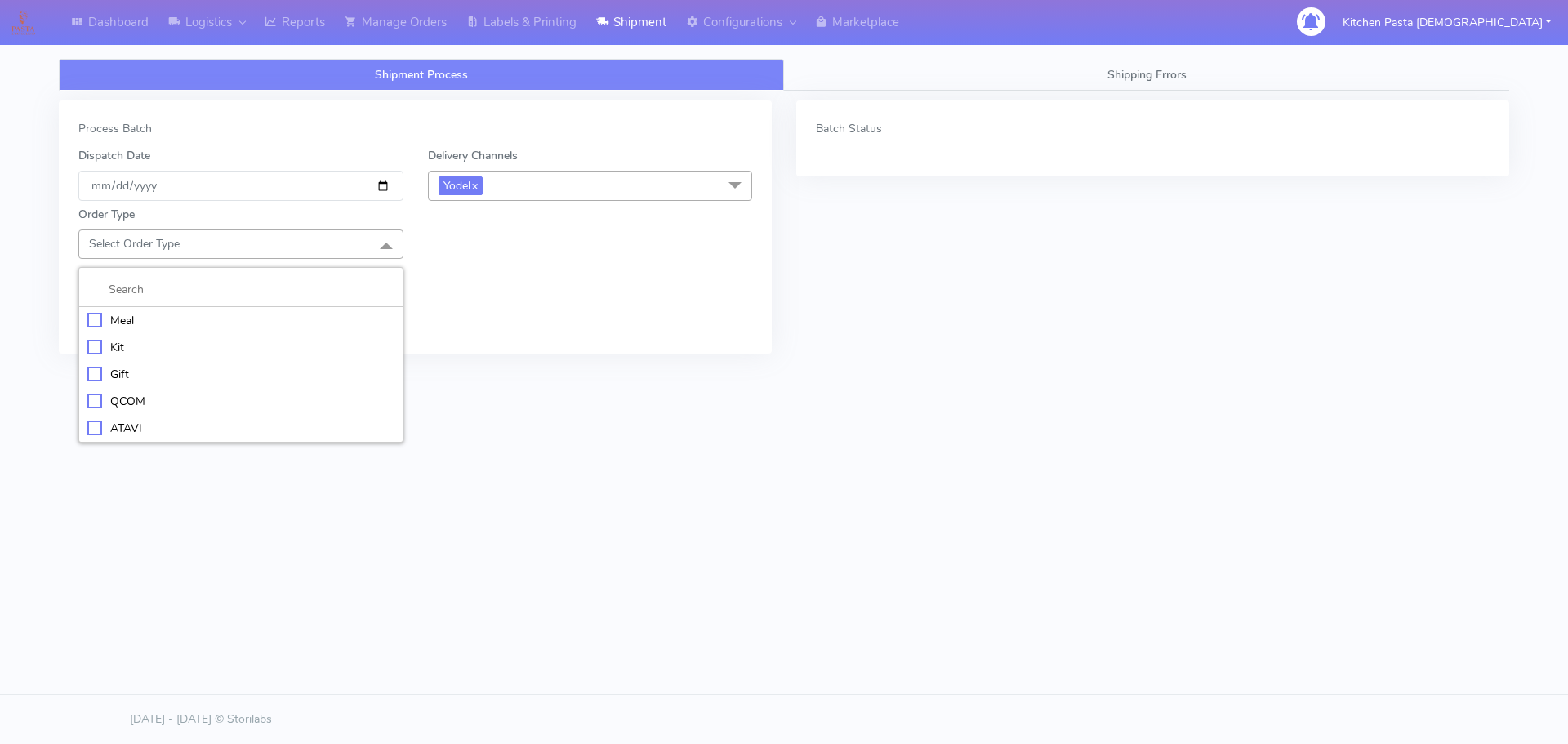
click at [237, 322] on div "Meal" at bounding box center [240, 321] width 307 height 18
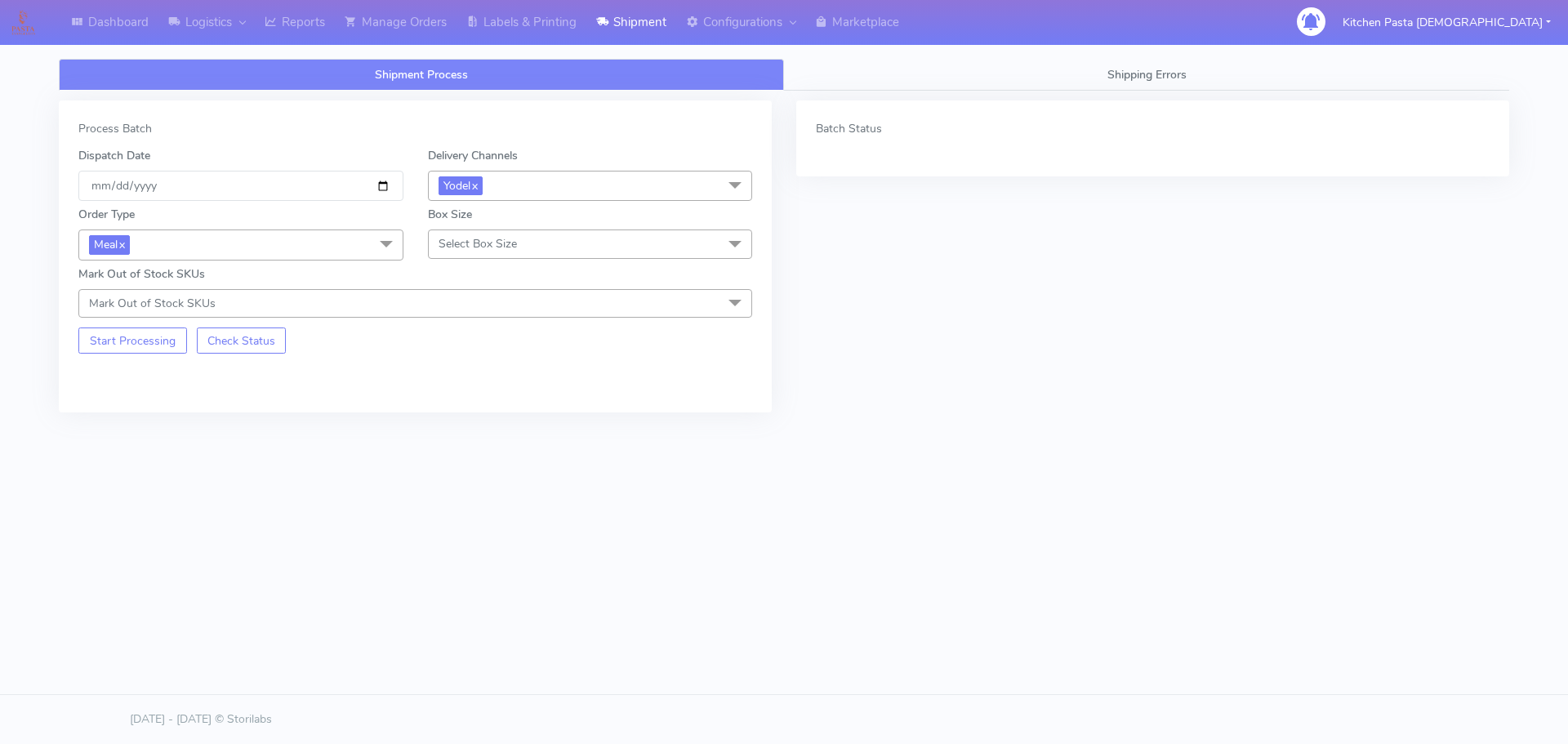
drag, startPoint x: 573, startPoint y: 254, endPoint x: 559, endPoint y: 259, distance: 14.9
click at [572, 253] on span "Select Box Size" at bounding box center [590, 244] width 325 height 29
click at [484, 402] on div "Large" at bounding box center [589, 401] width 307 height 18
drag, startPoint x: 494, startPoint y: 249, endPoint x: 423, endPoint y: 385, distance: 153.4
click at [490, 258] on span "Large x" at bounding box center [590, 245] width 325 height 31
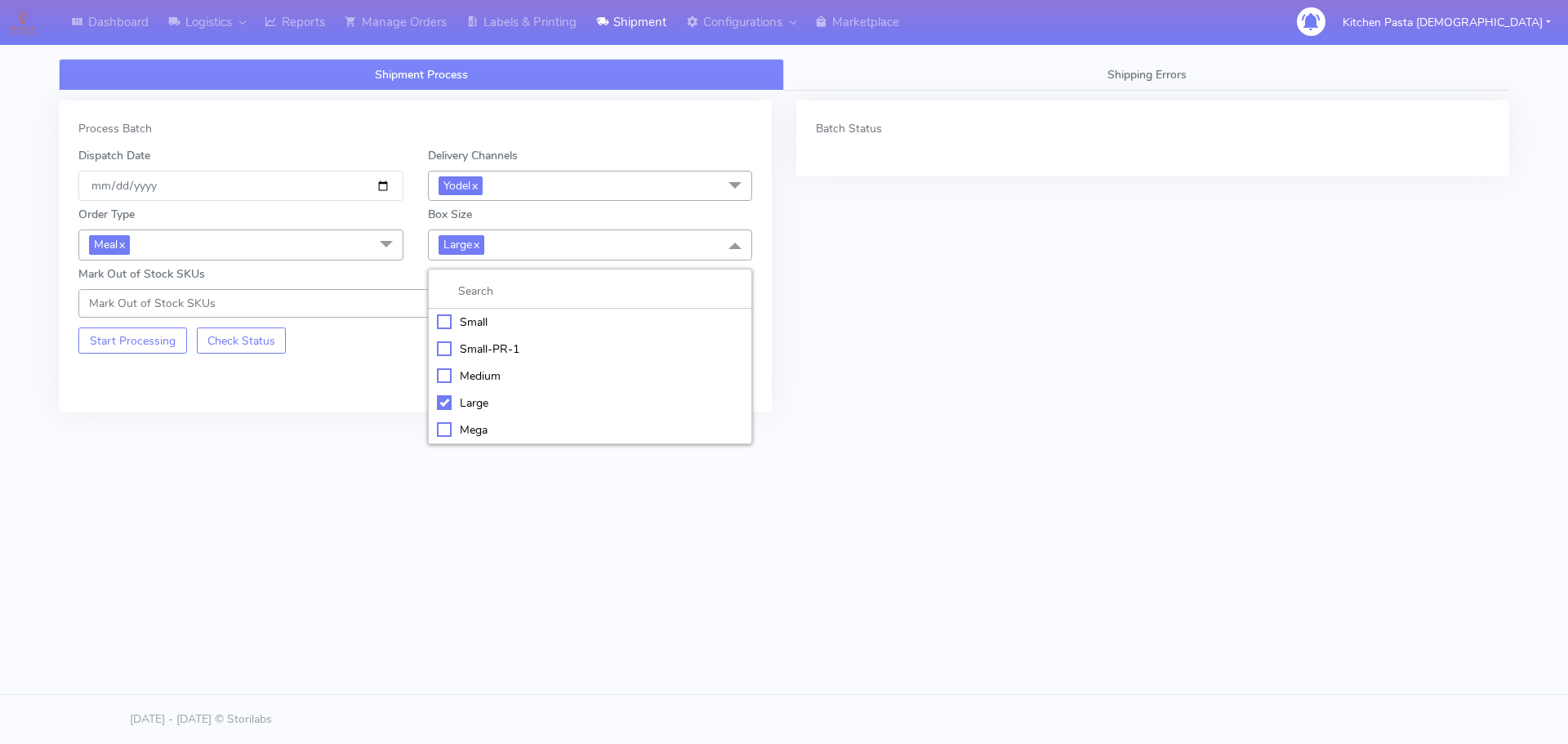
click at [449, 426] on div "Mega" at bounding box center [589, 430] width 307 height 18
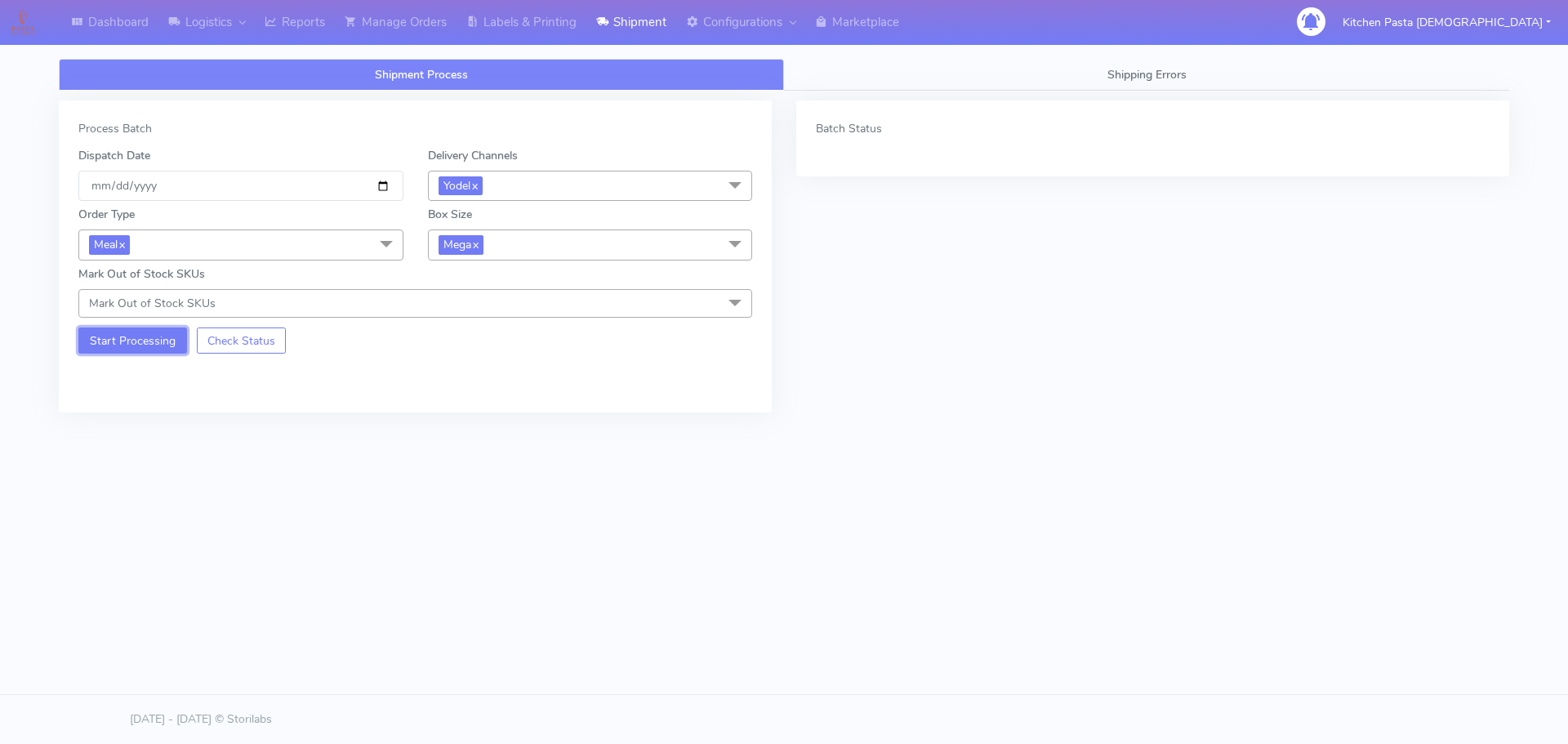
click at [158, 329] on button "Start Processing" at bounding box center [133, 340] width 108 height 26
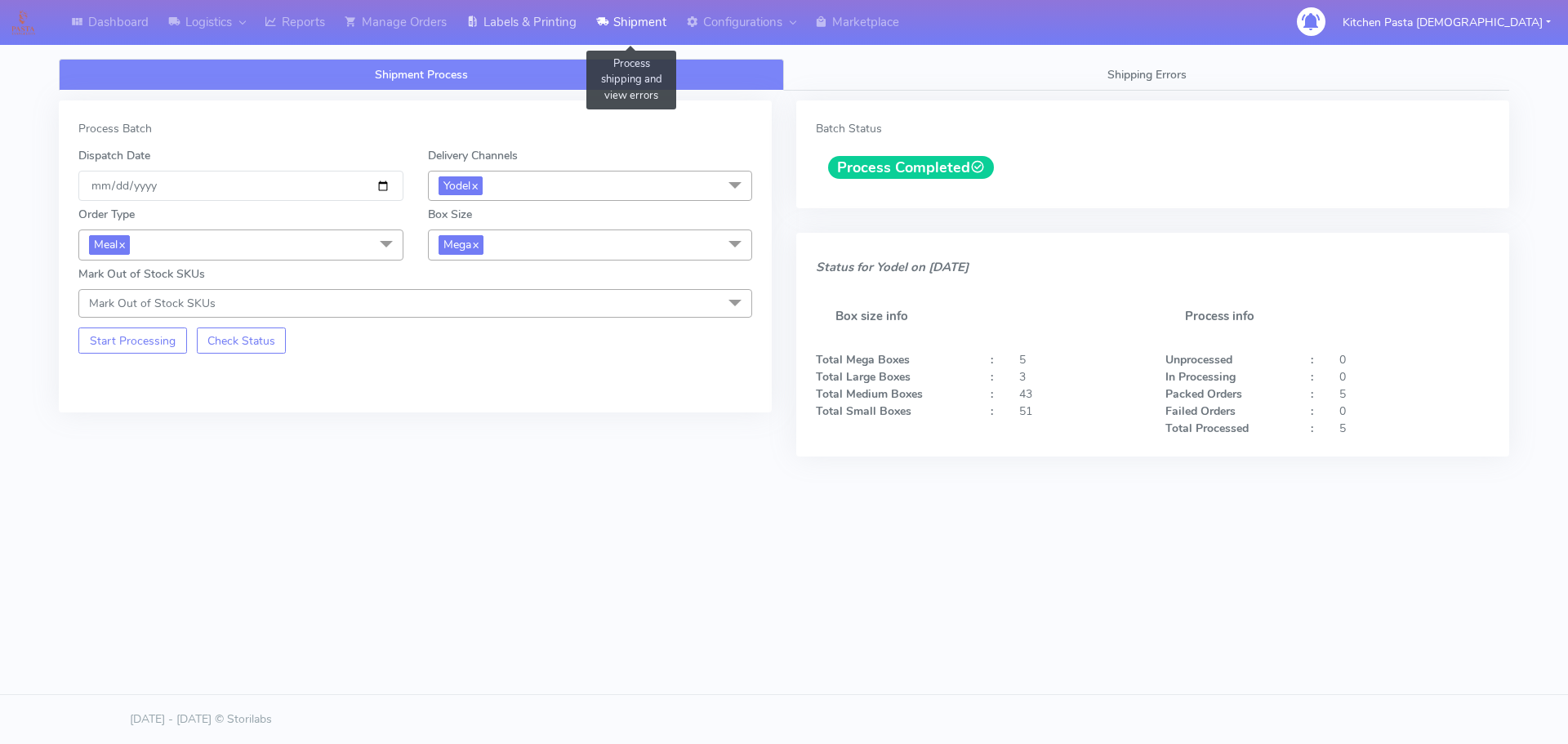
click at [521, 31] on link "Labels & Printing" at bounding box center [522, 22] width 130 height 44
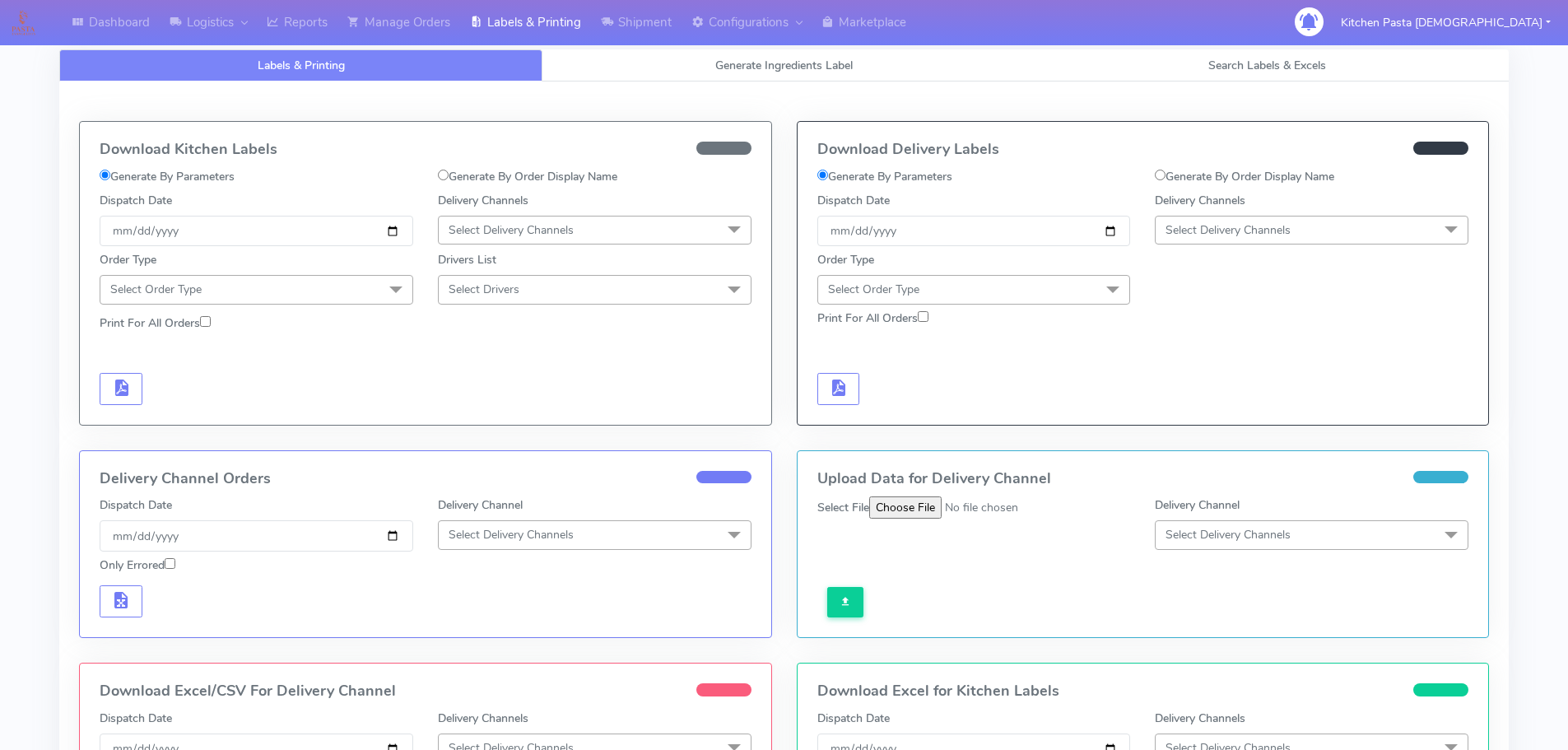
click at [1248, 246] on div "Delivery Channels Select Delivery Channels DHL OnFleet Royal Mail DPD Yodel Max…" at bounding box center [1311, 219] width 338 height 54
click at [1250, 230] on span "Select Delivery Channels" at bounding box center [1228, 230] width 125 height 16
click at [1210, 405] on li "Yodel" at bounding box center [1311, 415] width 312 height 27
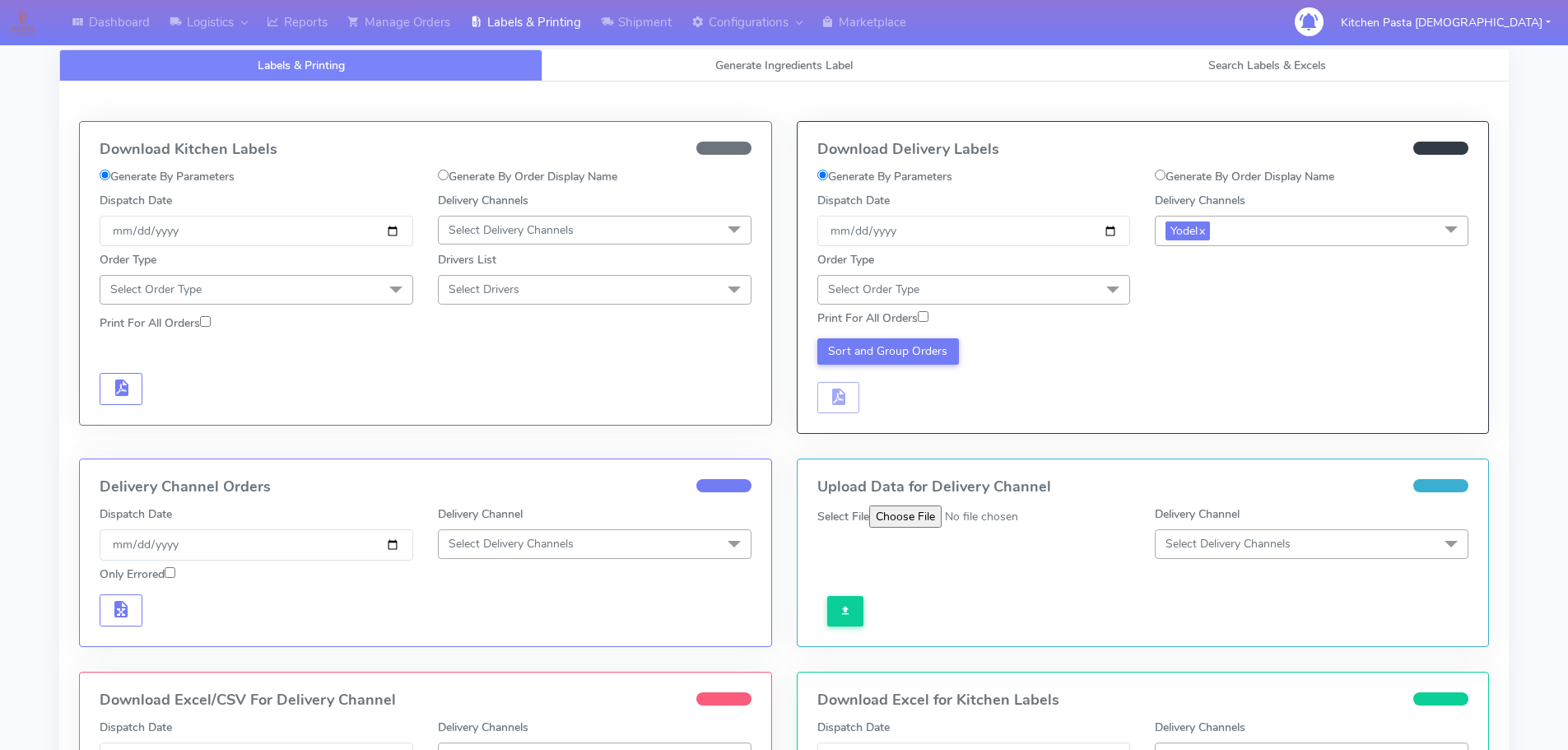
drag, startPoint x: 1071, startPoint y: 290, endPoint x: 1072, endPoint y: 298, distance: 8.1
click at [1072, 289] on span "Select Order Type" at bounding box center [974, 289] width 314 height 29
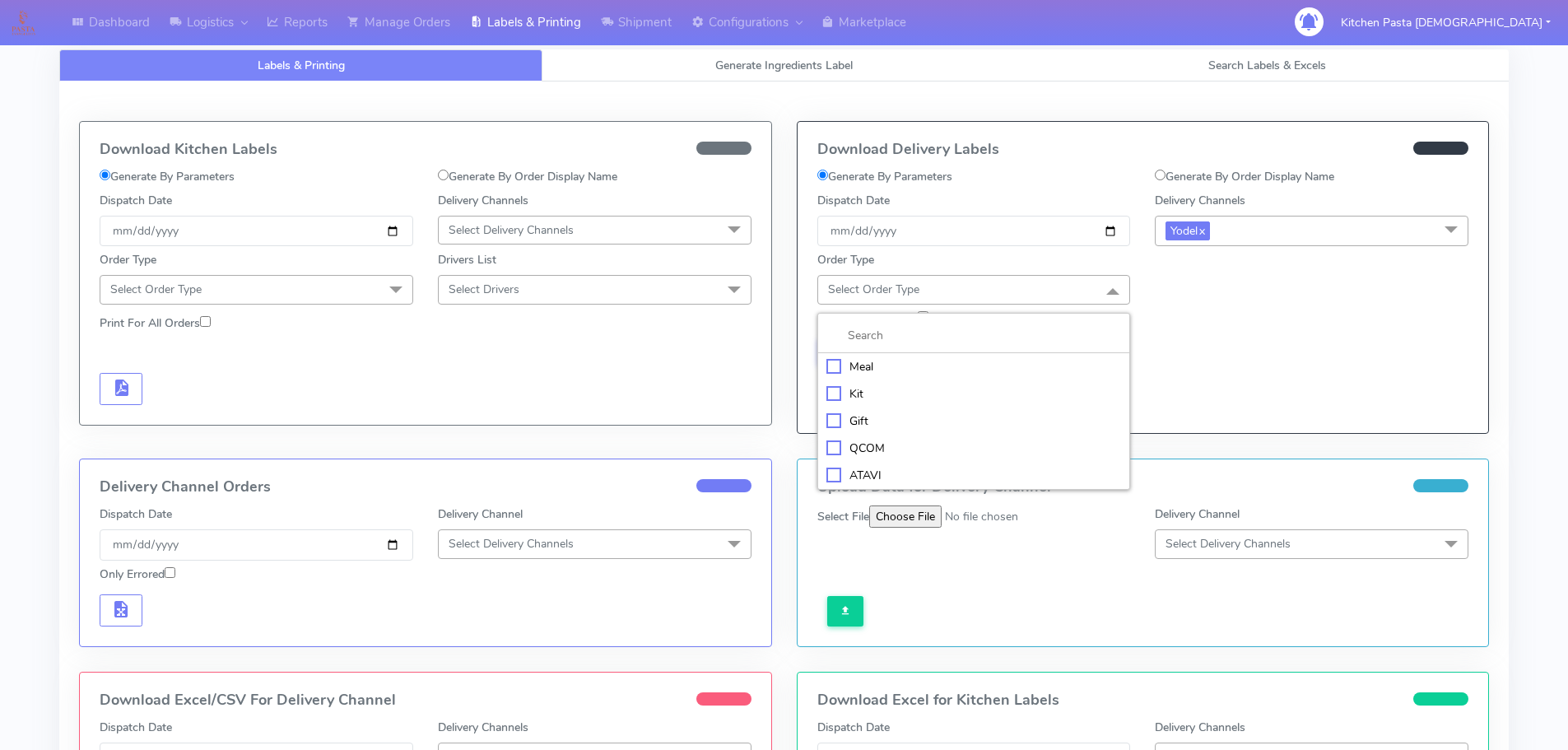
click at [954, 366] on div "Meal" at bounding box center [974, 366] width 295 height 18
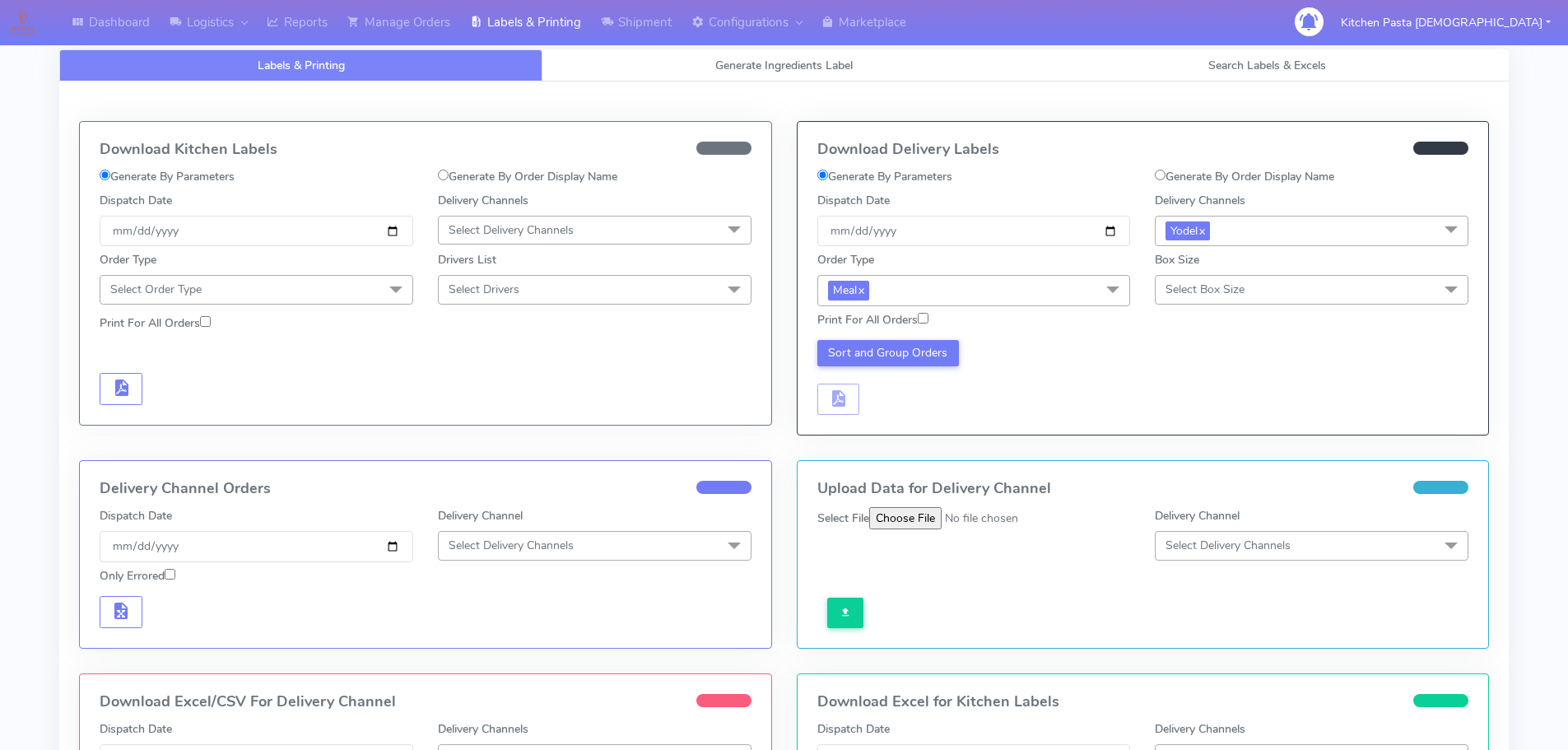
click at [1237, 305] on div "Box Size Select Box Size Small Small-PR-1 Medium Large Mega" at bounding box center [1311, 278] width 338 height 54
drag, startPoint x: 1237, startPoint y: 288, endPoint x: 1226, endPoint y: 293, distance: 12.1
click at [1237, 287] on span "Select Box Size" at bounding box center [1205, 289] width 79 height 16
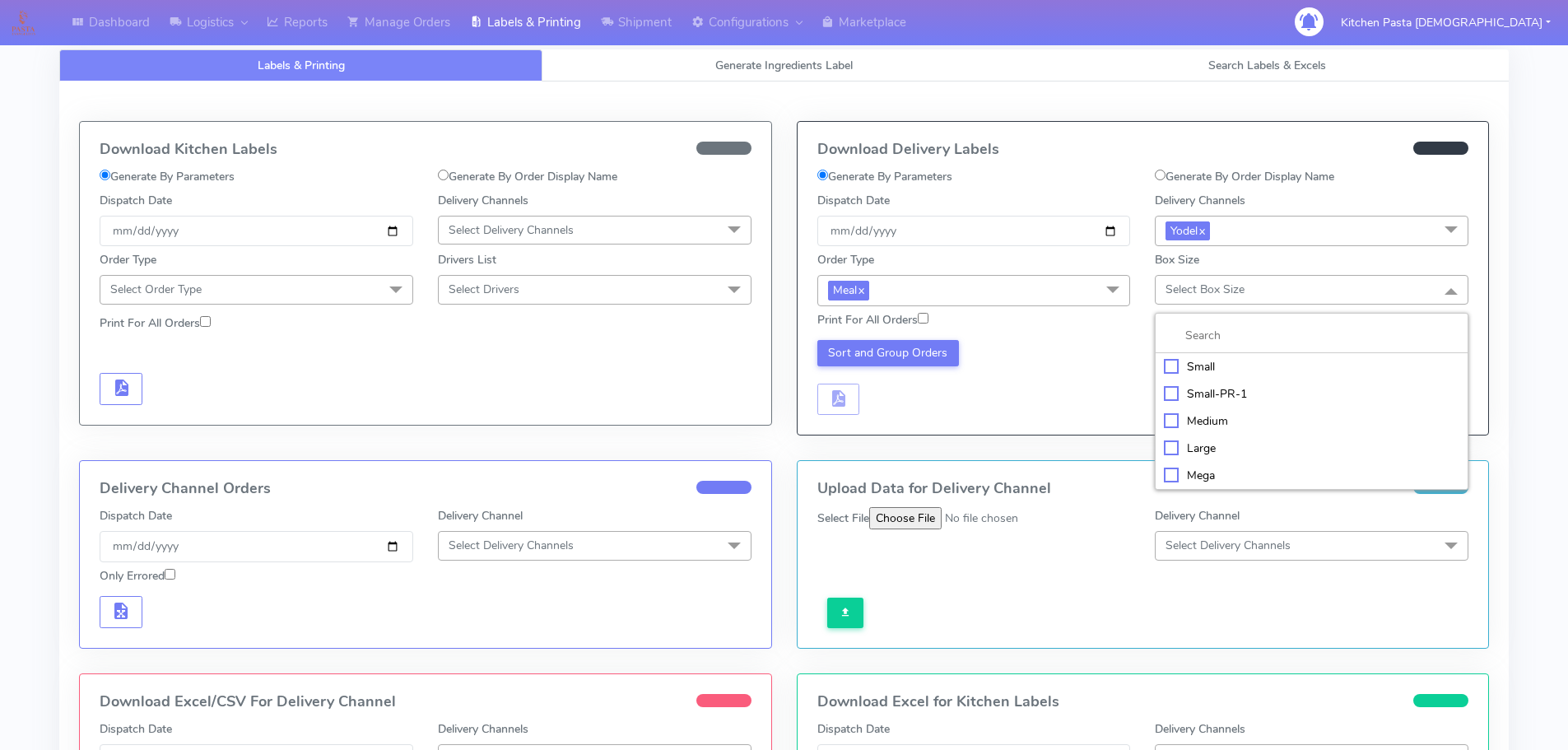
click at [1168, 475] on div "Mega" at bounding box center [1311, 475] width 295 height 18
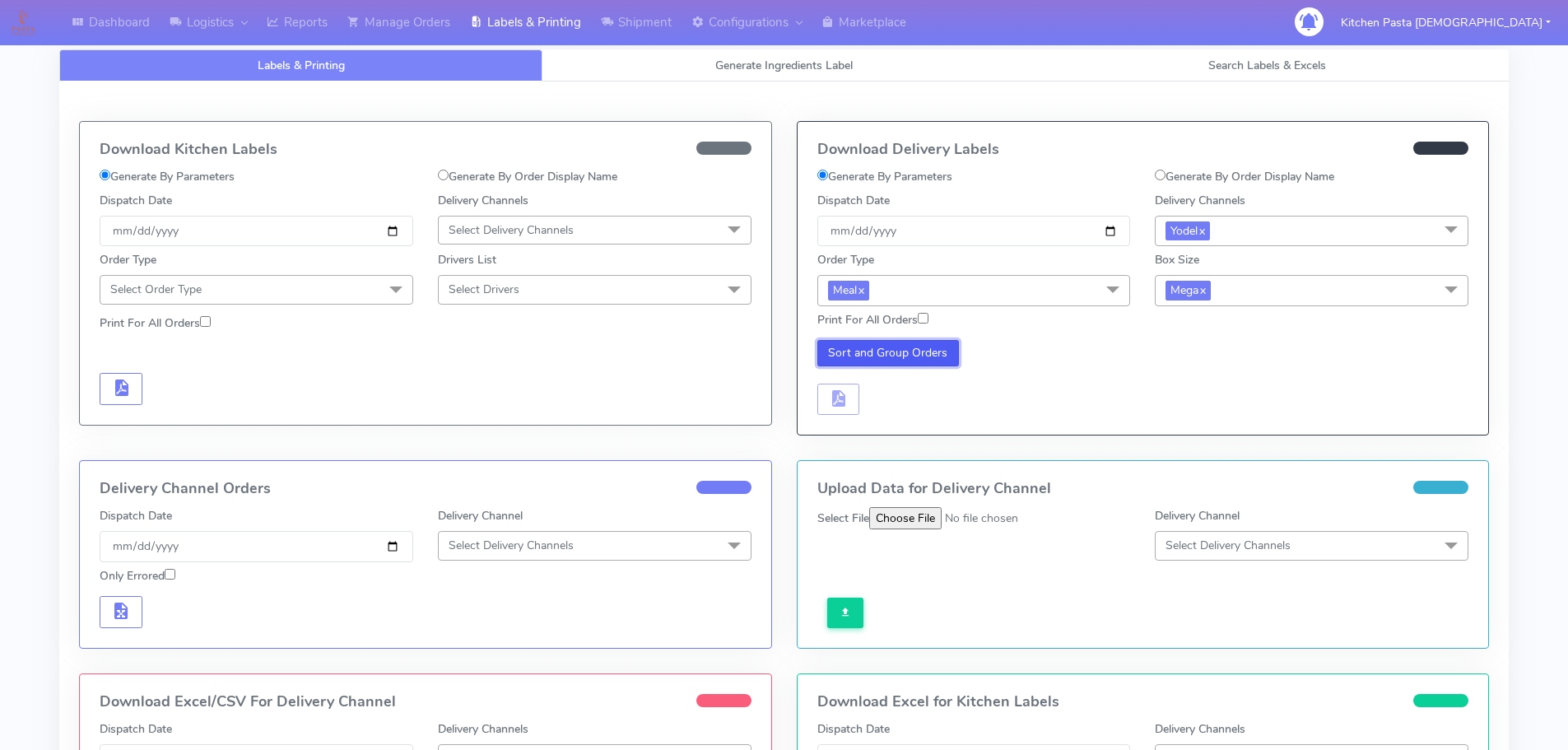
click at [942, 360] on button "Sort and Group Orders" at bounding box center [888, 353] width 142 height 26
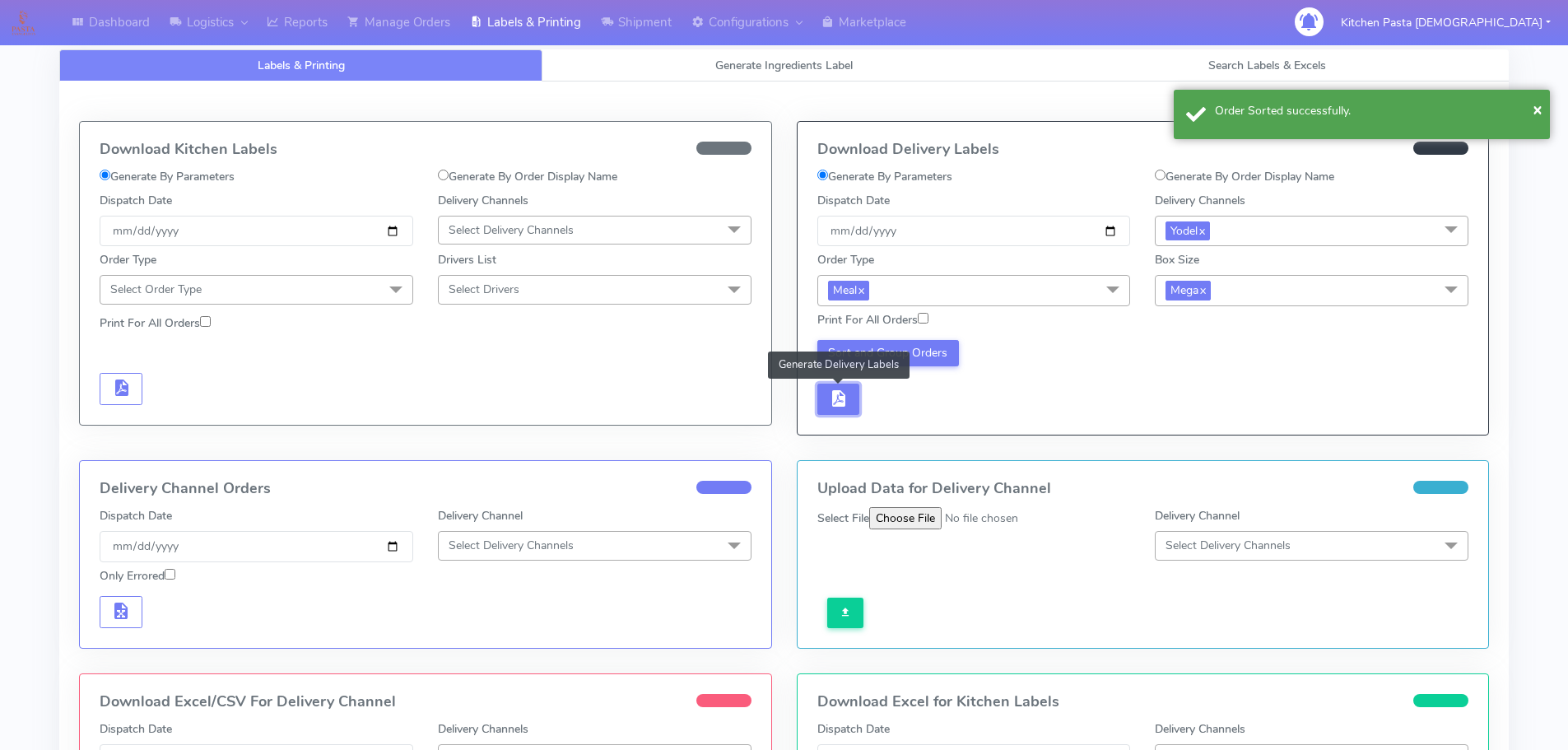
click at [820, 403] on button "button" at bounding box center [839, 400] width 43 height 32
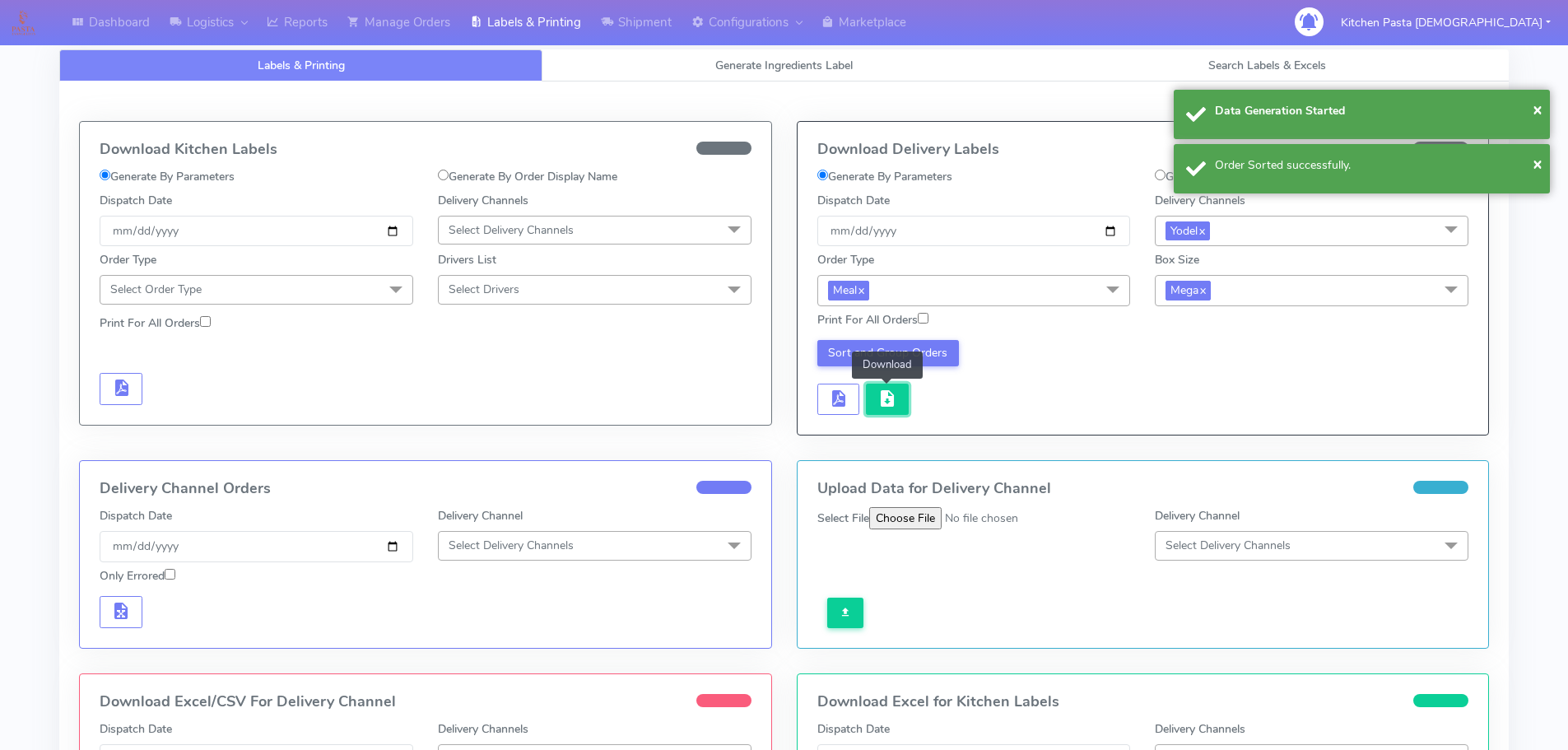
click at [889, 395] on span "button" at bounding box center [886, 402] width 20 height 16
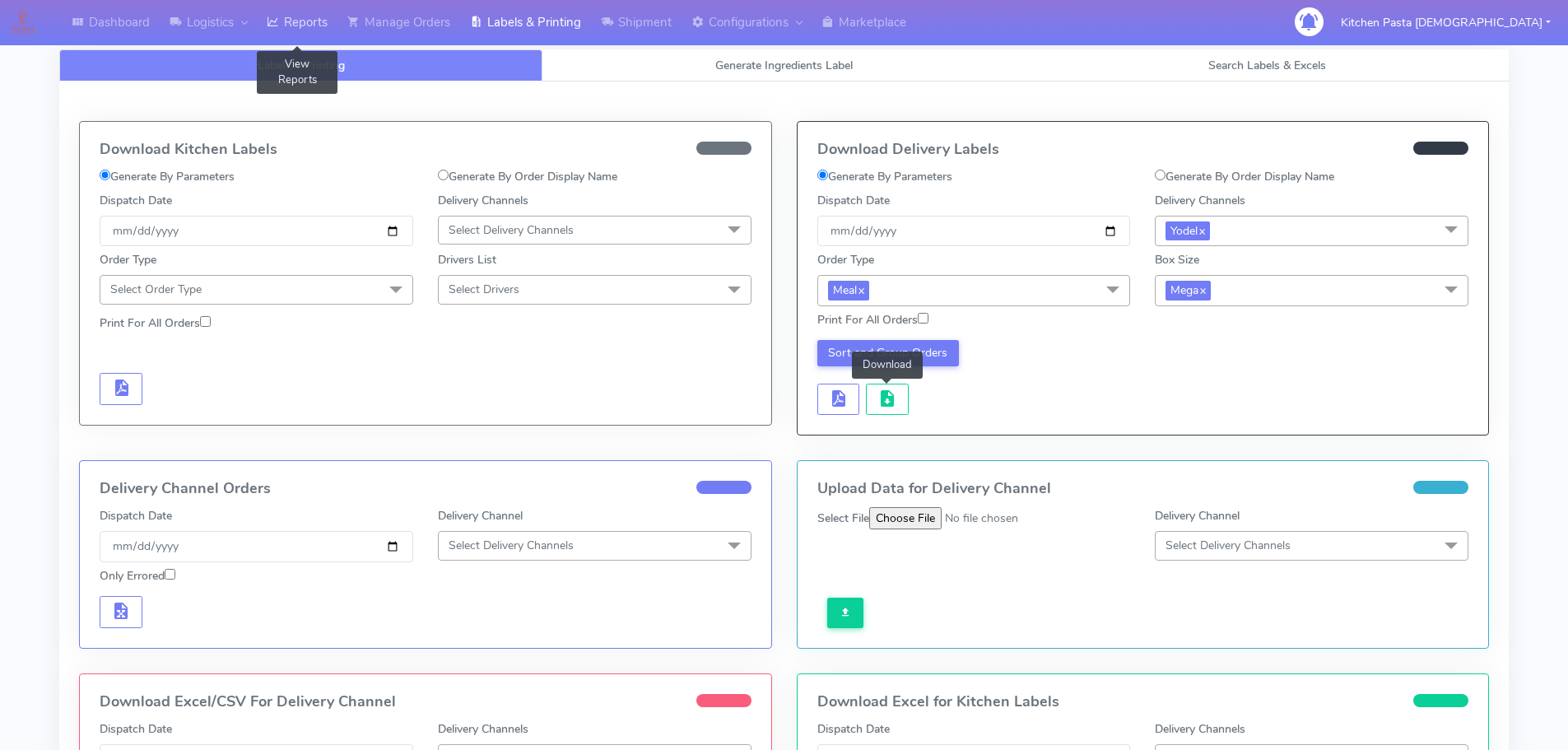
click at [302, 32] on link "Reports" at bounding box center [297, 22] width 80 height 45
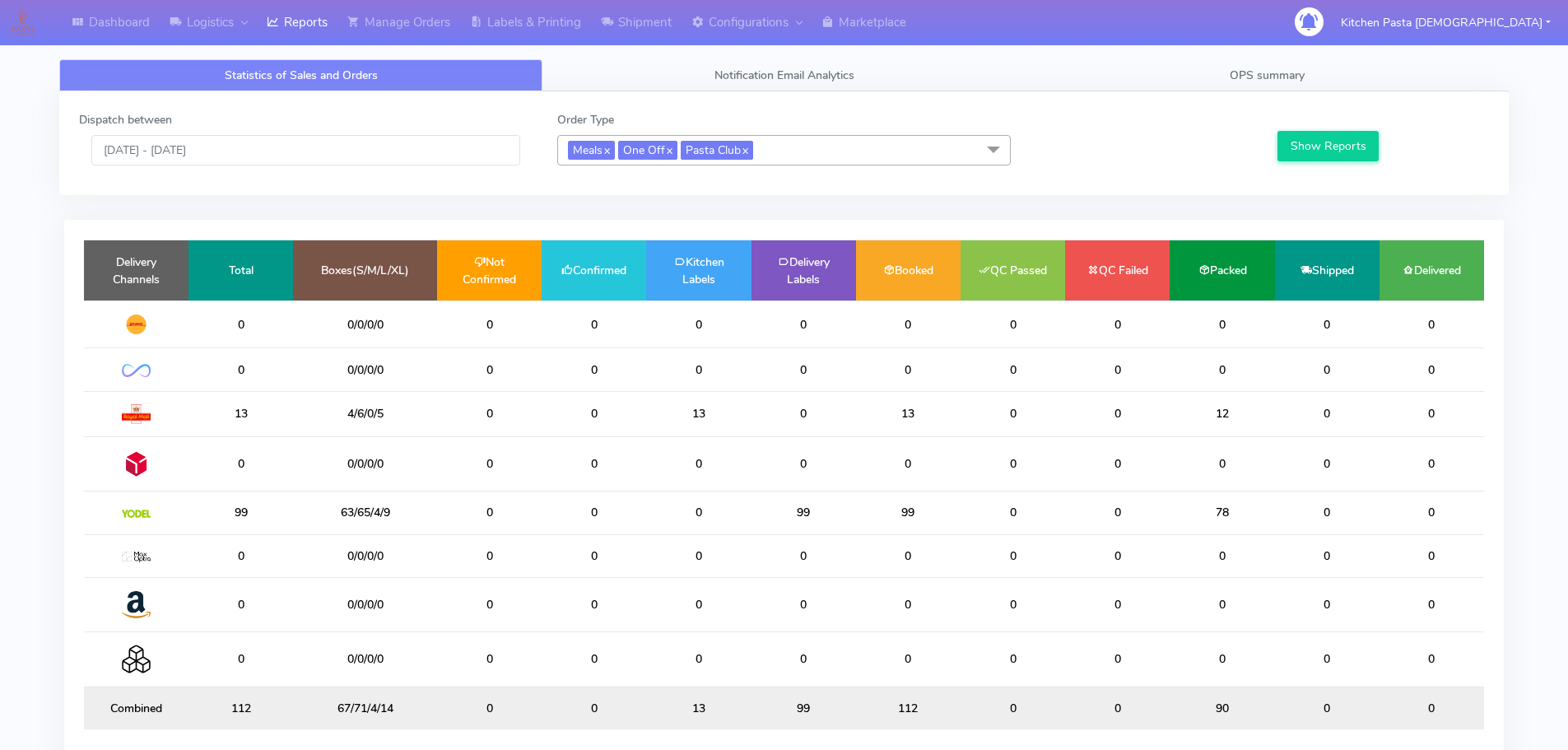
drag, startPoint x: 466, startPoint y: 560, endPoint x: 1148, endPoint y: 21, distance: 869.3
drag, startPoint x: 1148, startPoint y: 21, endPoint x: 1548, endPoint y: 326, distance: 503.0
click at [1568, 60] on html "Dashboard Logistics London Logistics Reports Manage Orders Labels & Printing Sh…" at bounding box center [784, 421] width 1568 height 842
click at [811, 154] on span "Meals x One Off x Pasta Club x" at bounding box center [784, 150] width 454 height 31
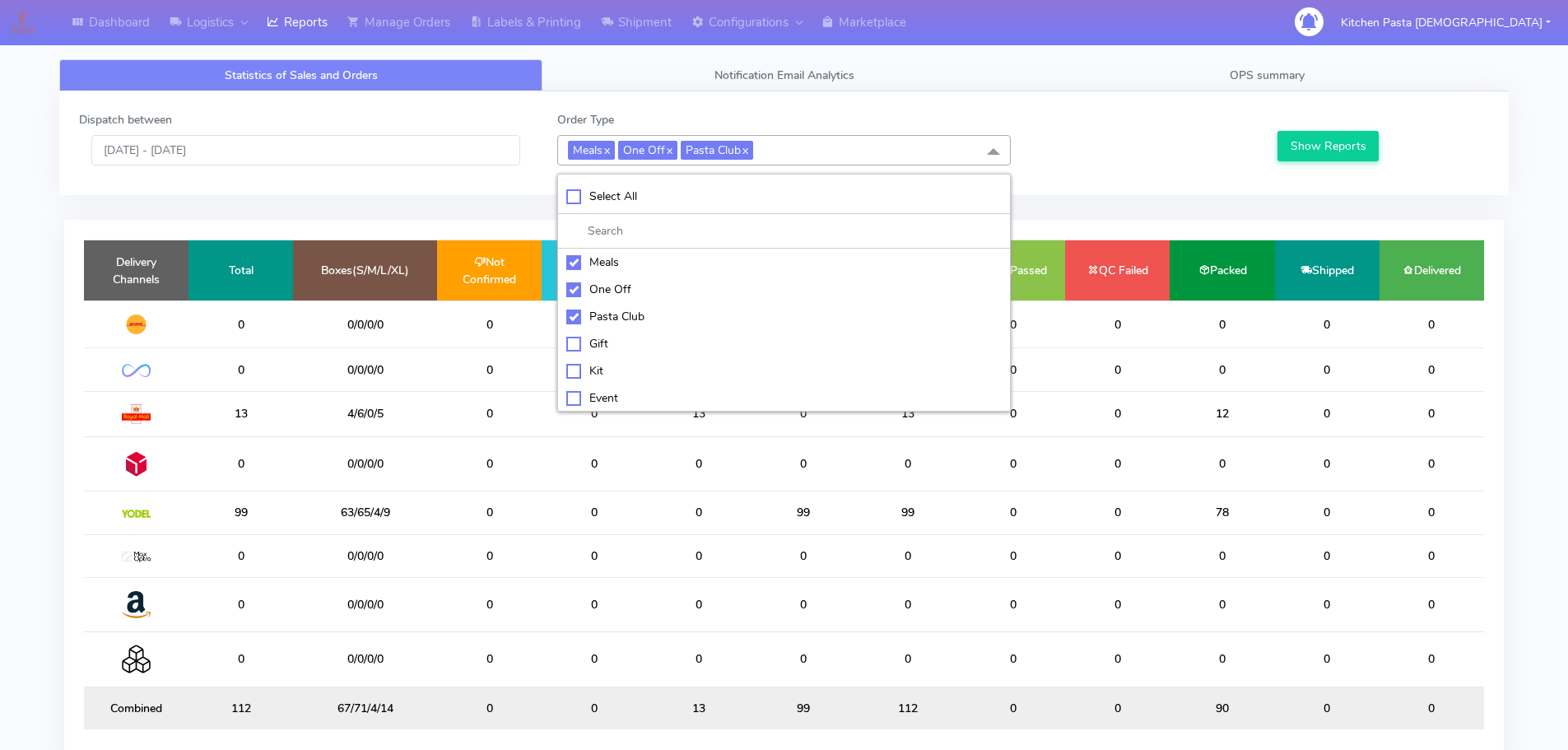
click at [652, 198] on div "Select All" at bounding box center [784, 196] width 435 height 18
checkbox input "true"
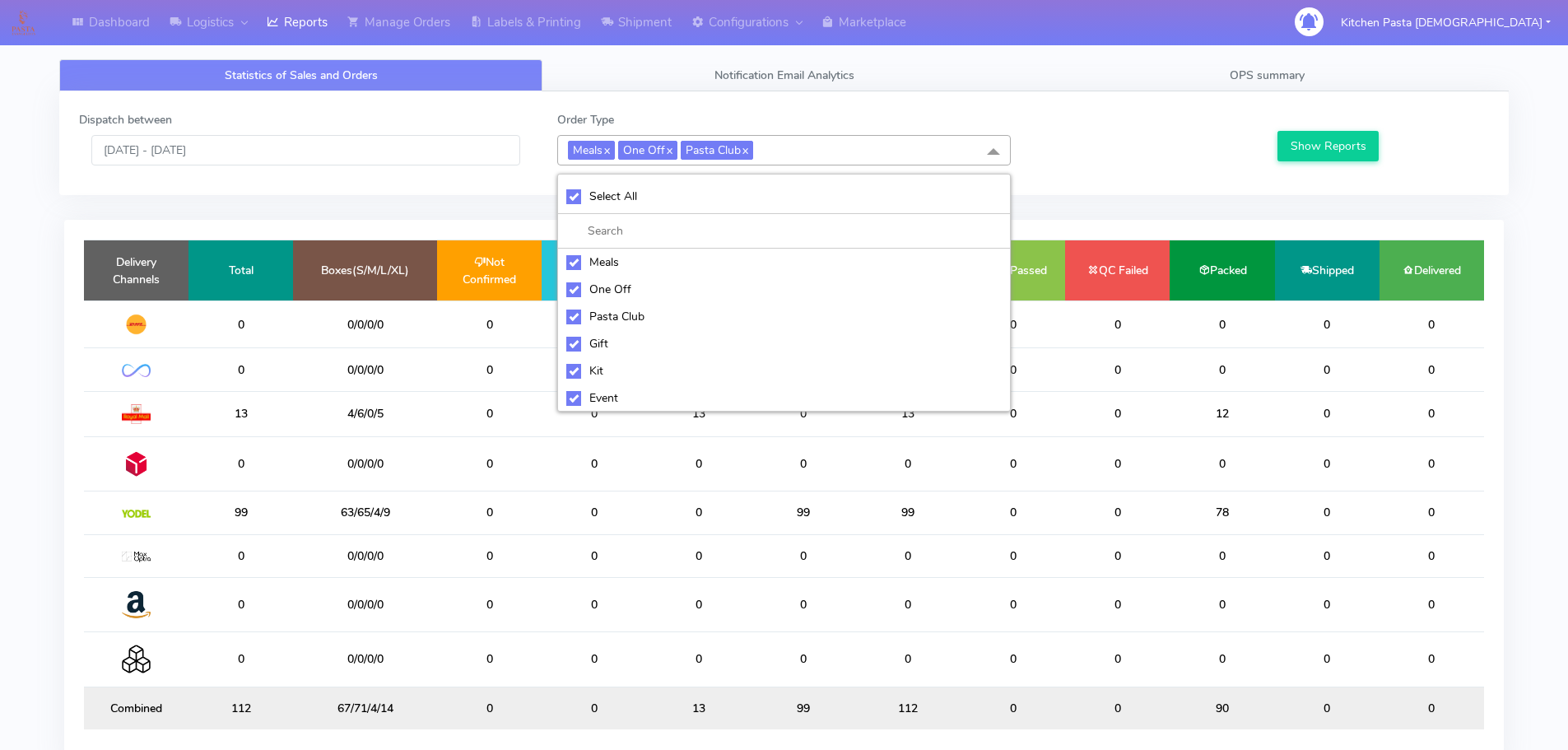
checkbox input "true"
click at [652, 198] on div "UnSelect All" at bounding box center [784, 196] width 435 height 18
checkbox input "false"
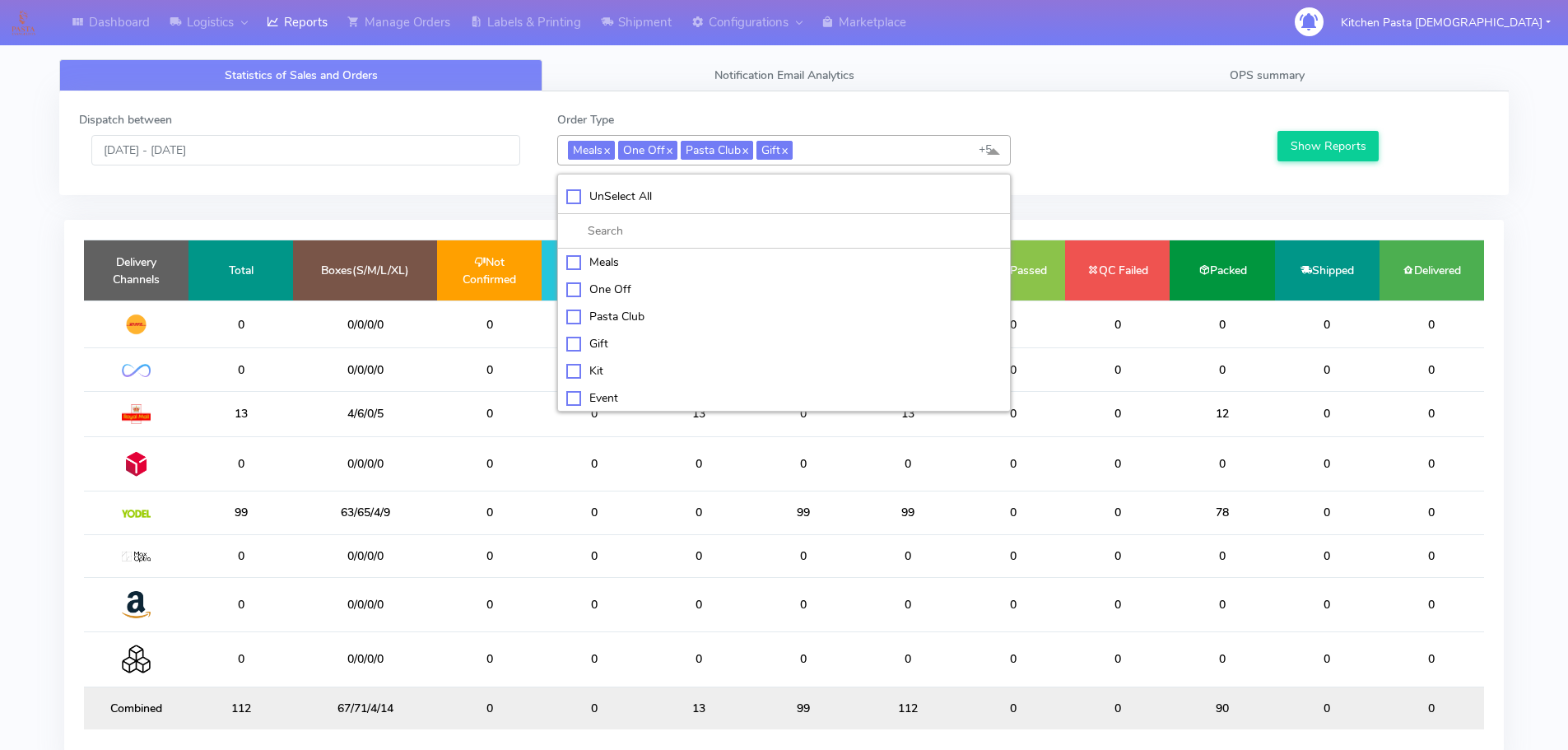
checkbox input "false"
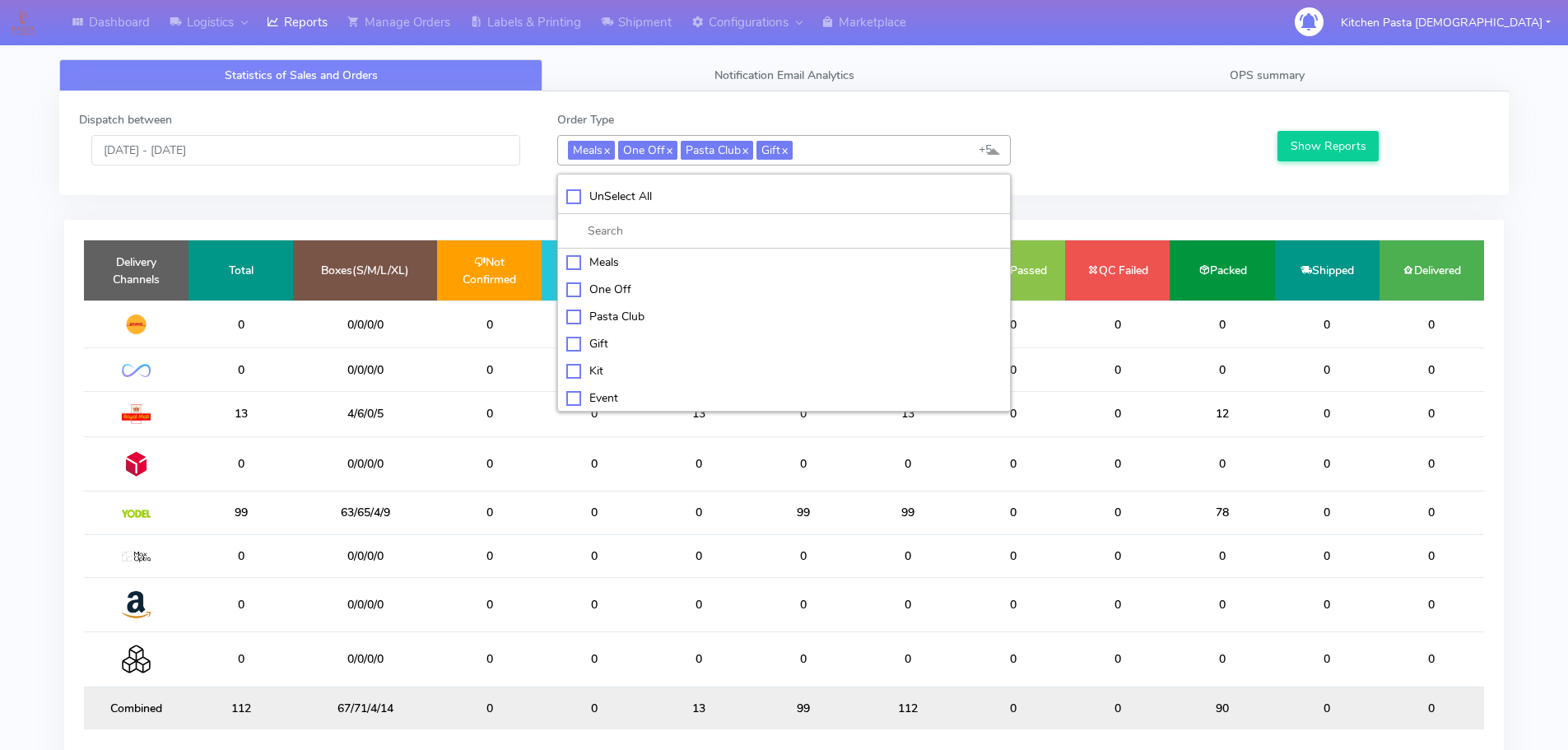
checkbox input "false"
click at [586, 370] on div "Kit" at bounding box center [784, 369] width 435 height 18
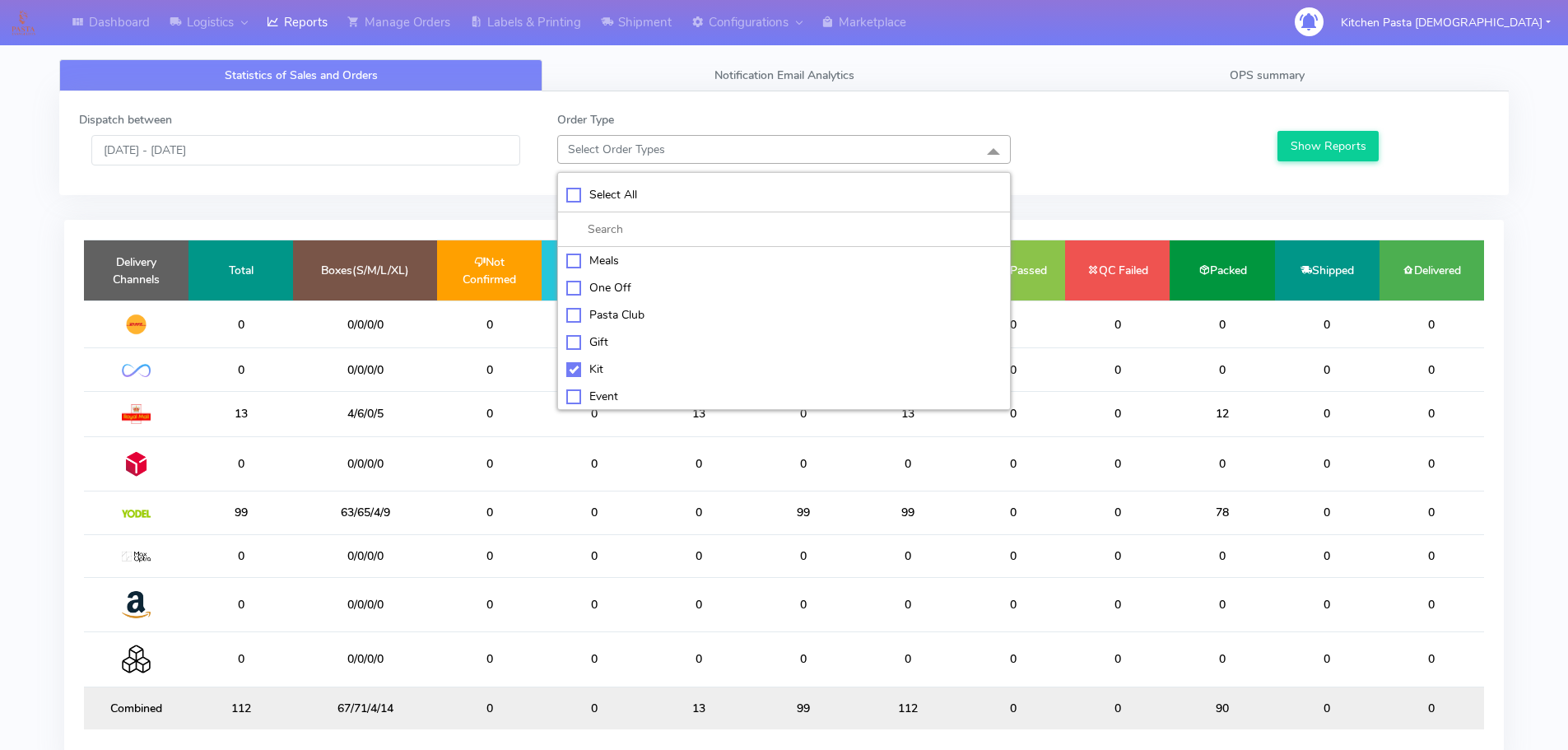
checkbox input "true"
click at [622, 383] on li "QCOM" at bounding box center [784, 370] width 452 height 27
click at [600, 359] on li "QCOM" at bounding box center [784, 370] width 452 height 27
checkbox input "false"
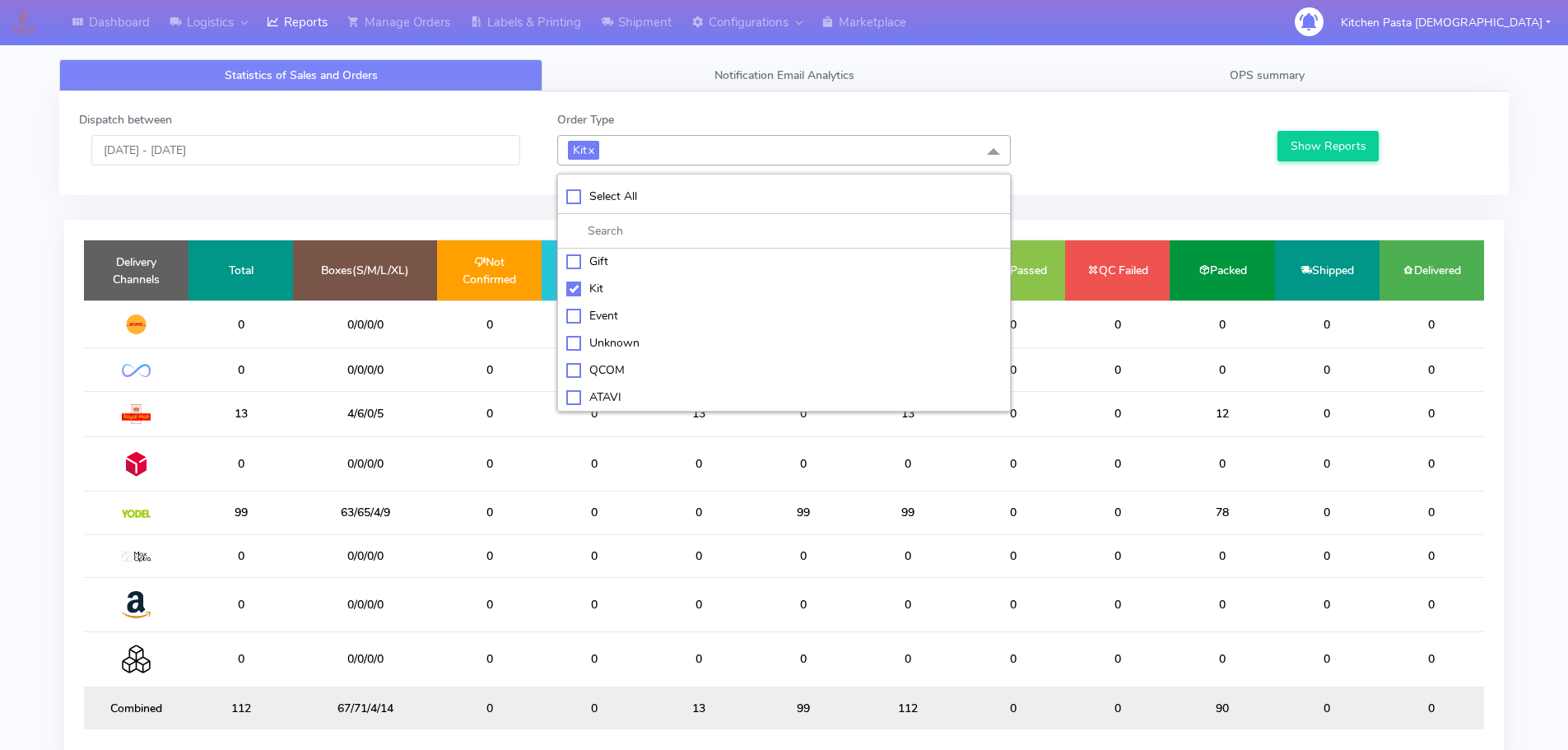
click at [592, 389] on div "ATAVI" at bounding box center [784, 397] width 435 height 18
checkbox input "true"
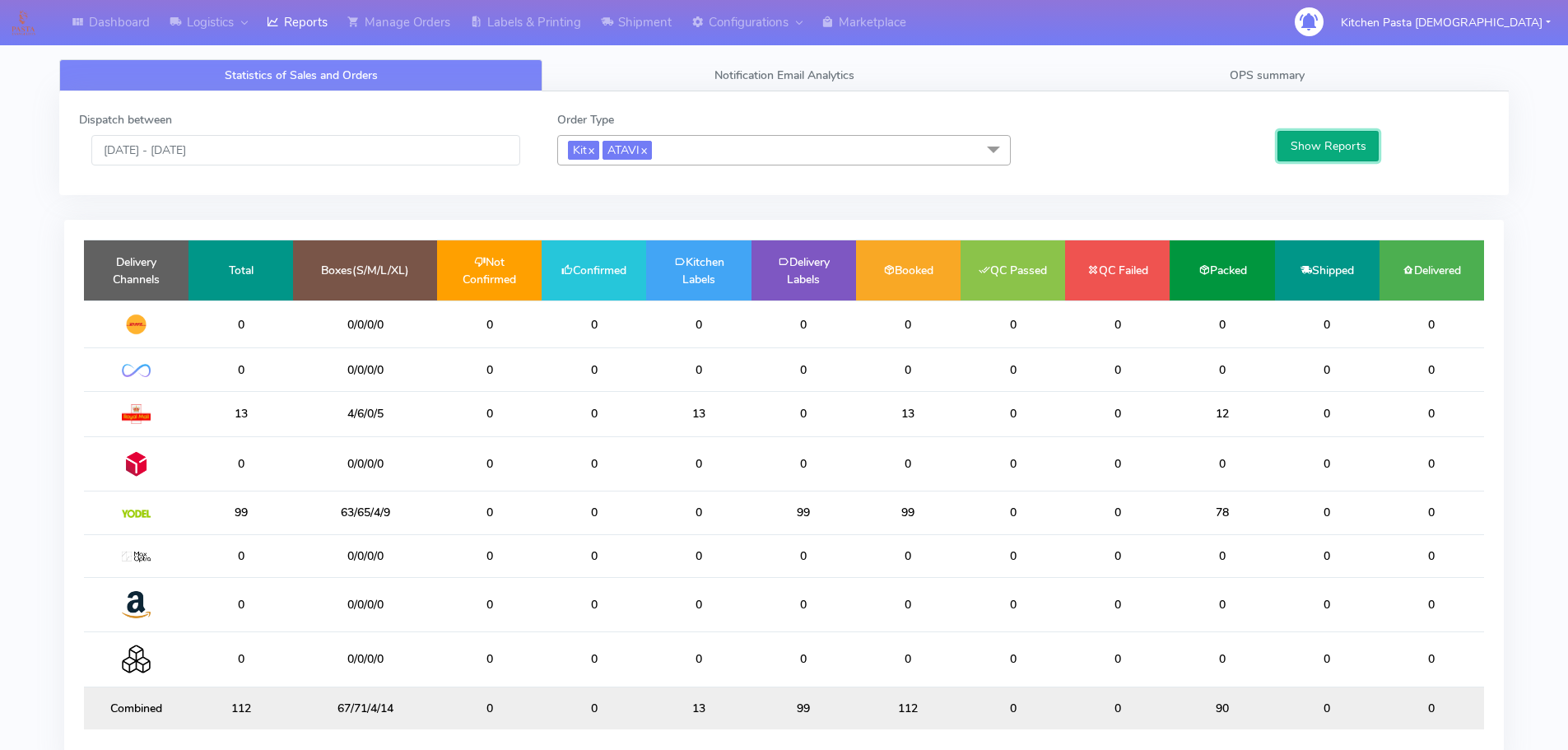
click at [1304, 132] on button "Show Reports" at bounding box center [1328, 146] width 101 height 31
